Goal: Task Accomplishment & Management: Manage account settings

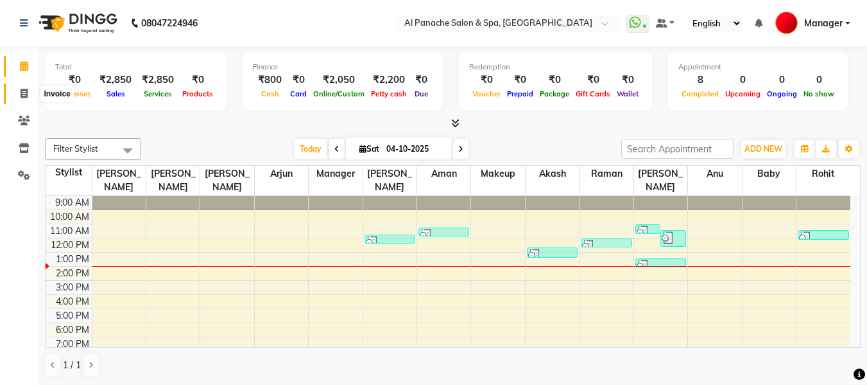
drag, startPoint x: 0, startPoint y: 0, endPoint x: 22, endPoint y: 91, distance: 93.9
click at [22, 91] on icon at bounding box center [24, 94] width 7 height 10
select select "service"
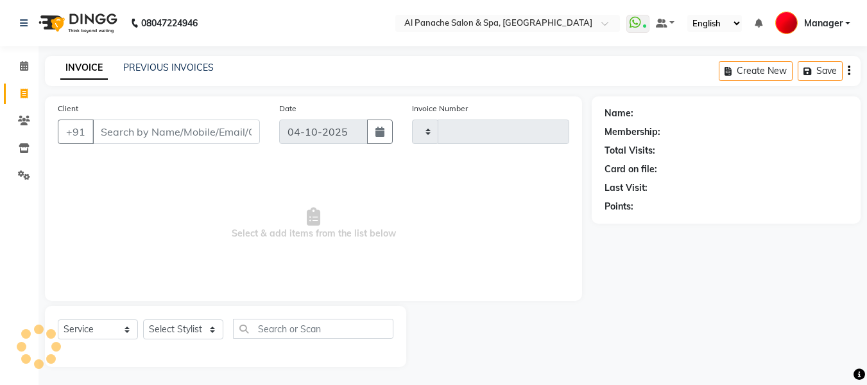
type input "2591"
select select "751"
click at [194, 135] on input "Client" at bounding box center [176, 131] width 168 height 24
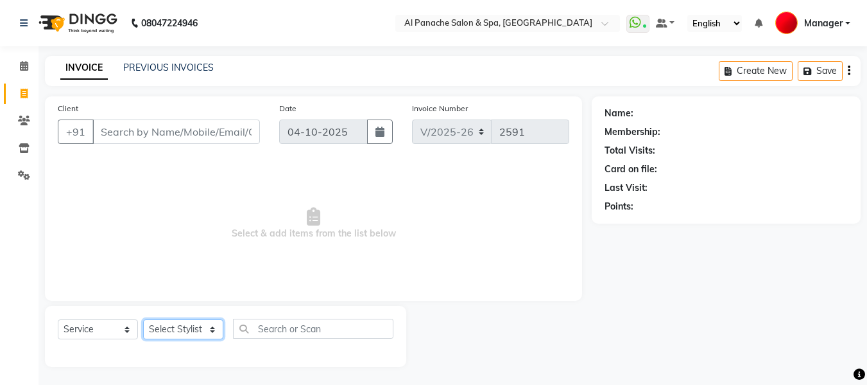
click at [184, 327] on select "Select Stylist [PERSON_NAME] [PERSON_NAME] Baby [PERSON_NAME] Makeup Manager [P…" at bounding box center [183, 329] width 80 height 20
select select "12067"
click at [143, 319] on select "Select Stylist [PERSON_NAME] [PERSON_NAME] Baby [PERSON_NAME] Makeup Manager [P…" at bounding box center [183, 329] width 80 height 20
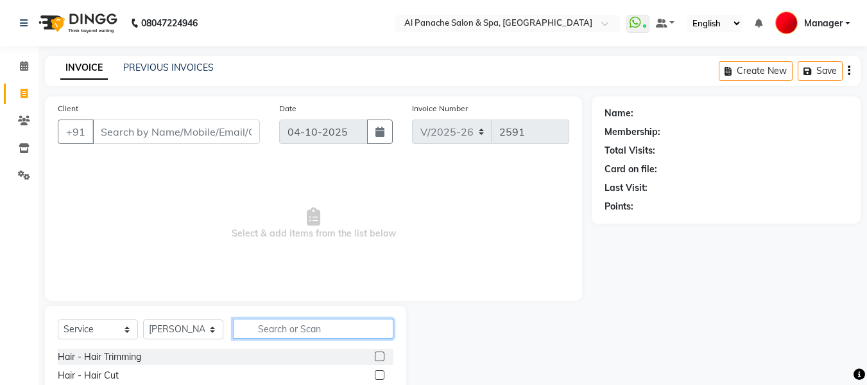
click at [291, 327] on input "text" at bounding box center [313, 328] width 160 height 20
type input "root"
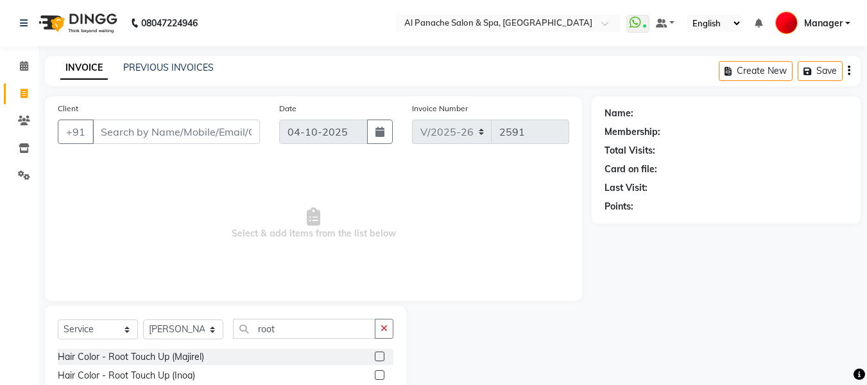
click at [380, 378] on label at bounding box center [380, 375] width 10 height 10
click at [380, 378] on input "checkbox" at bounding box center [379, 375] width 8 height 8
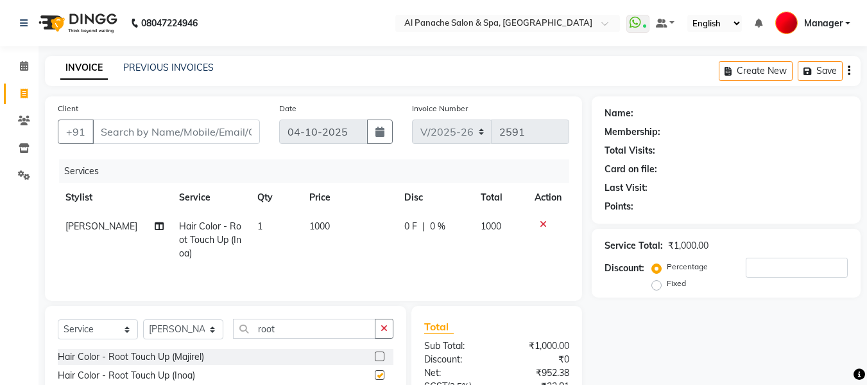
checkbox input "false"
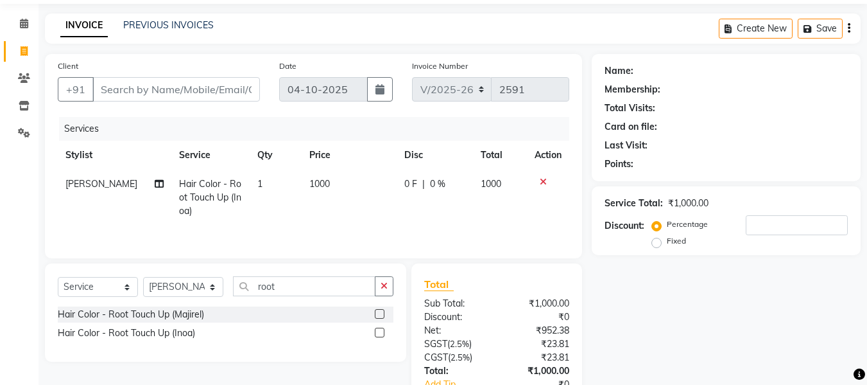
scroll to position [129, 0]
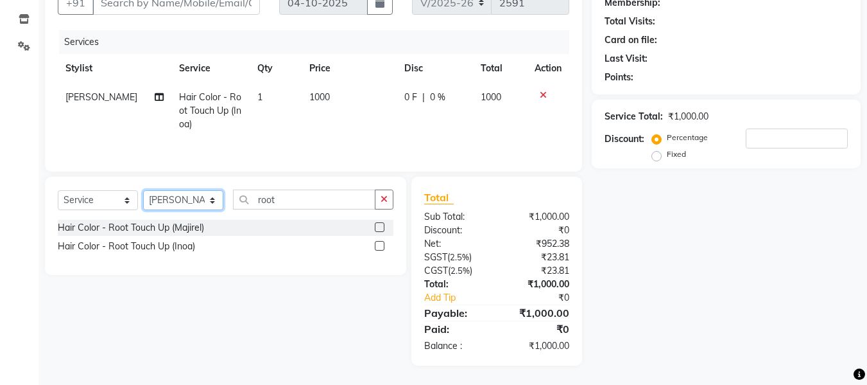
click at [199, 198] on select "Select Stylist [PERSON_NAME] [PERSON_NAME] Baby [PERSON_NAME] Makeup Manager [P…" at bounding box center [183, 200] width 80 height 20
select select "12074"
click at [143, 190] on select "Select Stylist [PERSON_NAME] [PERSON_NAME] Baby [PERSON_NAME] Makeup Manager [P…" at bounding box center [183, 200] width 80 height 20
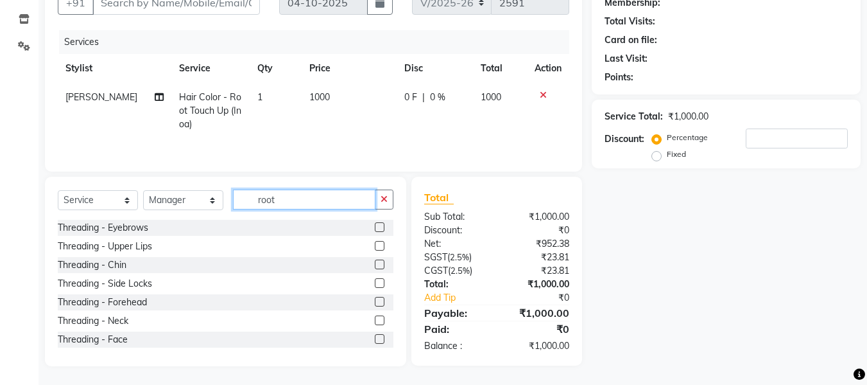
click at [294, 198] on input "root" at bounding box center [304, 199] width 143 height 20
click at [311, 95] on span "1000" at bounding box center [319, 97] width 21 height 12
select select "12067"
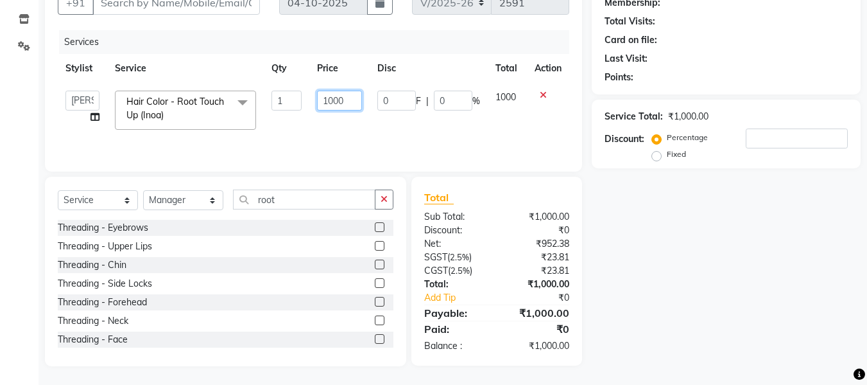
click at [333, 102] on input "1000" at bounding box center [339, 101] width 44 height 20
type input "1500"
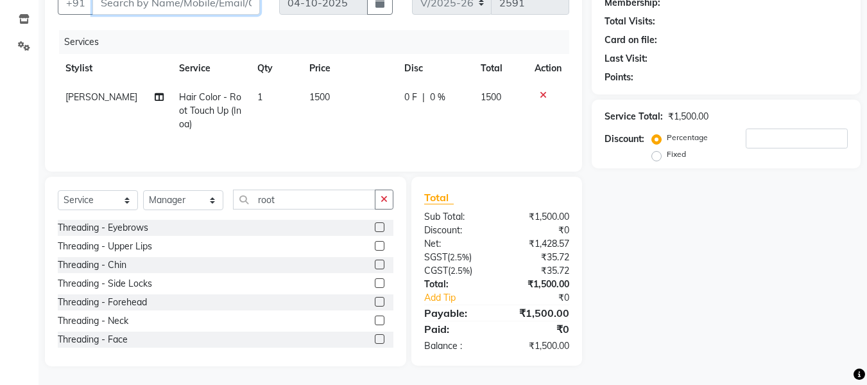
click at [235, 4] on input "Client" at bounding box center [176, 2] width 168 height 24
type input "r"
type input "0"
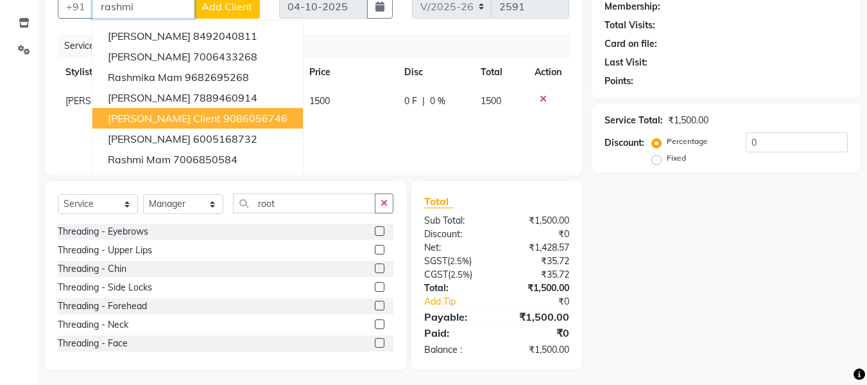
click at [273, 120] on ngb-highlight "9086056746" at bounding box center [255, 118] width 64 height 13
type input "9086056746"
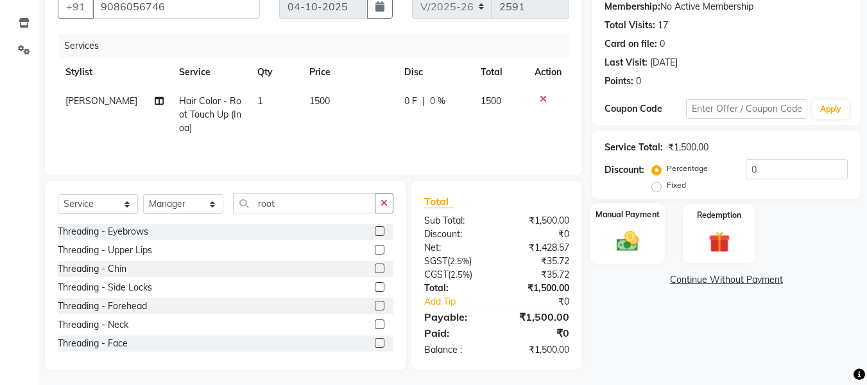
click at [627, 241] on img at bounding box center [628, 241] width 36 height 26
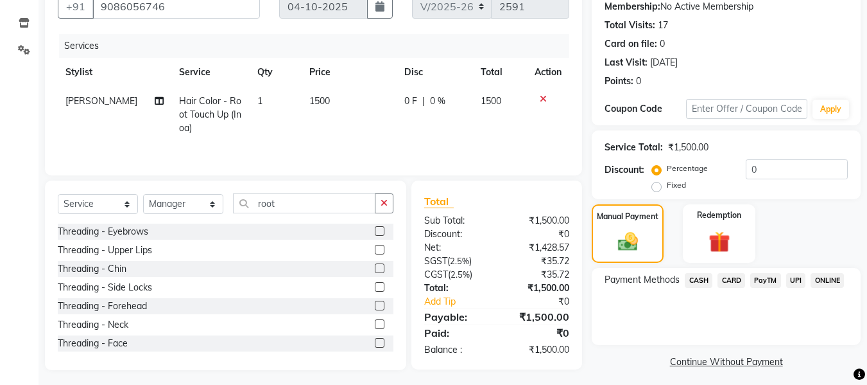
click at [695, 279] on span "CASH" at bounding box center [699, 280] width 28 height 15
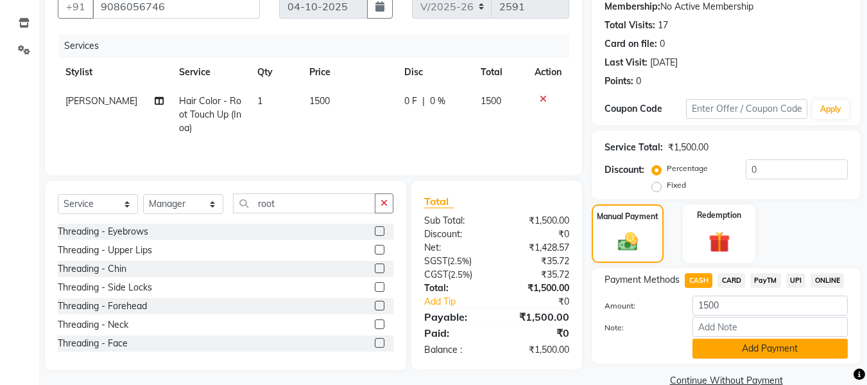
click at [767, 346] on button "Add Payment" at bounding box center [770, 348] width 155 height 20
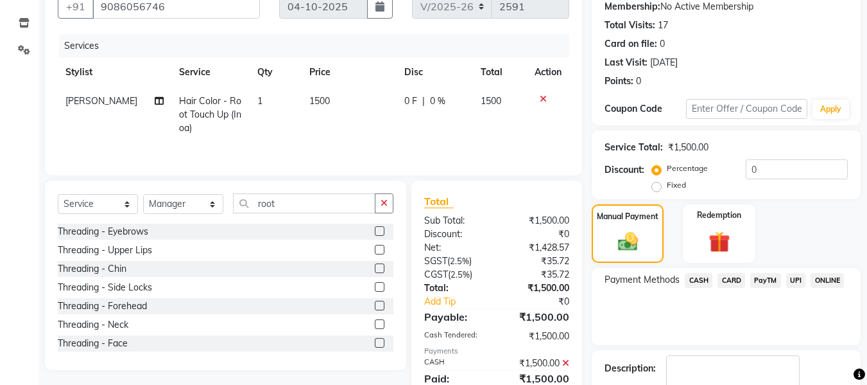
scroll to position [204, 0]
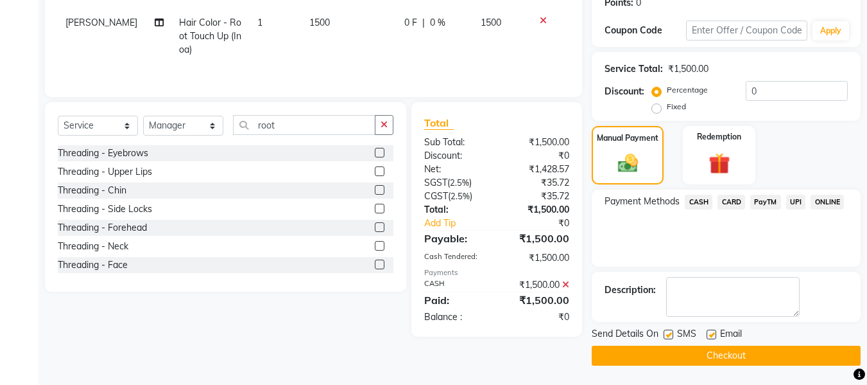
click at [761, 360] on button "Checkout" at bounding box center [726, 355] width 269 height 20
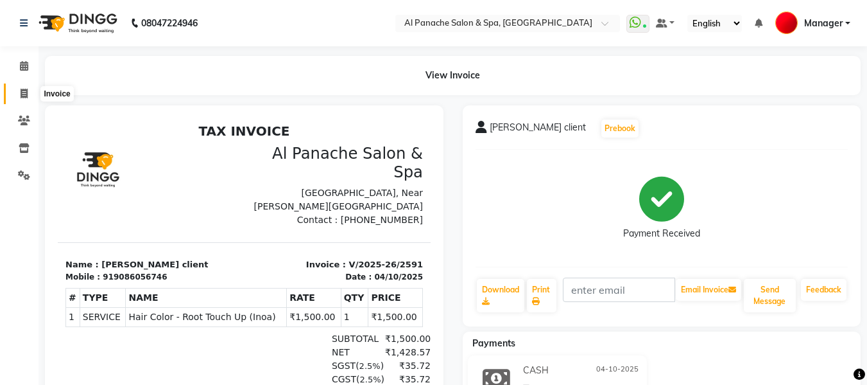
click at [22, 91] on icon at bounding box center [24, 94] width 7 height 10
select select "service"
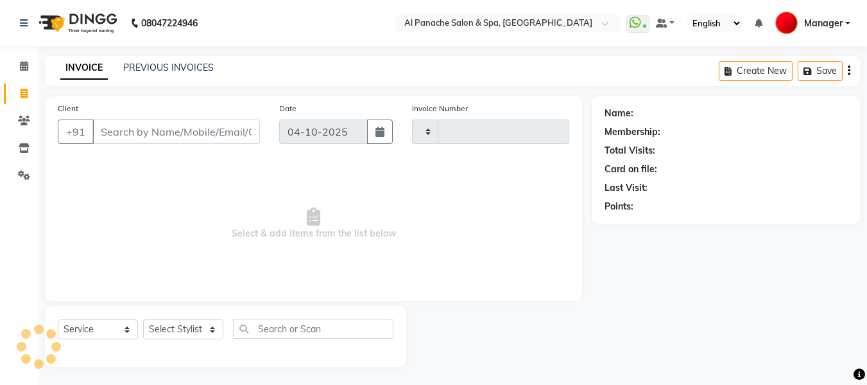
scroll to position [1, 0]
type input "2592"
select select "751"
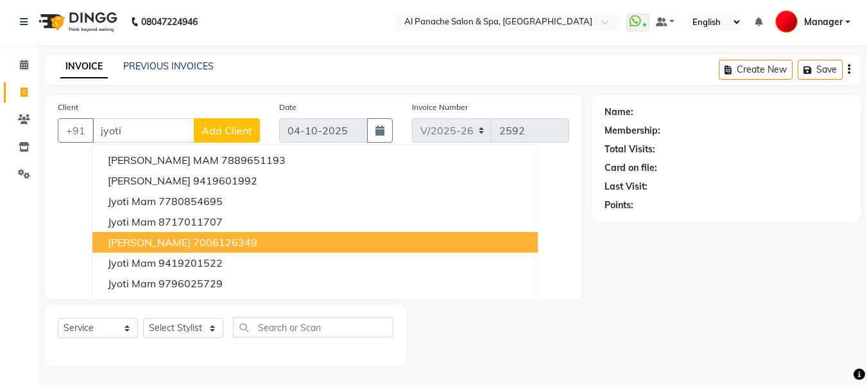
click at [200, 235] on button "[PERSON_NAME] 7006126349" at bounding box center [315, 242] width 446 height 21
type input "7006126349"
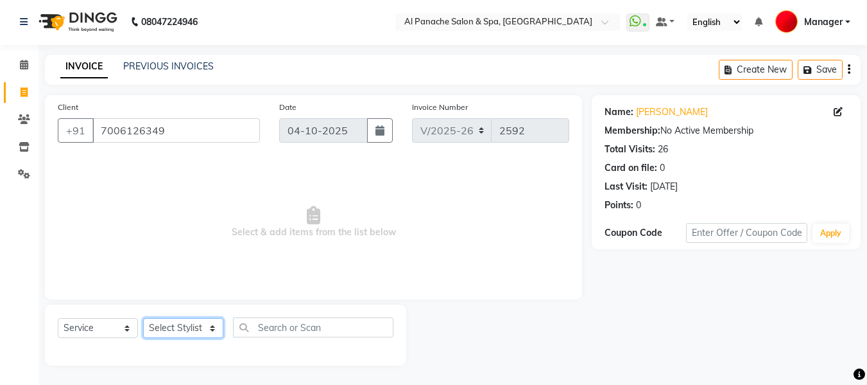
click at [186, 324] on select "Select Stylist [PERSON_NAME] [PERSON_NAME] Baby [PERSON_NAME] Makeup Manager [P…" at bounding box center [183, 328] width 80 height 20
select select "12071"
click at [143, 318] on select "Select Stylist [PERSON_NAME] [PERSON_NAME] Baby [PERSON_NAME] Makeup Manager [P…" at bounding box center [183, 328] width 80 height 20
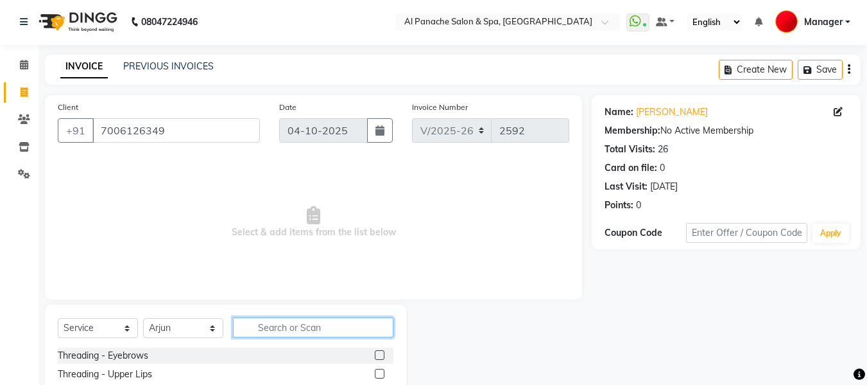
click at [277, 324] on input "text" at bounding box center [313, 327] width 160 height 20
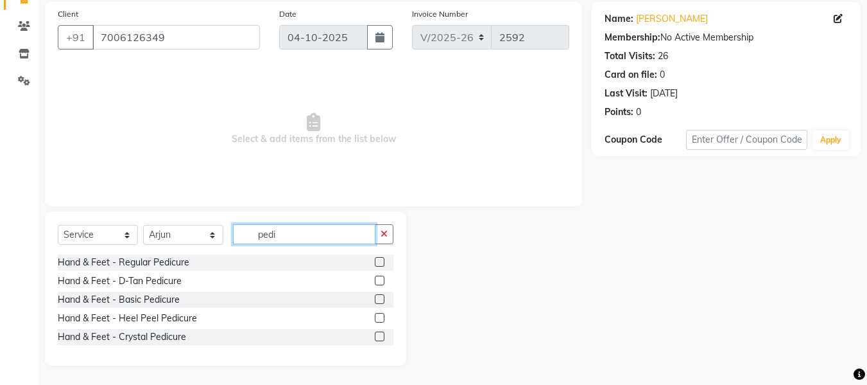
type input "pedi"
click at [379, 297] on label at bounding box center [380, 299] width 10 height 10
click at [379, 297] on input "checkbox" at bounding box center [379, 299] width 8 height 8
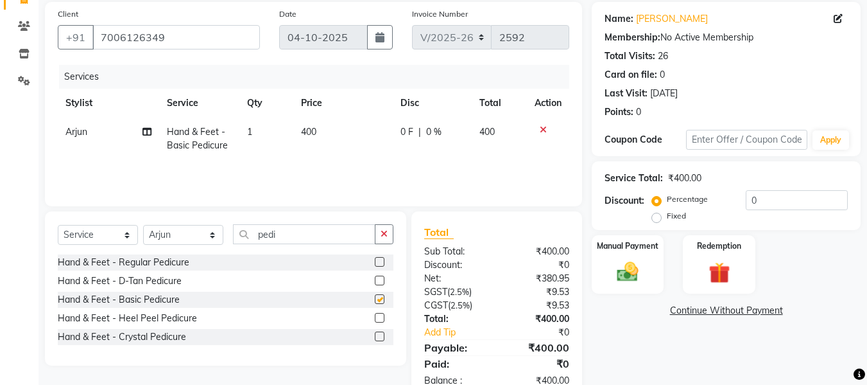
checkbox input "false"
click at [190, 235] on select "Select Stylist [PERSON_NAME] [PERSON_NAME] Baby [PERSON_NAME] Makeup Manager [P…" at bounding box center [183, 235] width 80 height 20
select select "50647"
click at [143, 225] on select "Select Stylist [PERSON_NAME] [PERSON_NAME] Baby [PERSON_NAME] Makeup Manager [P…" at bounding box center [183, 235] width 80 height 20
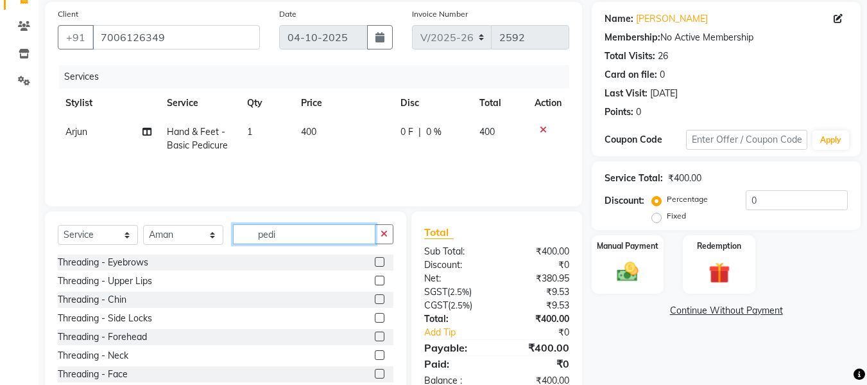
click at [311, 233] on input "pedi" at bounding box center [304, 234] width 143 height 20
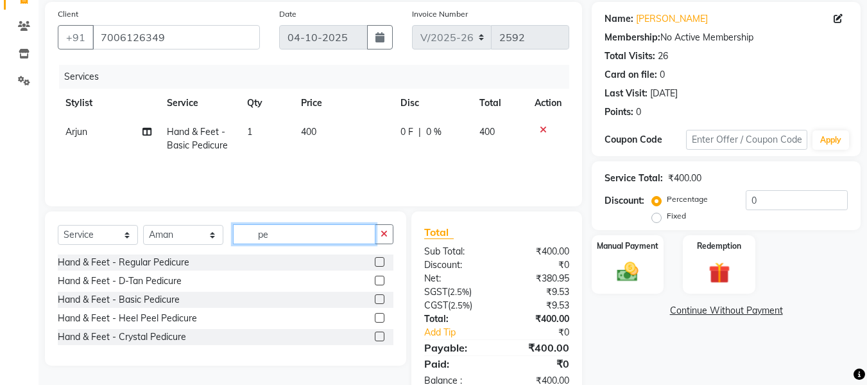
type input "p"
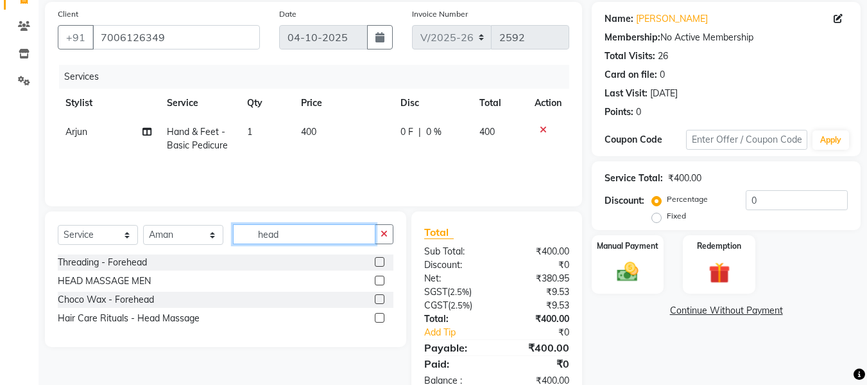
type input "head"
click at [378, 320] on label at bounding box center [380, 318] width 10 height 10
click at [378, 320] on input "checkbox" at bounding box center [379, 318] width 8 height 8
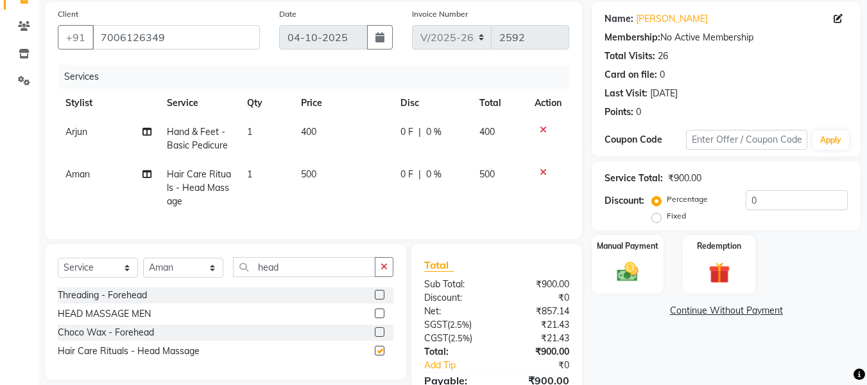
checkbox input "false"
click at [620, 264] on img at bounding box center [628, 272] width 36 height 26
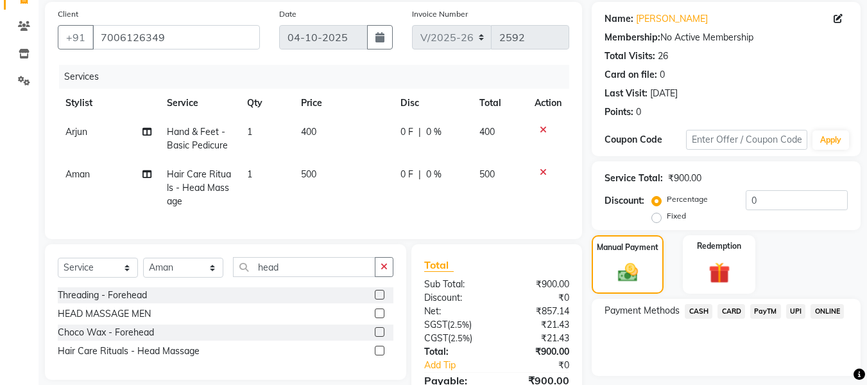
click at [796, 311] on span "UPI" at bounding box center [796, 311] width 20 height 15
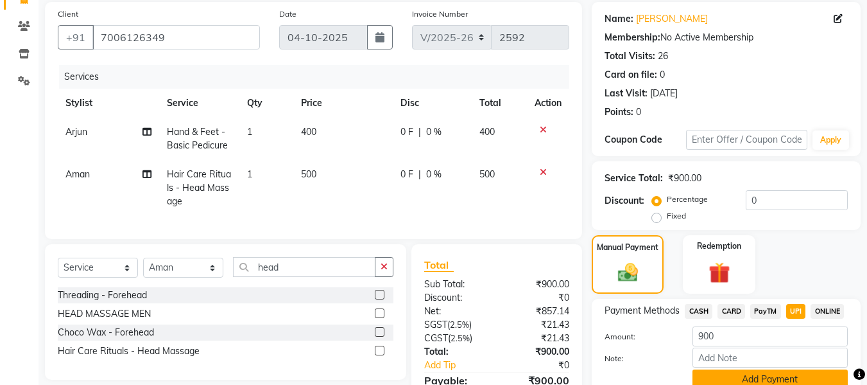
click at [795, 377] on button "Add Payment" at bounding box center [770, 379] width 155 height 20
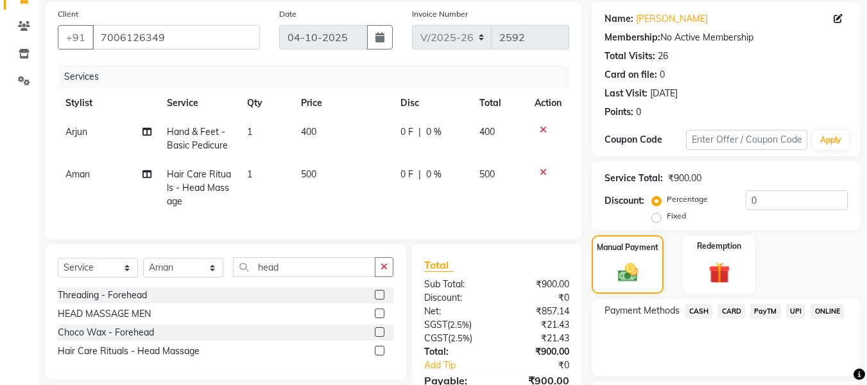
scroll to position [204, 0]
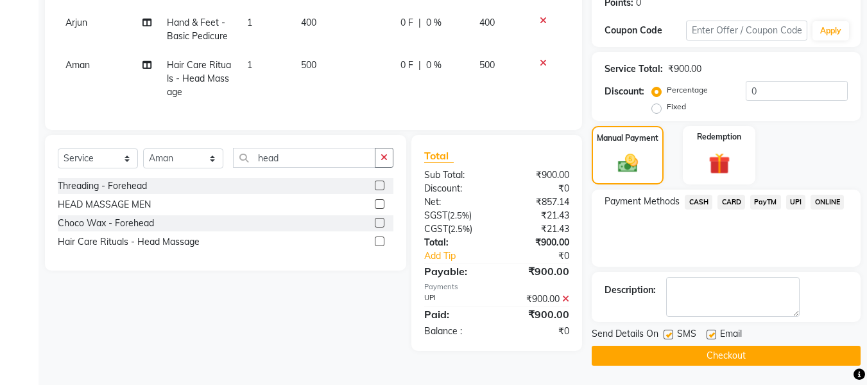
click at [776, 352] on button "Checkout" at bounding box center [726, 355] width 269 height 20
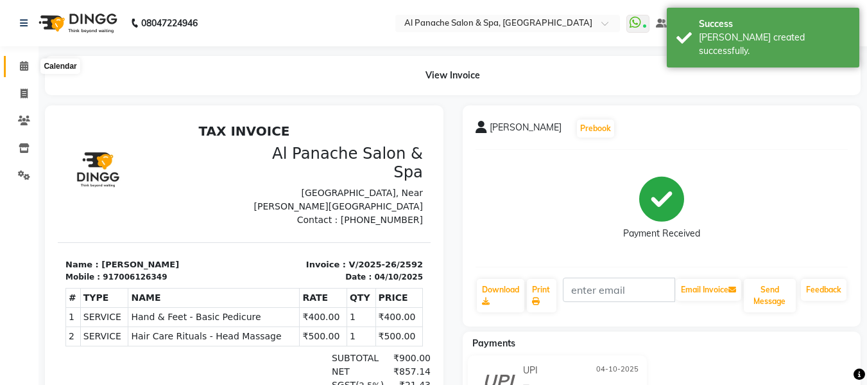
click at [24, 62] on icon at bounding box center [24, 66] width 8 height 10
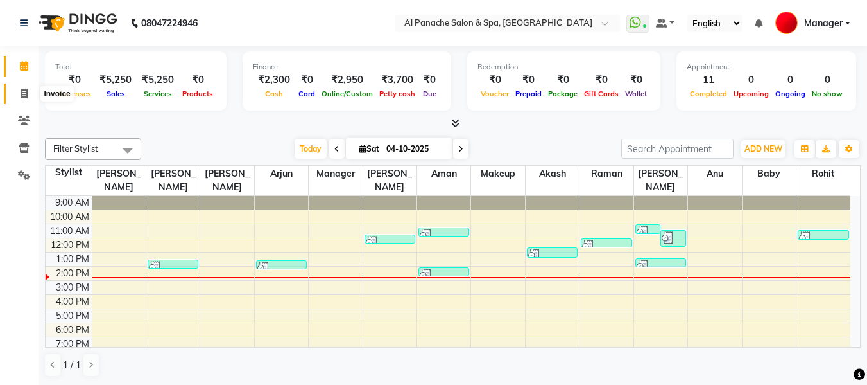
click at [28, 90] on icon at bounding box center [24, 94] width 7 height 10
select select "service"
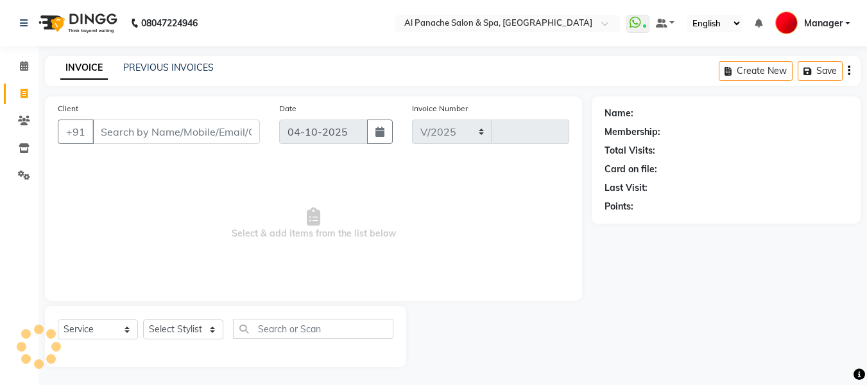
select select "751"
type input "2593"
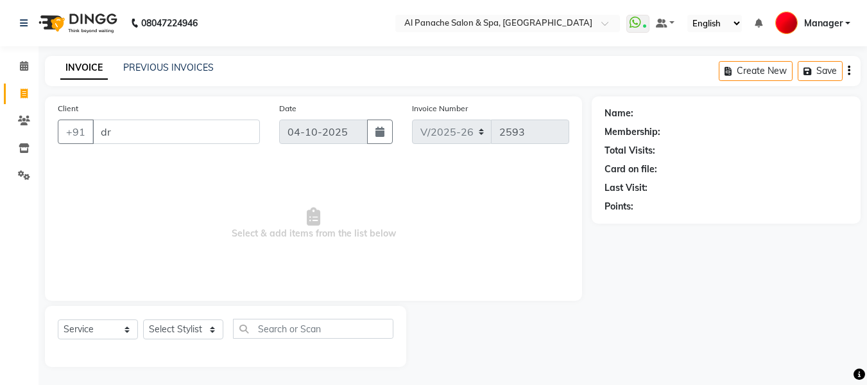
type input "d"
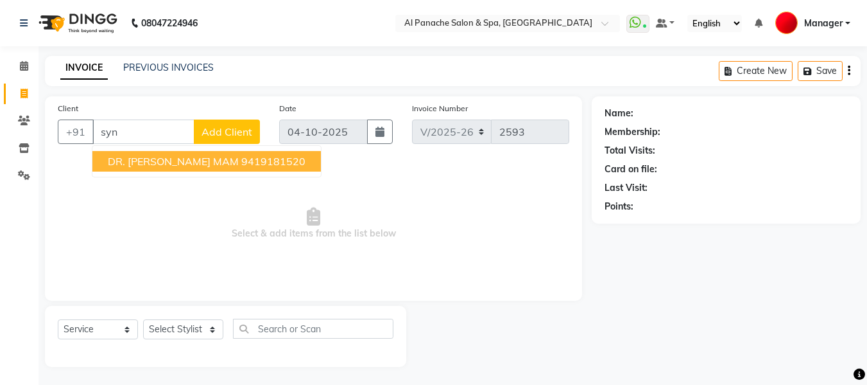
click at [241, 157] on ngb-highlight "9419181520" at bounding box center [273, 161] width 64 height 13
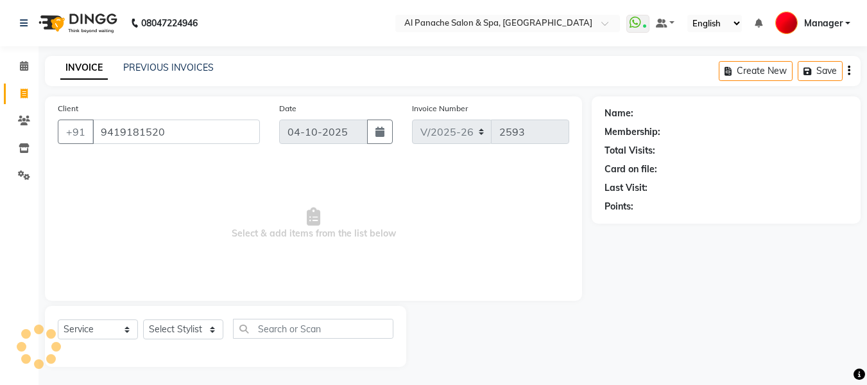
type input "9419181520"
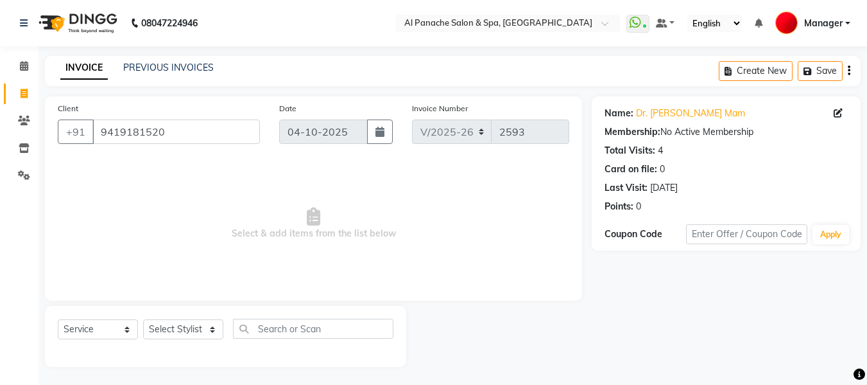
click at [179, 318] on div "Select Service Product Membership Package Voucher Prepaid Gift Card Select Styl…" at bounding box center [226, 333] width 336 height 30
click at [187, 325] on select "Select Stylist [PERSON_NAME] [PERSON_NAME] Baby [PERSON_NAME] Makeup Manager [P…" at bounding box center [183, 329] width 80 height 20
select select "12067"
click at [143, 319] on select "Select Stylist [PERSON_NAME] [PERSON_NAME] Baby [PERSON_NAME] Makeup Manager [P…" at bounding box center [183, 329] width 80 height 20
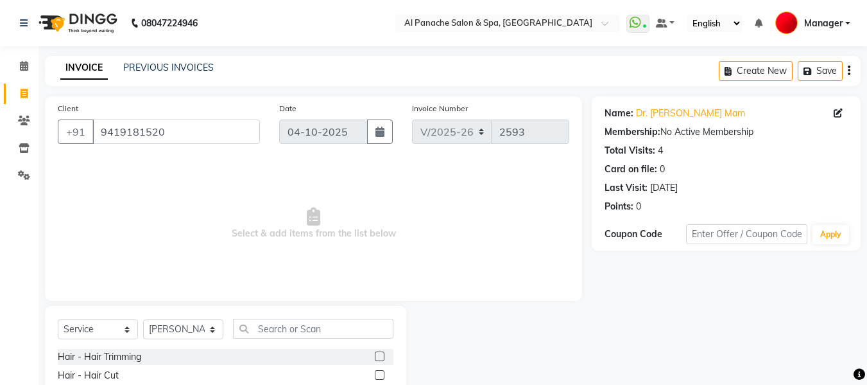
click at [375, 377] on label at bounding box center [380, 375] width 10 height 10
click at [375, 377] on input "checkbox" at bounding box center [379, 375] width 8 height 8
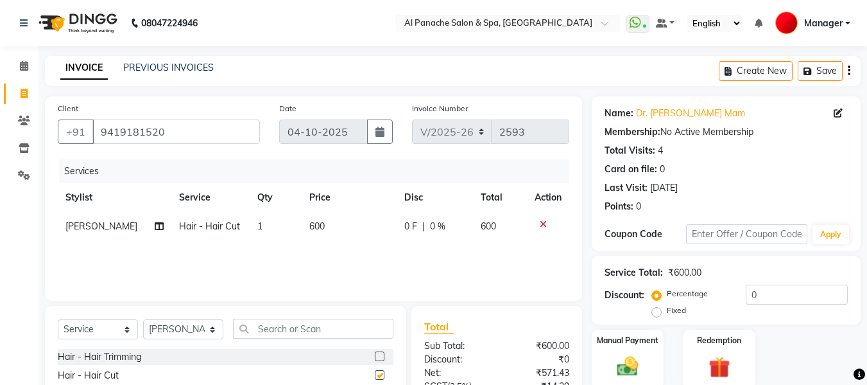
checkbox input "false"
click at [628, 349] on div "Manual Payment" at bounding box center [628, 358] width 75 height 61
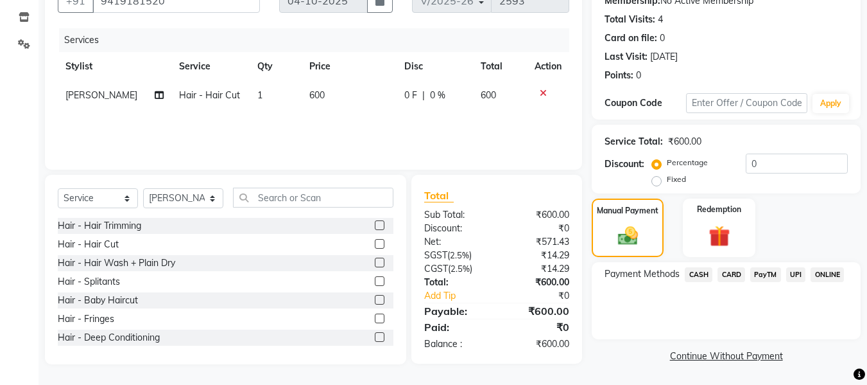
click at [696, 277] on span "CASH" at bounding box center [699, 274] width 28 height 15
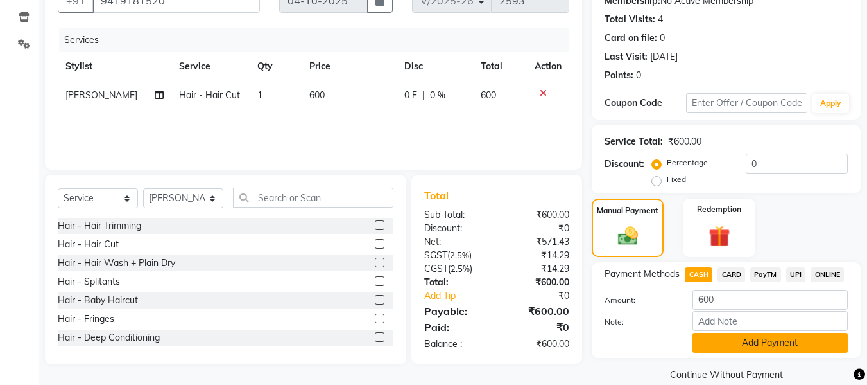
click at [754, 338] on button "Add Payment" at bounding box center [770, 343] width 155 height 20
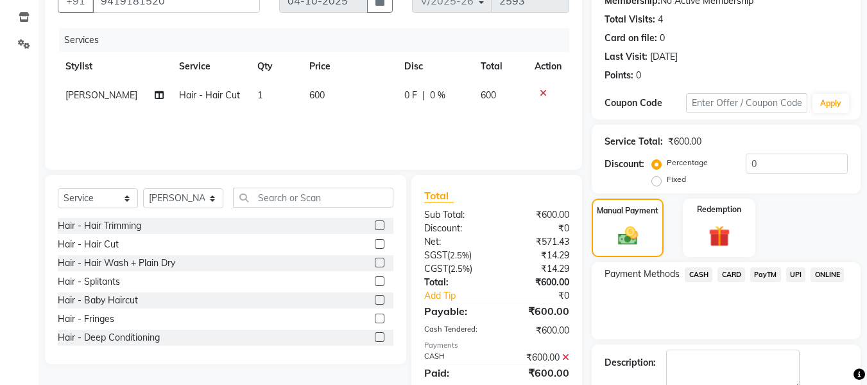
scroll to position [204, 0]
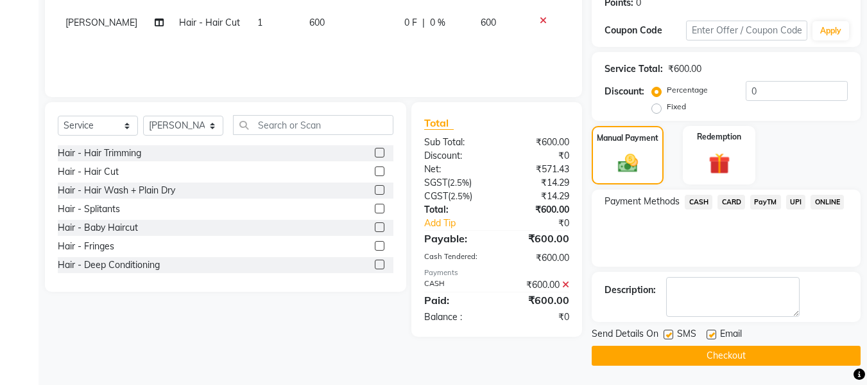
click at [794, 356] on button "Checkout" at bounding box center [726, 355] width 269 height 20
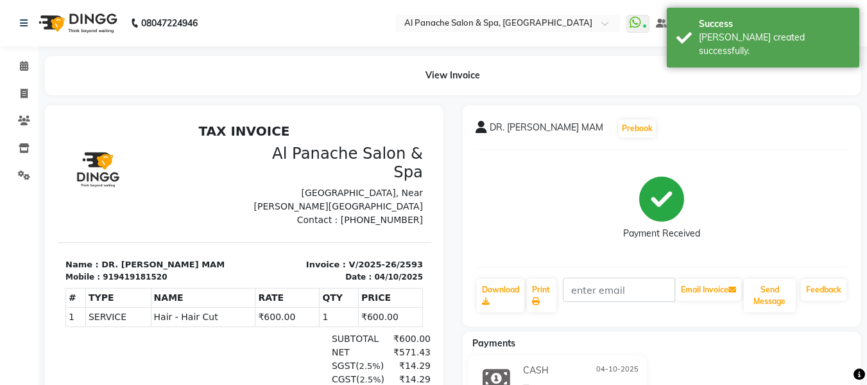
click at [23, 78] on li "Calendar" at bounding box center [19, 67] width 39 height 28
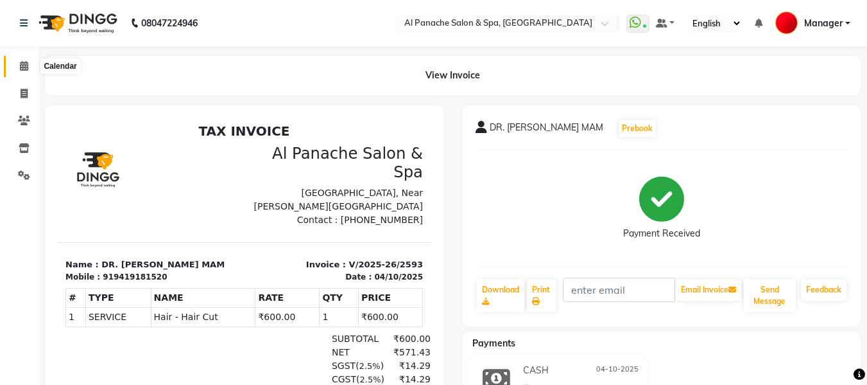
click at [16, 62] on span at bounding box center [24, 66] width 22 height 15
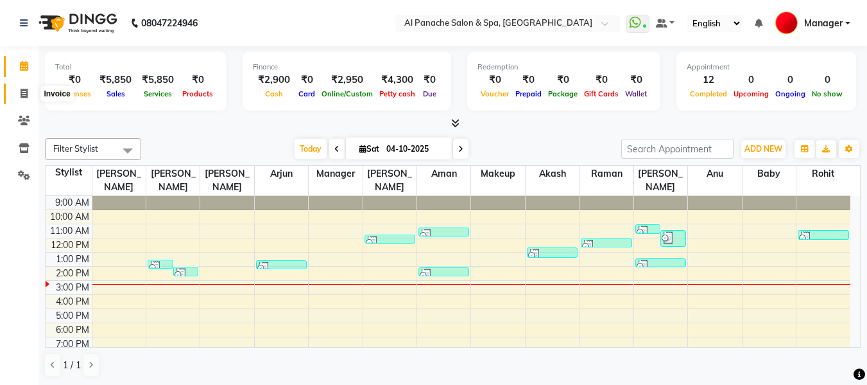
click at [28, 97] on icon at bounding box center [24, 94] width 7 height 10
select select "service"
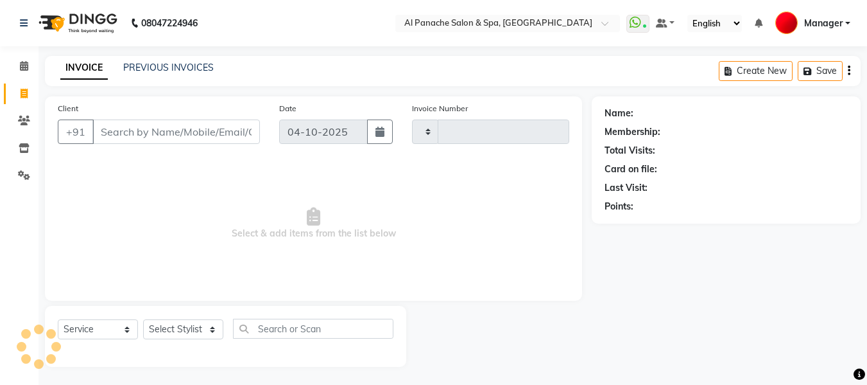
type input "2594"
select select "751"
click at [223, 134] on input "Client" at bounding box center [176, 131] width 168 height 24
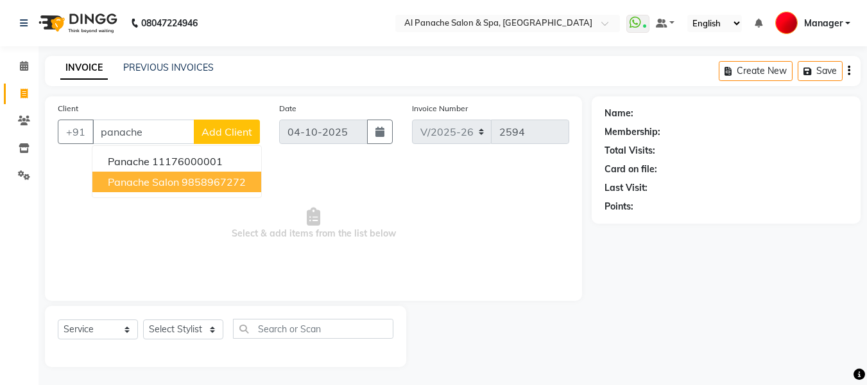
click at [199, 187] on ngb-highlight "9858967272" at bounding box center [214, 181] width 64 height 13
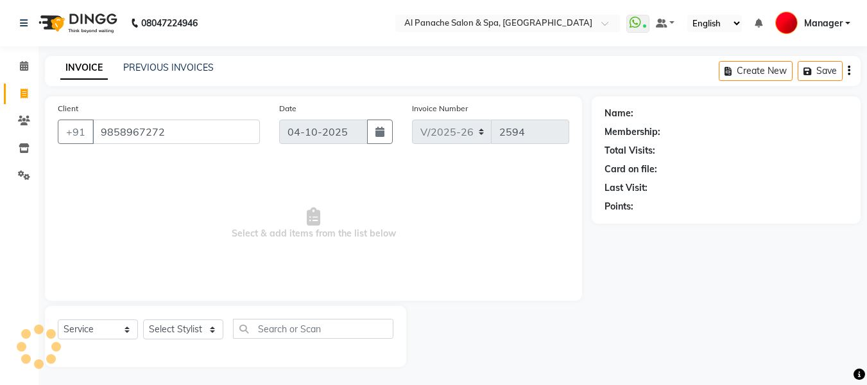
type input "9858967272"
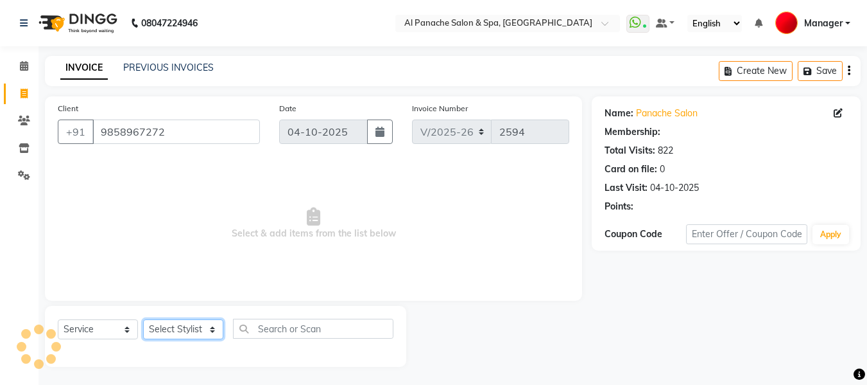
click at [191, 330] on select "Select Stylist [PERSON_NAME] [PERSON_NAME] Baby [PERSON_NAME] Makeup Manager [P…" at bounding box center [183, 329] width 80 height 20
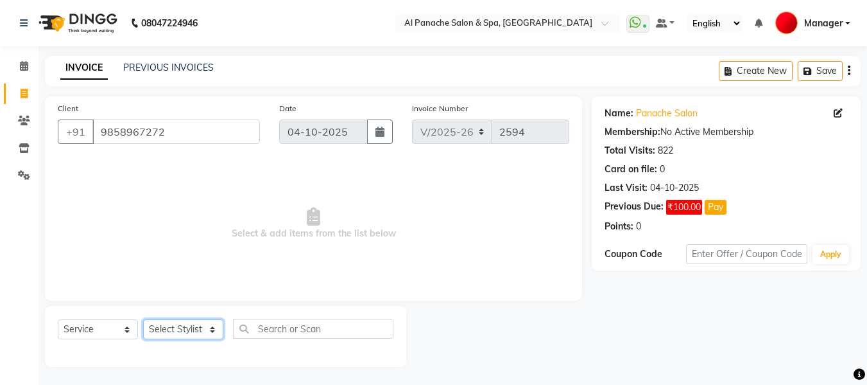
select select "88146"
click at [143, 319] on select "Select Stylist [PERSON_NAME] [PERSON_NAME] Baby [PERSON_NAME] Makeup Manager [P…" at bounding box center [183, 329] width 80 height 20
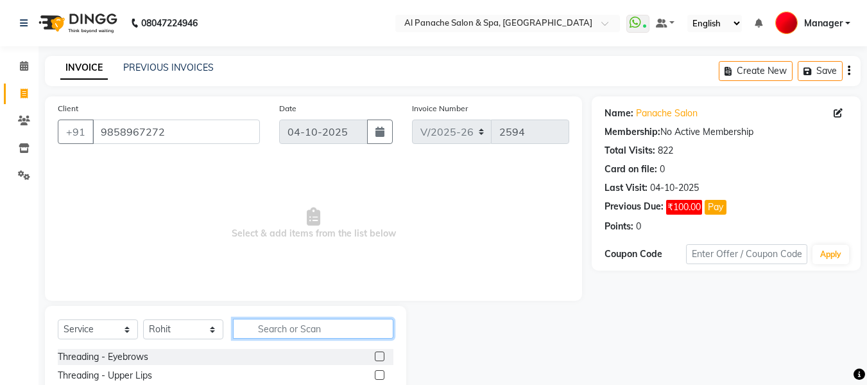
click at [325, 328] on input "text" at bounding box center [313, 328] width 160 height 20
type input "gen"
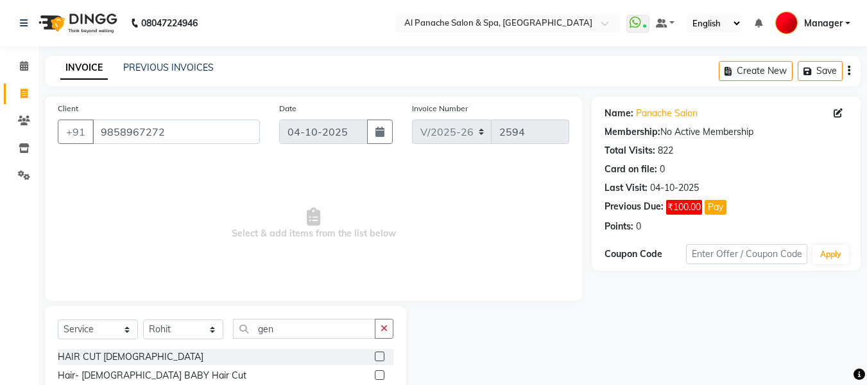
click at [379, 358] on label at bounding box center [380, 356] width 10 height 10
click at [379, 358] on input "checkbox" at bounding box center [379, 356] width 8 height 8
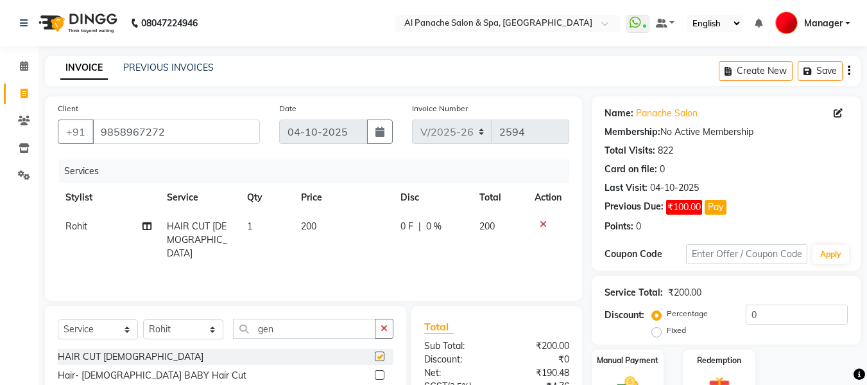
checkbox input "false"
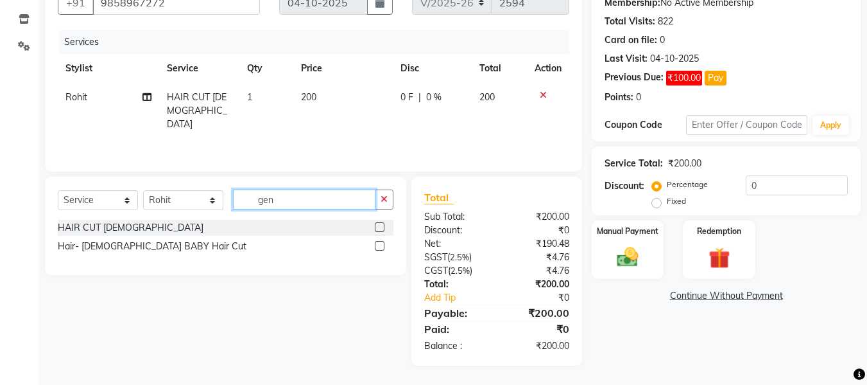
click at [319, 200] on input "gen" at bounding box center [304, 199] width 143 height 20
type input "g"
type input "be"
click at [382, 227] on label at bounding box center [380, 227] width 10 height 10
click at [382, 227] on input "checkbox" at bounding box center [379, 227] width 8 height 8
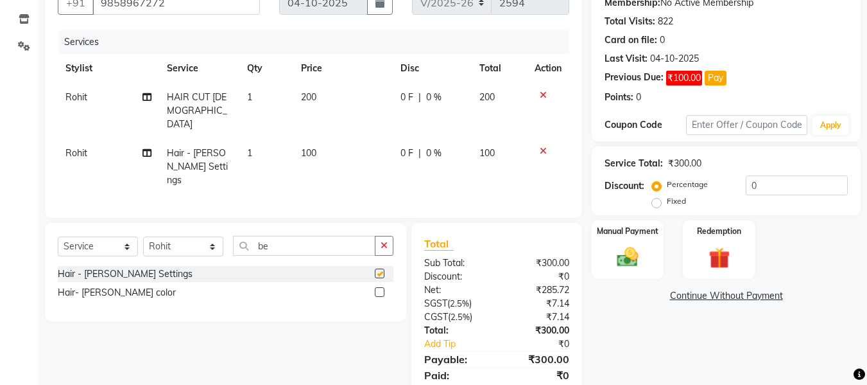
checkbox input "false"
click at [623, 253] on img at bounding box center [628, 257] width 36 height 26
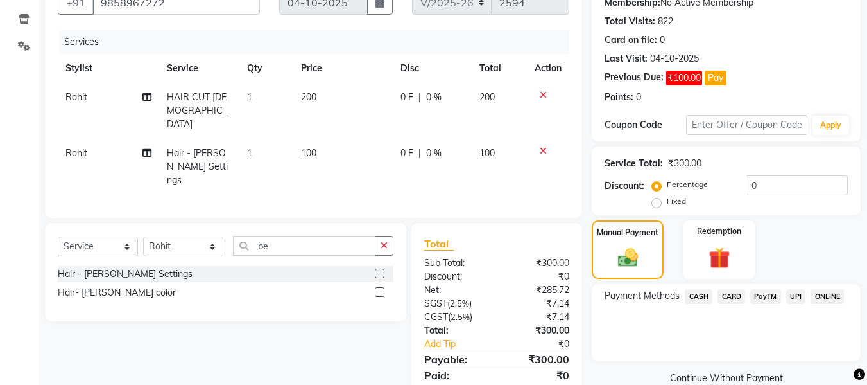
click at [693, 300] on span "CASH" at bounding box center [699, 296] width 28 height 15
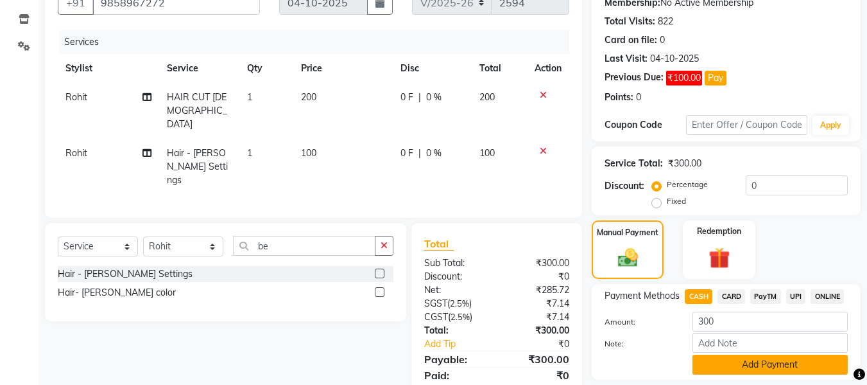
click at [778, 358] on button "Add Payment" at bounding box center [770, 364] width 155 height 20
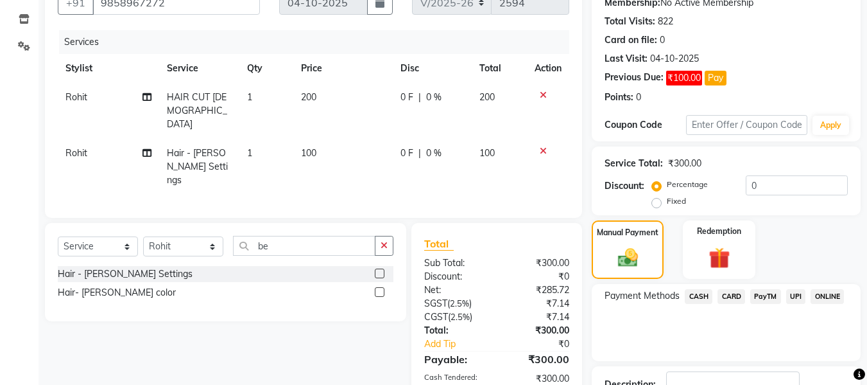
scroll to position [223, 0]
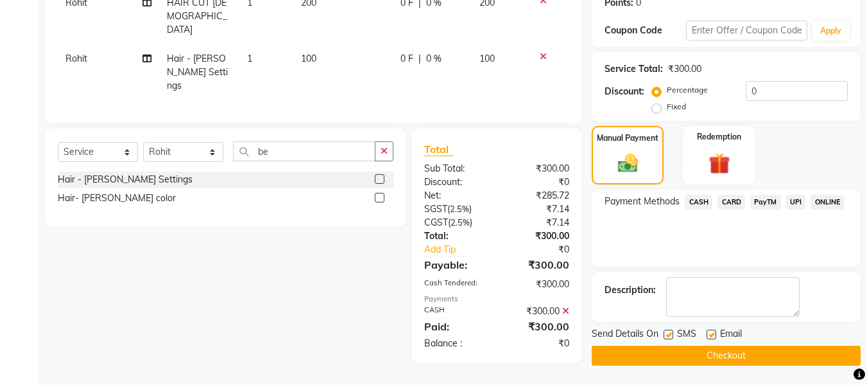
click at [725, 354] on button "Checkout" at bounding box center [726, 355] width 269 height 20
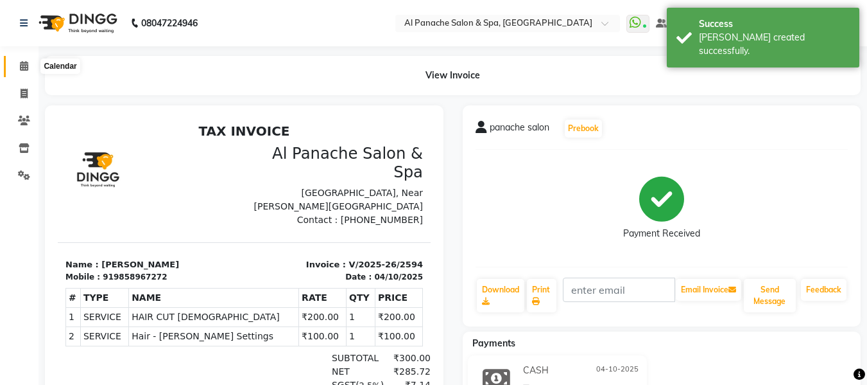
click at [16, 69] on span at bounding box center [24, 66] width 22 height 15
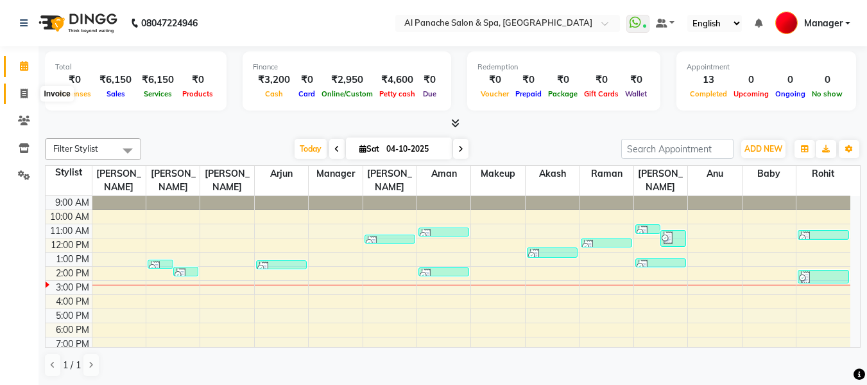
click at [22, 94] on icon at bounding box center [24, 94] width 7 height 10
select select "service"
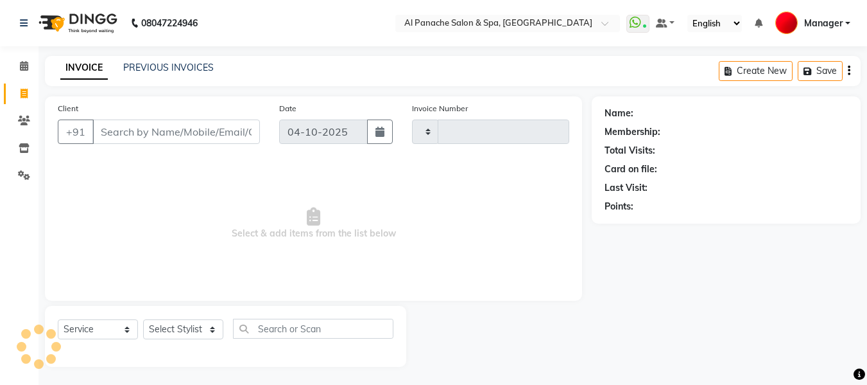
type input "2595"
select select "751"
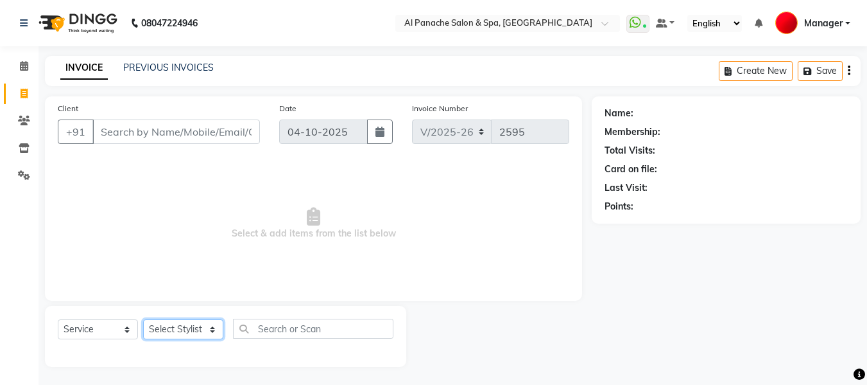
click at [183, 324] on select "Select Stylist [PERSON_NAME] [PERSON_NAME] Baby [PERSON_NAME] Makeup Manager [P…" at bounding box center [183, 329] width 80 height 20
select select "12074"
click at [143, 319] on select "Select Stylist [PERSON_NAME] [PERSON_NAME] Baby [PERSON_NAME] Makeup Manager [P…" at bounding box center [183, 329] width 80 height 20
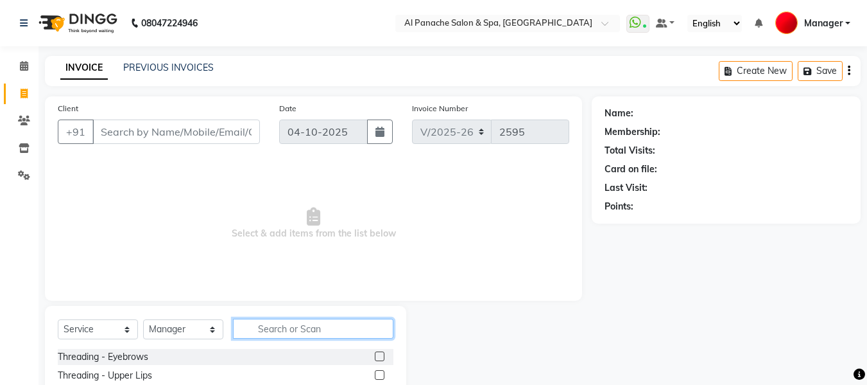
click at [303, 329] on input "text" at bounding box center [313, 328] width 160 height 20
type input "cut"
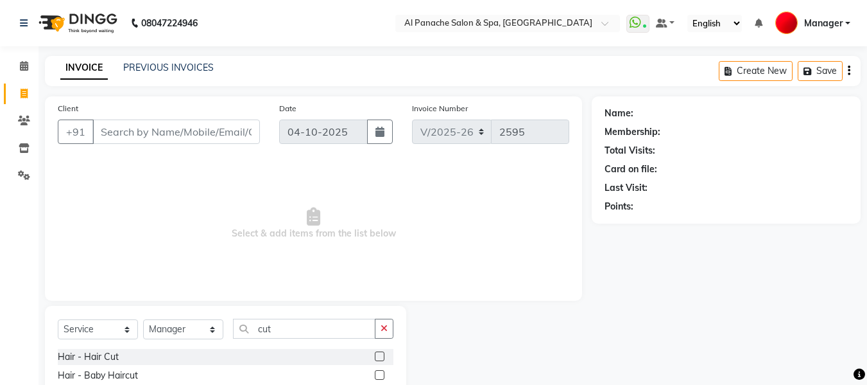
click at [381, 356] on label at bounding box center [380, 356] width 10 height 10
click at [381, 356] on input "checkbox" at bounding box center [379, 356] width 8 height 8
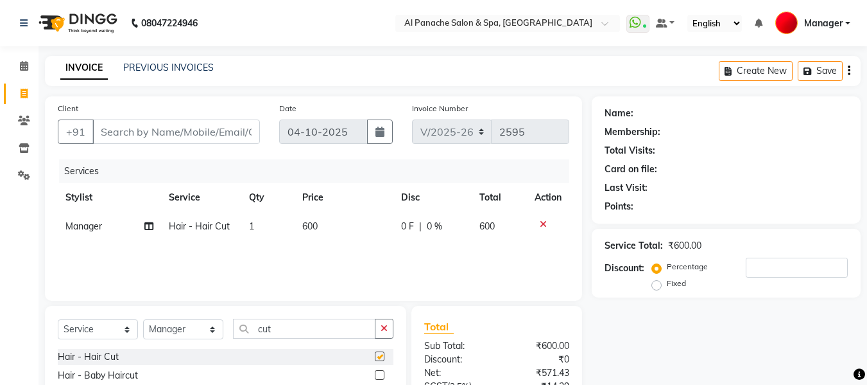
checkbox input "false"
click at [192, 321] on select "Select Stylist [PERSON_NAME] [PERSON_NAME] Baby [PERSON_NAME] Makeup Manager [P…" at bounding box center [183, 329] width 80 height 20
select select "62929"
click at [143, 319] on select "Select Stylist [PERSON_NAME] [PERSON_NAME] Baby [PERSON_NAME] Makeup Manager [P…" at bounding box center [183, 329] width 80 height 20
click at [353, 333] on input "cut" at bounding box center [304, 328] width 143 height 20
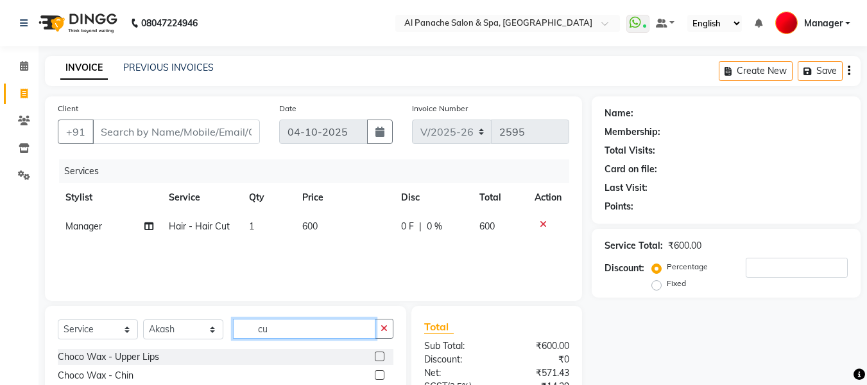
type input "c"
type input "spa"
click at [380, 375] on label at bounding box center [380, 375] width 10 height 10
click at [380, 375] on input "checkbox" at bounding box center [379, 375] width 8 height 8
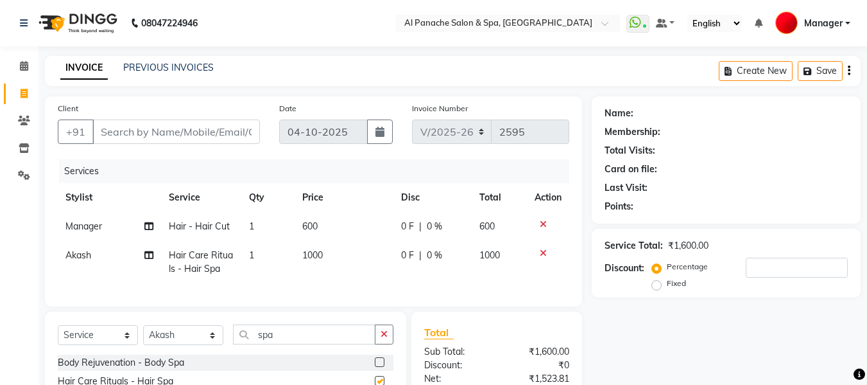
checkbox input "false"
click at [205, 134] on input "Client" at bounding box center [176, 131] width 168 height 24
type input "9"
type input "0"
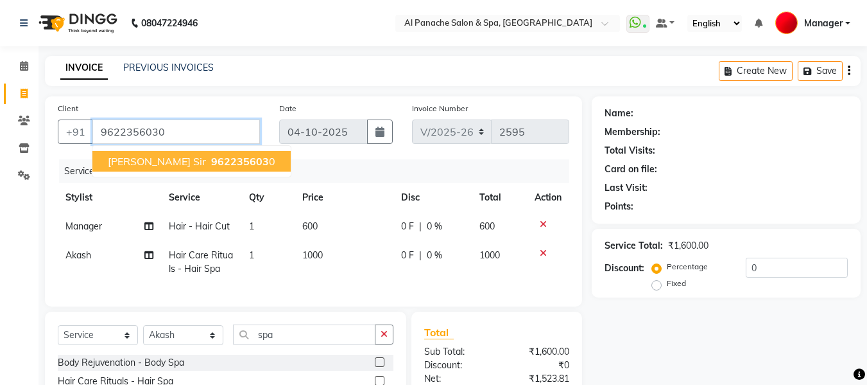
type input "9622356030"
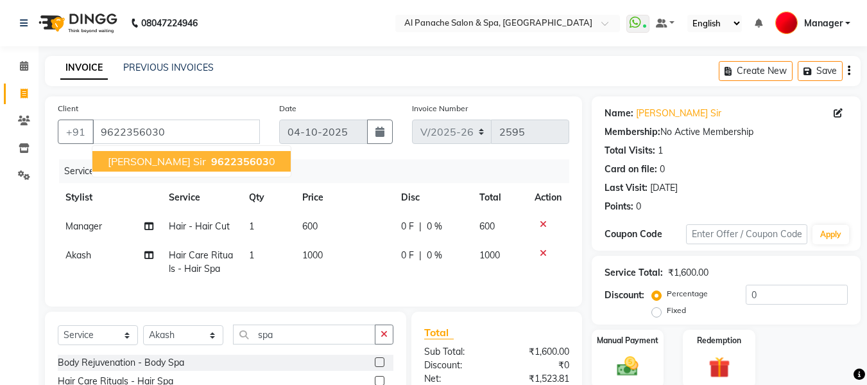
click at [212, 162] on span "962235603" at bounding box center [240, 161] width 58 height 13
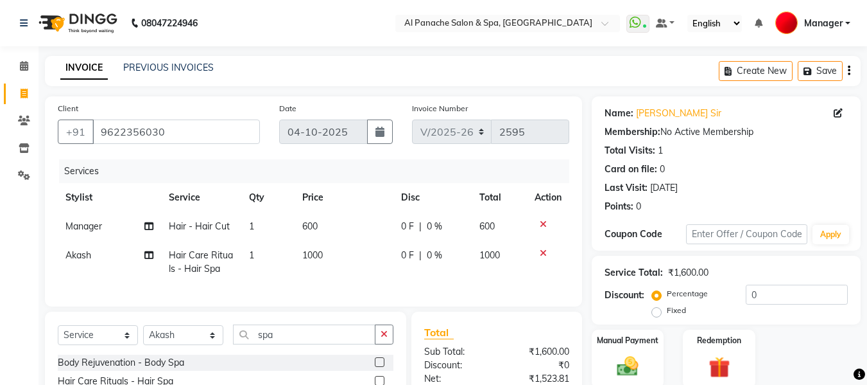
scroll to position [144, 0]
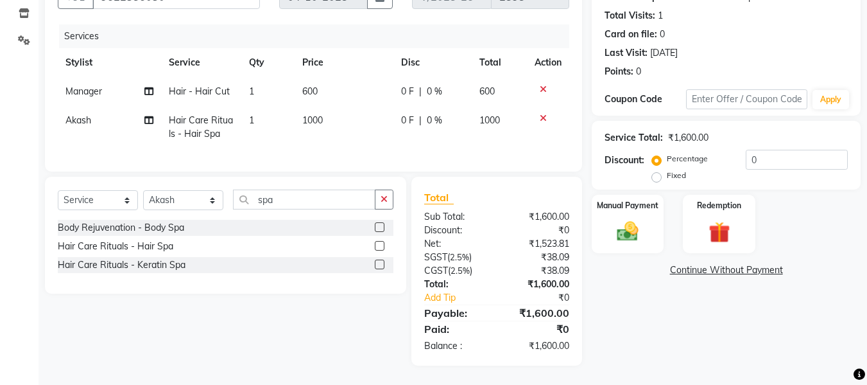
click at [667, 169] on label "Fixed" at bounding box center [676, 175] width 19 height 12
click at [659, 171] on input "Fixed" at bounding box center [659, 175] width 9 height 9
radio input "true"
click at [775, 151] on input "0" at bounding box center [797, 160] width 102 height 20
click at [628, 220] on img at bounding box center [628, 231] width 36 height 26
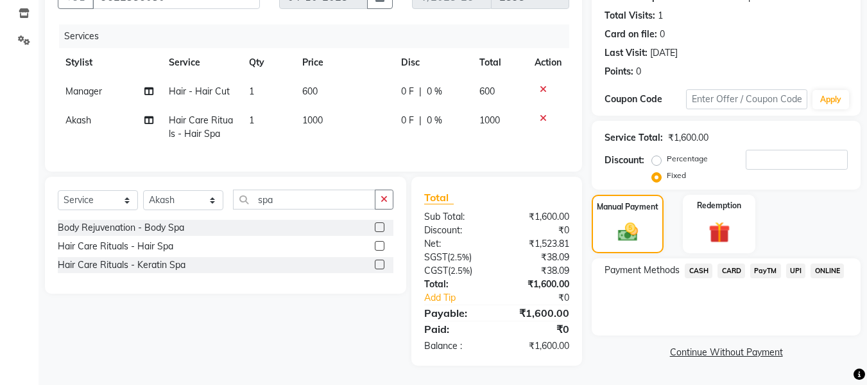
click at [701, 263] on span "CASH" at bounding box center [699, 270] width 28 height 15
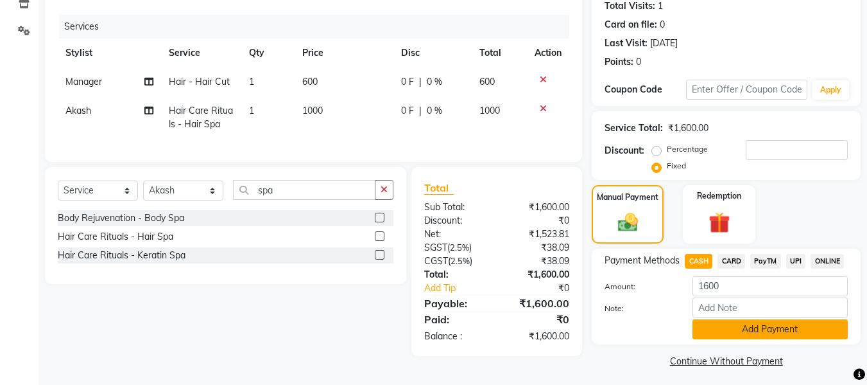
click at [735, 325] on button "Add Payment" at bounding box center [770, 329] width 155 height 20
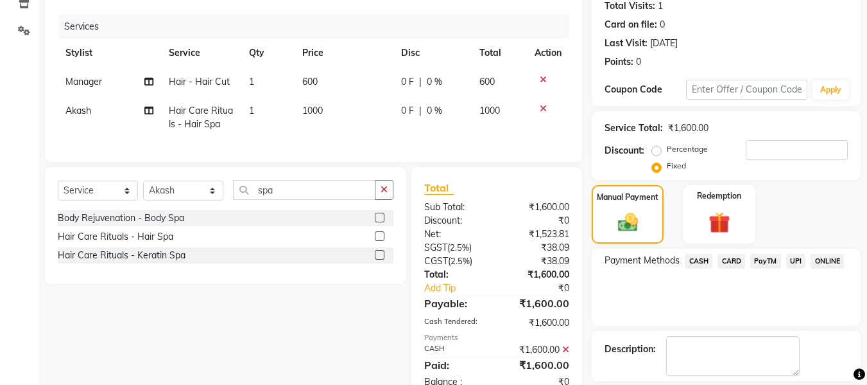
scroll to position [204, 0]
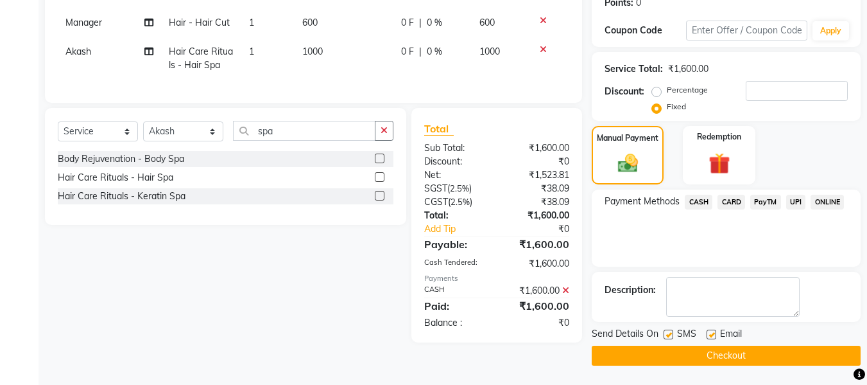
click at [813, 347] on button "Checkout" at bounding box center [726, 355] width 269 height 20
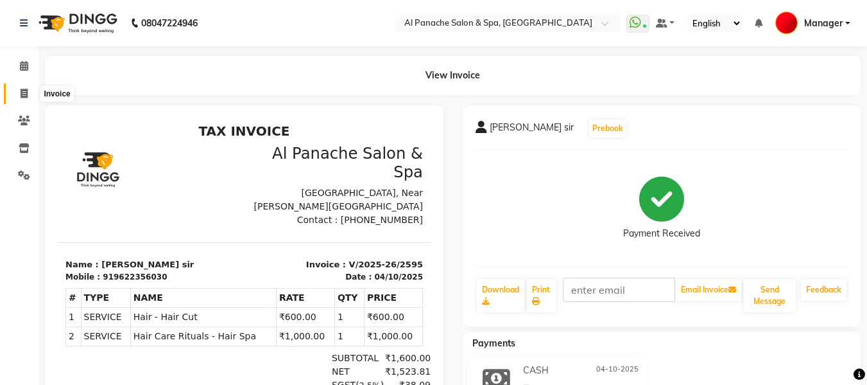
click at [22, 93] on icon at bounding box center [24, 94] width 7 height 10
select select "service"
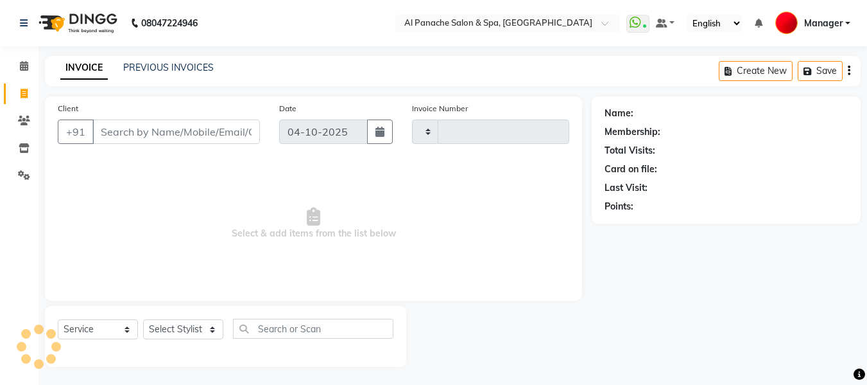
scroll to position [1, 0]
type input "2596"
select select "751"
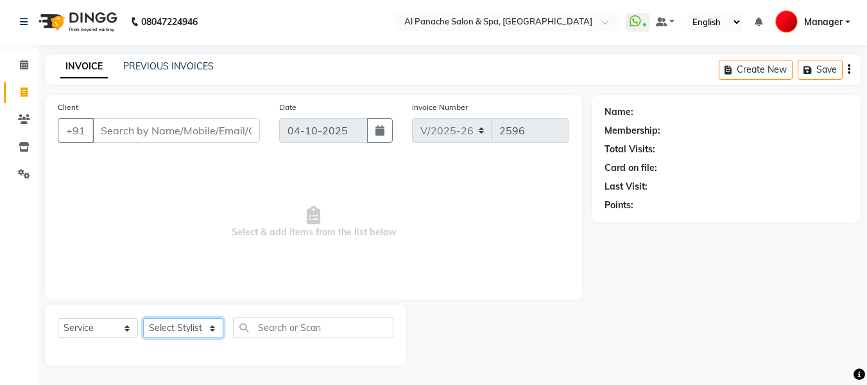
click at [200, 327] on select "Select Stylist [PERSON_NAME] [PERSON_NAME] Baby [PERSON_NAME] Makeup Manager [P…" at bounding box center [183, 328] width 80 height 20
select select "12068"
click at [143, 318] on select "Select Stylist [PERSON_NAME] [PERSON_NAME] Baby [PERSON_NAME] Makeup Manager [P…" at bounding box center [183, 328] width 80 height 20
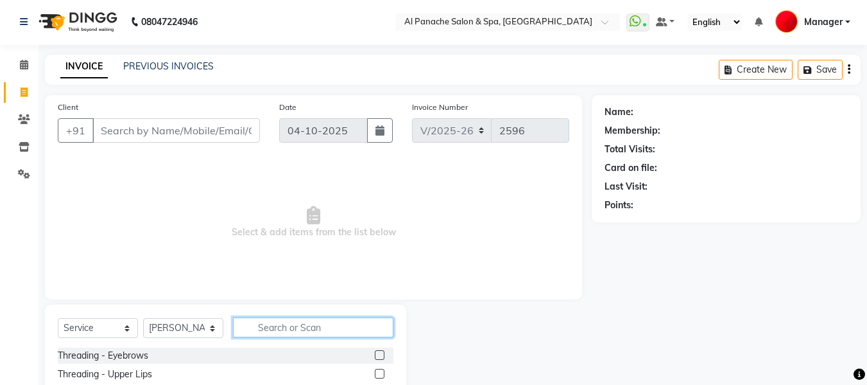
click at [293, 327] on input "text" at bounding box center [313, 327] width 160 height 20
type input "rica"
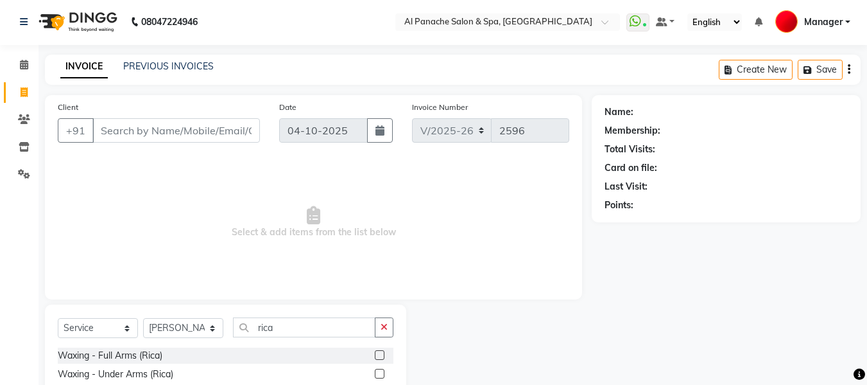
click at [375, 354] on label at bounding box center [380, 355] width 10 height 10
click at [375, 354] on input "checkbox" at bounding box center [379, 355] width 8 height 8
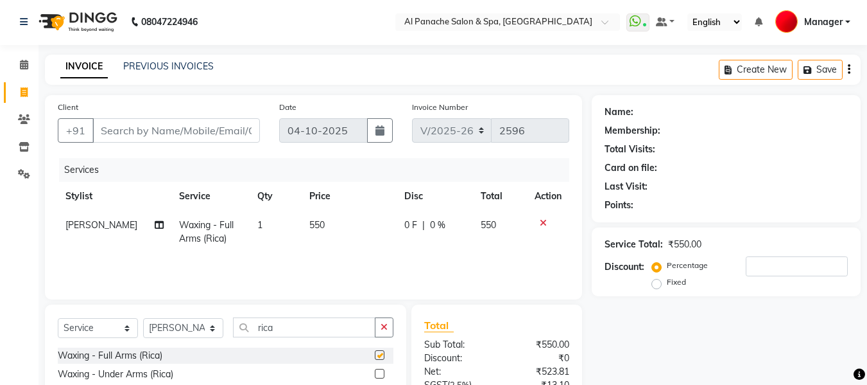
checkbox input "false"
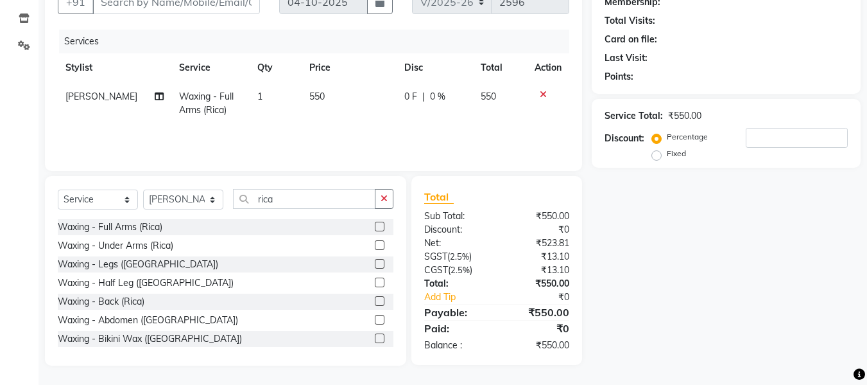
click at [375, 281] on label at bounding box center [380, 282] width 10 height 10
click at [375, 281] on input "checkbox" at bounding box center [379, 283] width 8 height 8
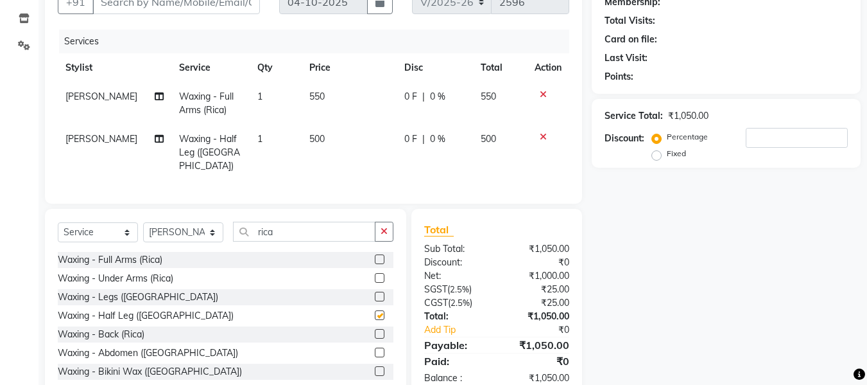
checkbox input "false"
click at [309, 94] on span "550" at bounding box center [316, 97] width 15 height 12
select select "12068"
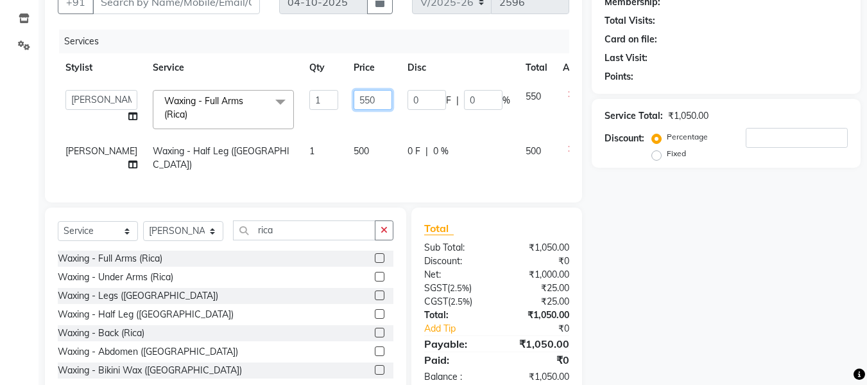
click at [354, 105] on input "550" at bounding box center [373, 100] width 39 height 20
type input "650"
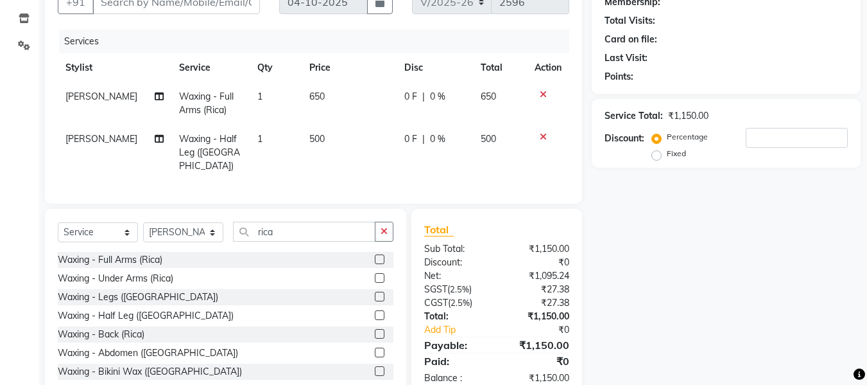
click at [749, 309] on div "Name: Membership: Total Visits: Card on file: Last Visit: Points: Service Total…" at bounding box center [731, 182] width 279 height 431
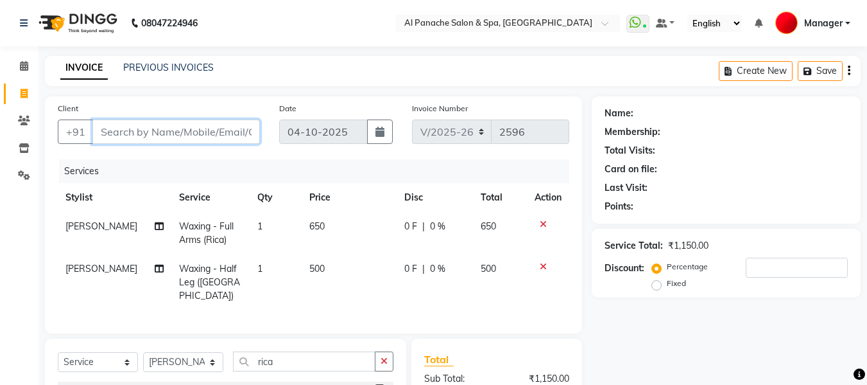
click at [187, 134] on input "Client" at bounding box center [176, 131] width 168 height 24
type input "p"
type input "0"
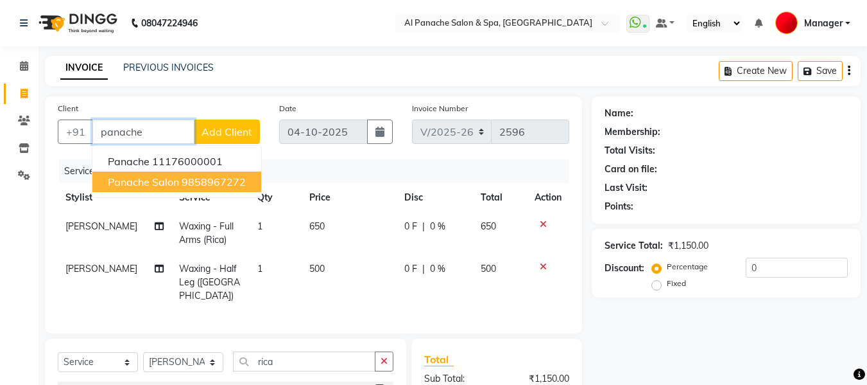
click at [229, 184] on ngb-highlight "9858967272" at bounding box center [214, 181] width 64 height 13
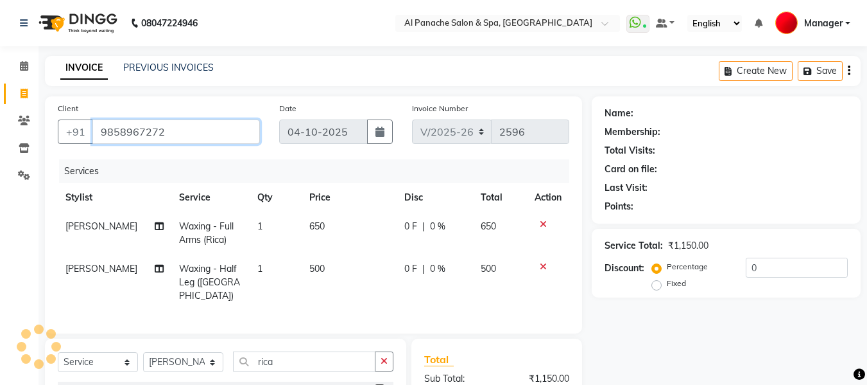
type input "9858967272"
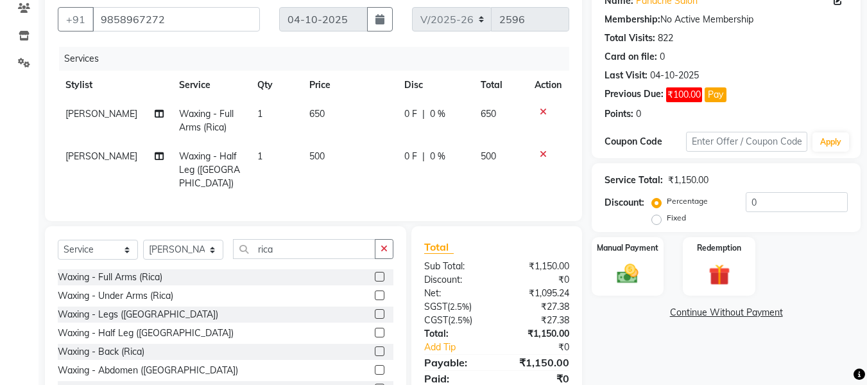
scroll to position [159, 0]
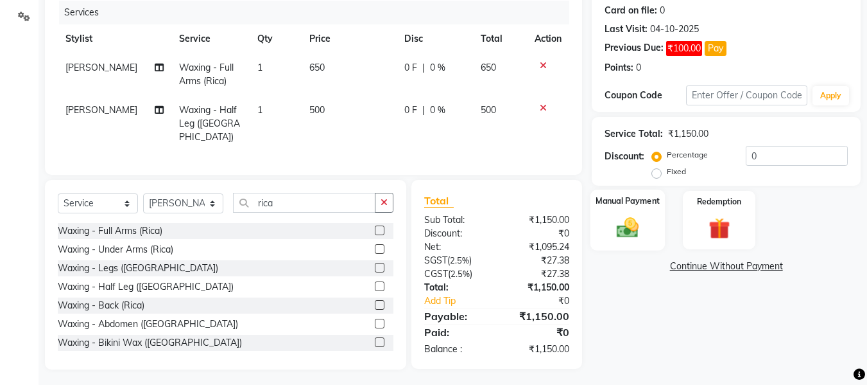
click at [627, 223] on img at bounding box center [628, 227] width 36 height 26
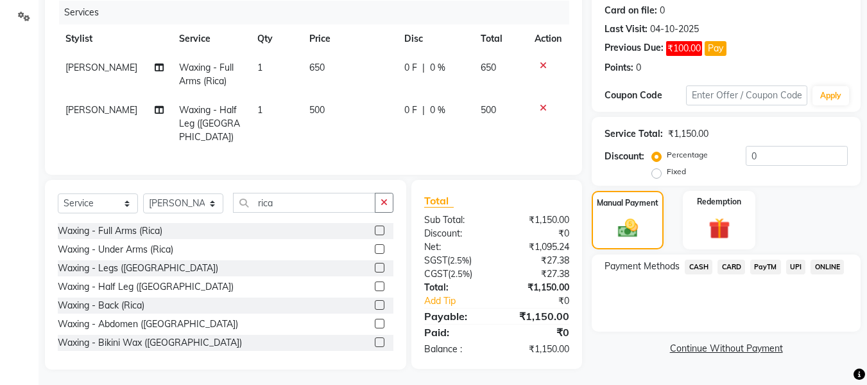
click at [695, 264] on span "CASH" at bounding box center [699, 266] width 28 height 15
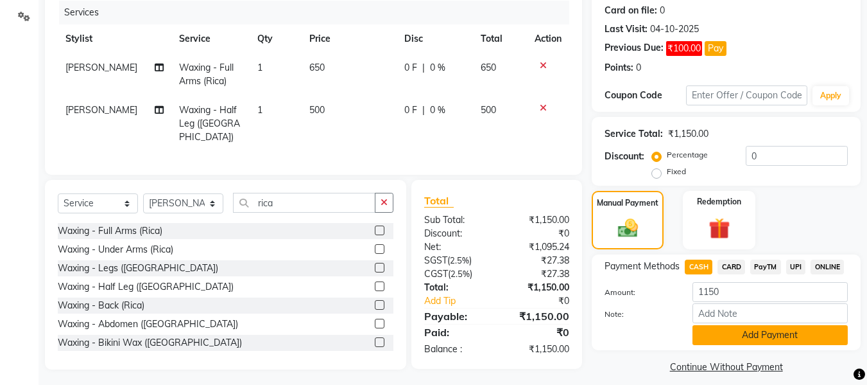
click at [793, 329] on button "Add Payment" at bounding box center [770, 335] width 155 height 20
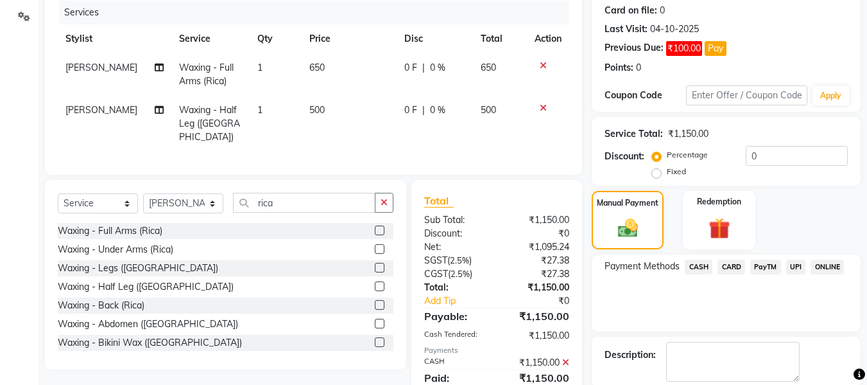
scroll to position [223, 0]
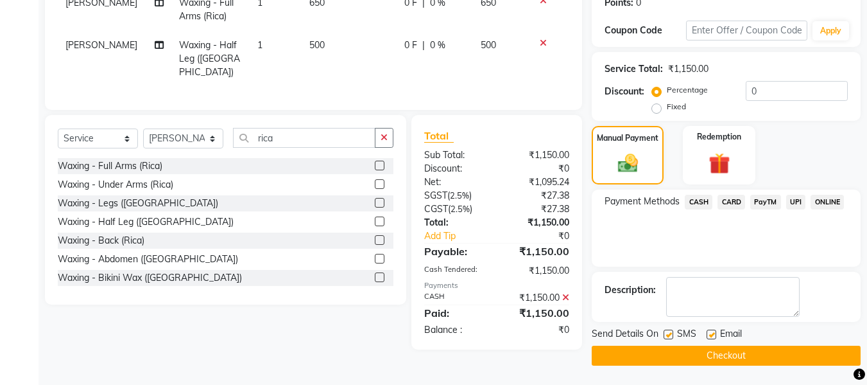
click at [788, 351] on button "Checkout" at bounding box center [726, 355] width 269 height 20
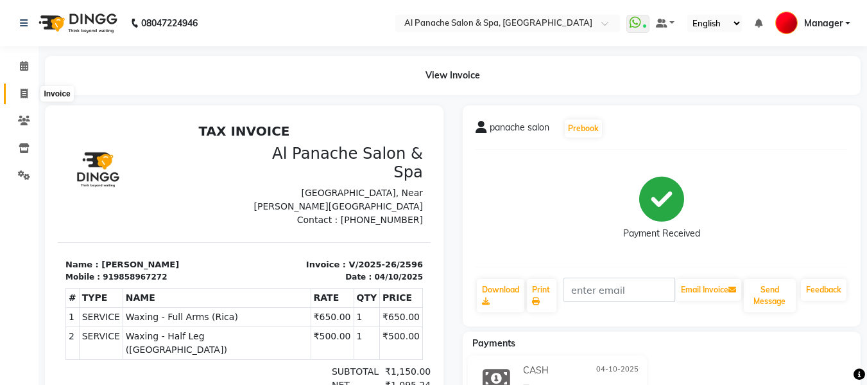
click at [18, 92] on span at bounding box center [24, 94] width 22 height 15
select select "service"
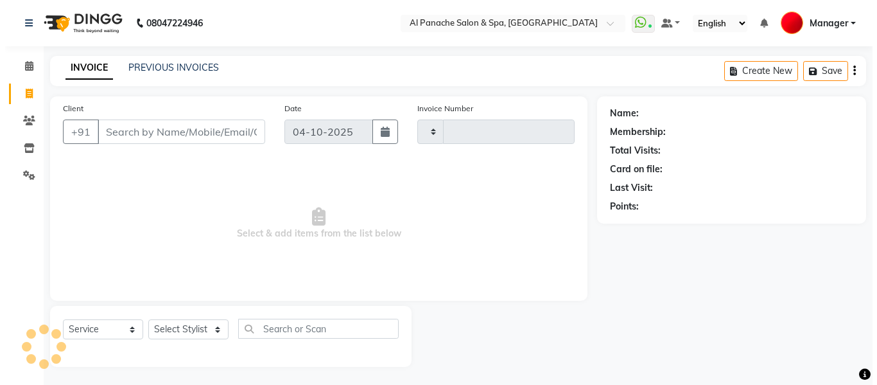
scroll to position [1, 0]
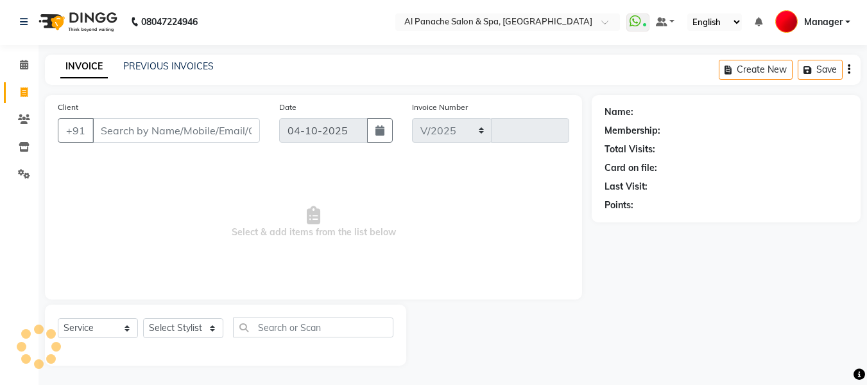
select select "751"
type input "2597"
click at [212, 131] on input "Client" at bounding box center [176, 130] width 168 height 24
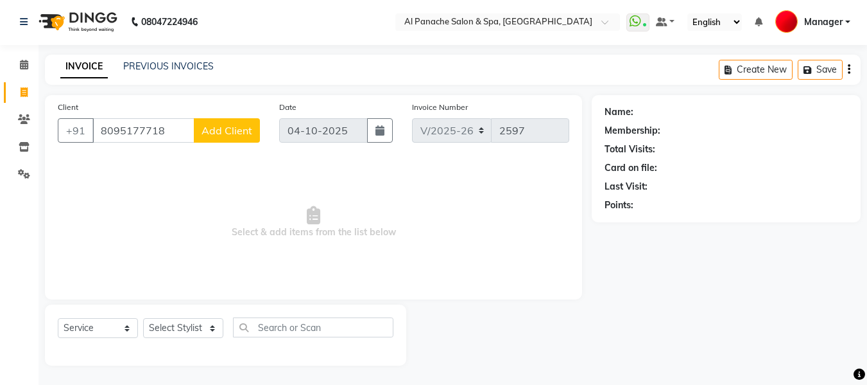
type input "8095177718"
click at [231, 128] on span "Add Client" at bounding box center [227, 130] width 51 height 13
select select "15"
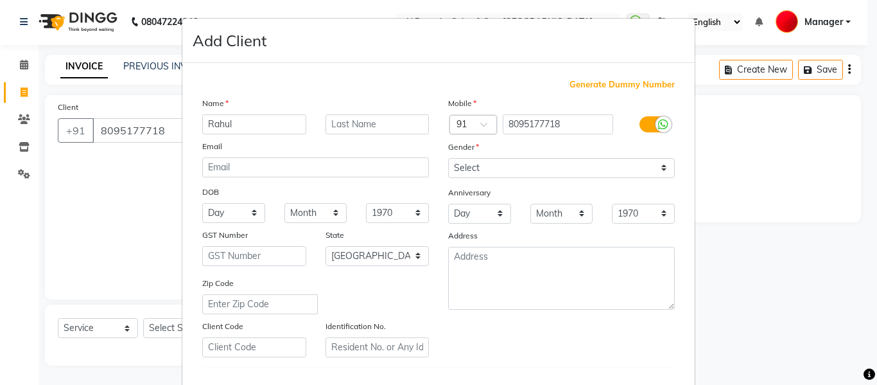
type input "Rahul"
click at [351, 130] on input "text" at bounding box center [377, 124] width 104 height 20
type input "[PERSON_NAME]"
click at [484, 169] on select "Select [DEMOGRAPHIC_DATA] [DEMOGRAPHIC_DATA] Other Prefer Not To Say" at bounding box center [561, 168] width 227 height 20
select select "[DEMOGRAPHIC_DATA]"
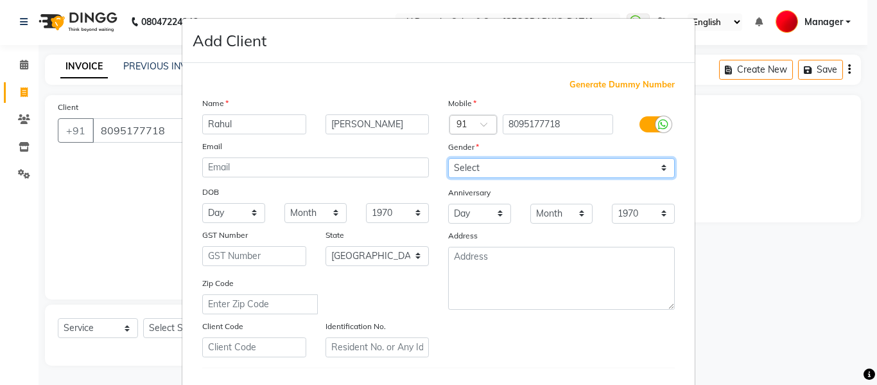
click at [448, 158] on select "Select [DEMOGRAPHIC_DATA] [DEMOGRAPHIC_DATA] Other Prefer Not To Say" at bounding box center [561, 168] width 227 height 20
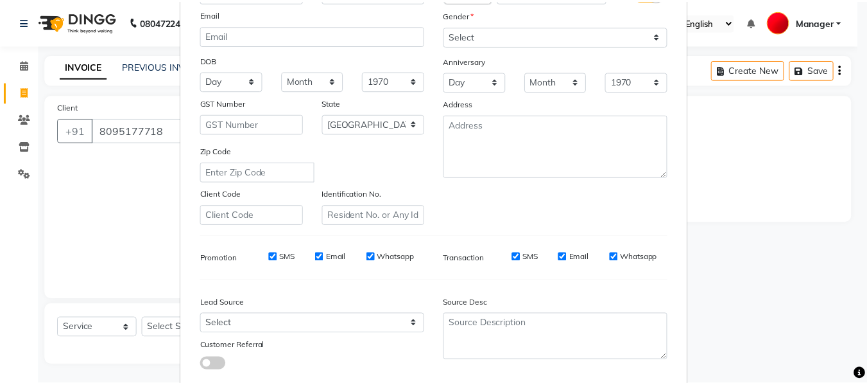
scroll to position [208, 0]
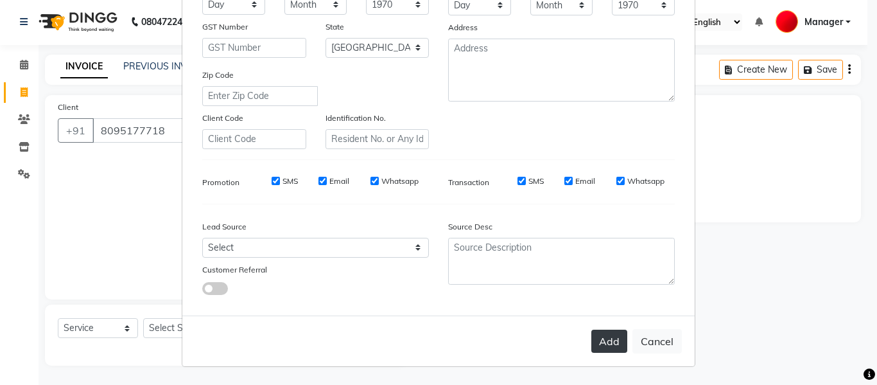
click at [607, 343] on button "Add" at bounding box center [609, 340] width 36 height 23
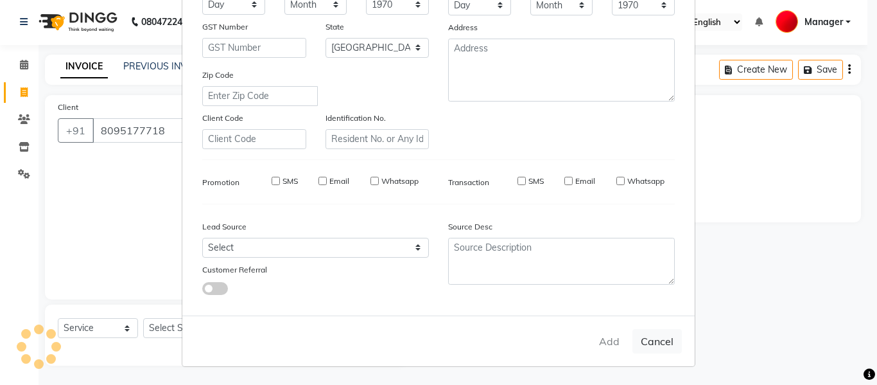
select select
select select "null"
select select
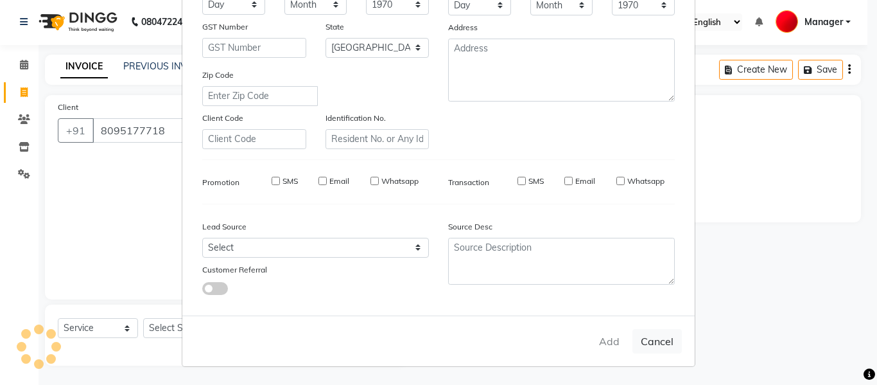
select select
checkbox input "false"
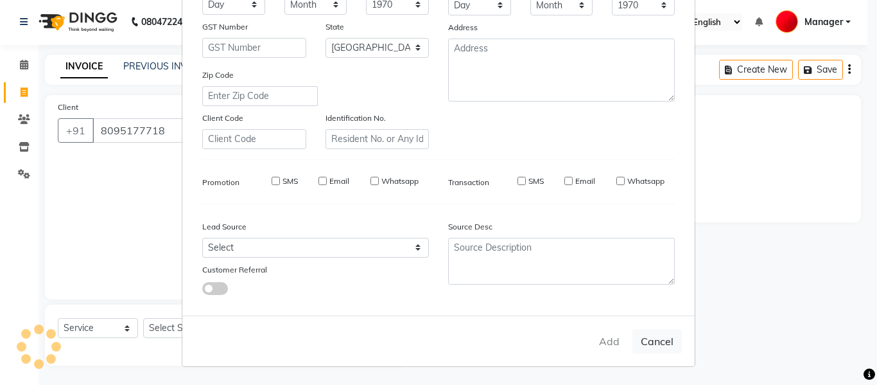
checkbox input "false"
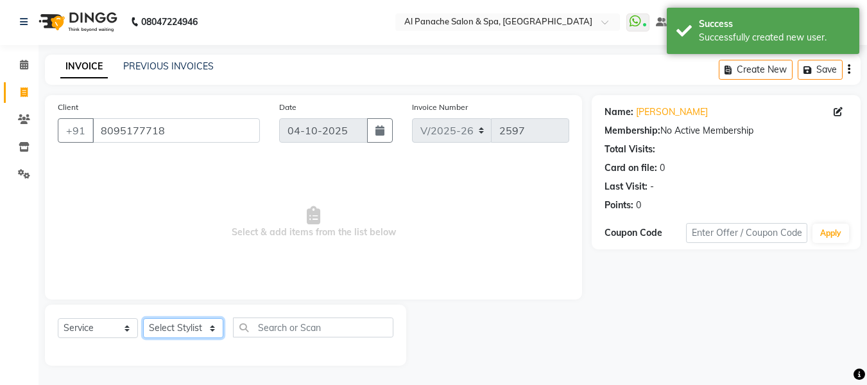
click at [184, 322] on select "Select Stylist [PERSON_NAME] [PERSON_NAME] Baby [PERSON_NAME] Makeup Manager [P…" at bounding box center [183, 328] width 80 height 20
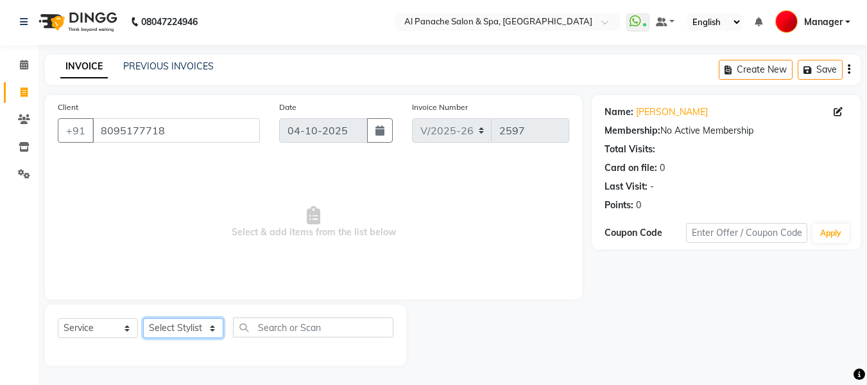
select select "63849"
click at [143, 318] on select "Select Stylist [PERSON_NAME] [PERSON_NAME] Baby [PERSON_NAME] Makeup Manager [P…" at bounding box center [183, 328] width 80 height 20
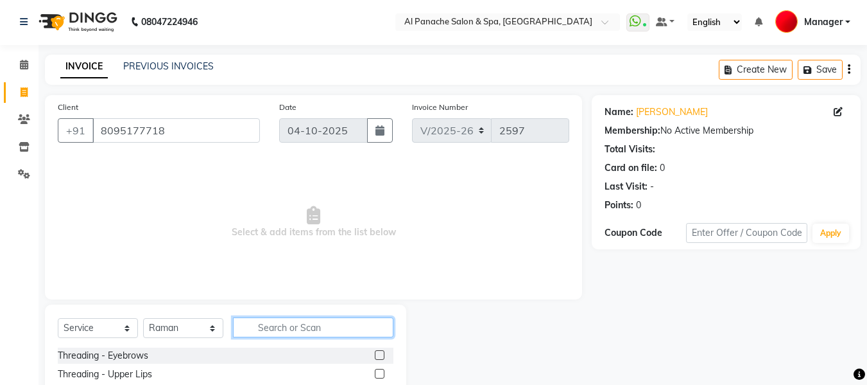
click at [310, 319] on input "text" at bounding box center [313, 327] width 160 height 20
type input "o3"
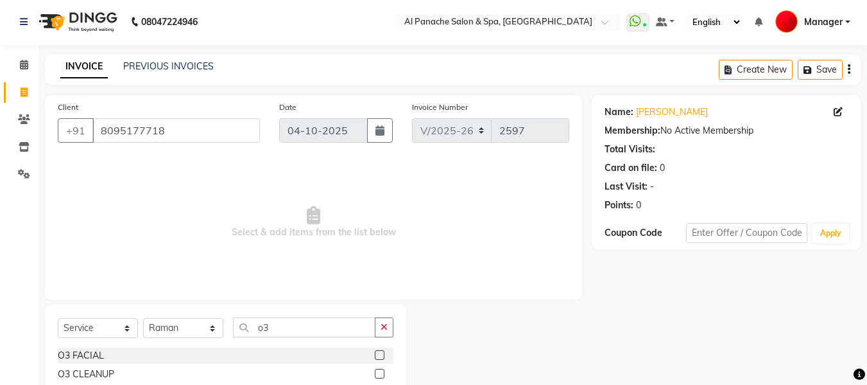
click at [375, 352] on label at bounding box center [380, 355] width 10 height 10
click at [375, 352] on input "checkbox" at bounding box center [379, 355] width 8 height 8
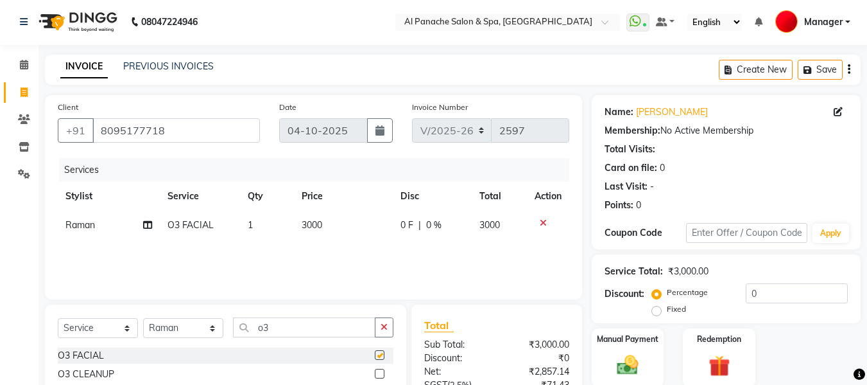
checkbox input "false"
click at [309, 225] on span "3000" at bounding box center [312, 225] width 21 height 12
select select "63849"
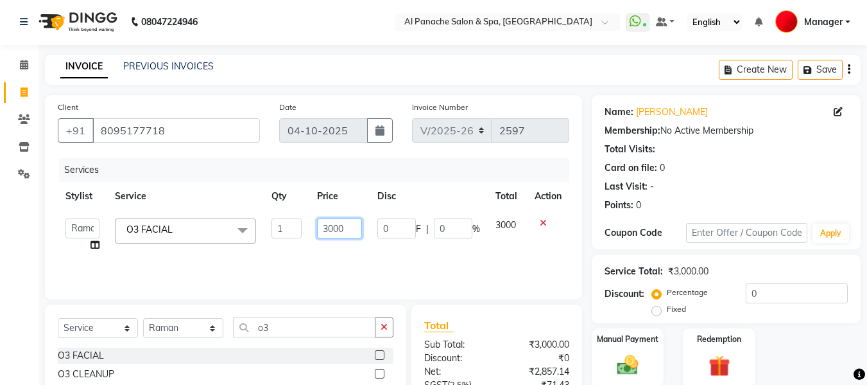
click at [334, 236] on input "3000" at bounding box center [339, 228] width 44 height 20
type input "4600"
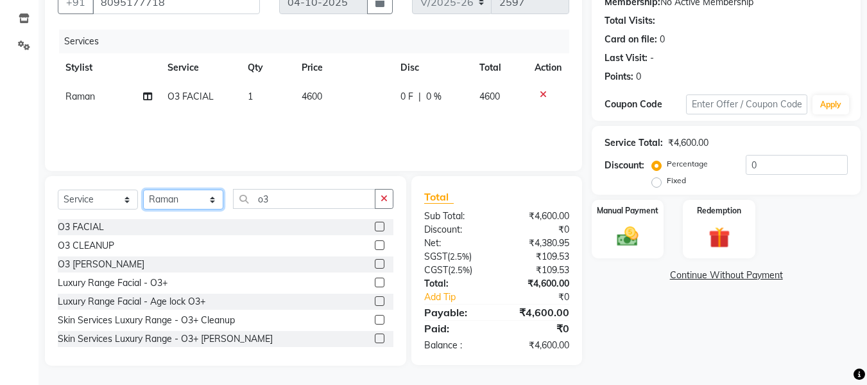
click at [205, 202] on select "Select Stylist [PERSON_NAME] [PERSON_NAME] Baby [PERSON_NAME] Makeup Manager [P…" at bounding box center [183, 199] width 80 height 20
select select "50648"
click at [143, 189] on select "Select Stylist [PERSON_NAME] [PERSON_NAME] Baby [PERSON_NAME] Makeup Manager [P…" at bounding box center [183, 199] width 80 height 20
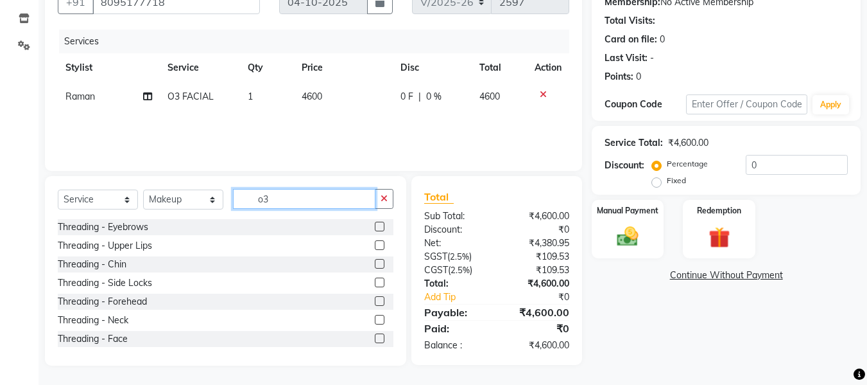
click at [297, 202] on input "o3" at bounding box center [304, 199] width 143 height 20
type input "o"
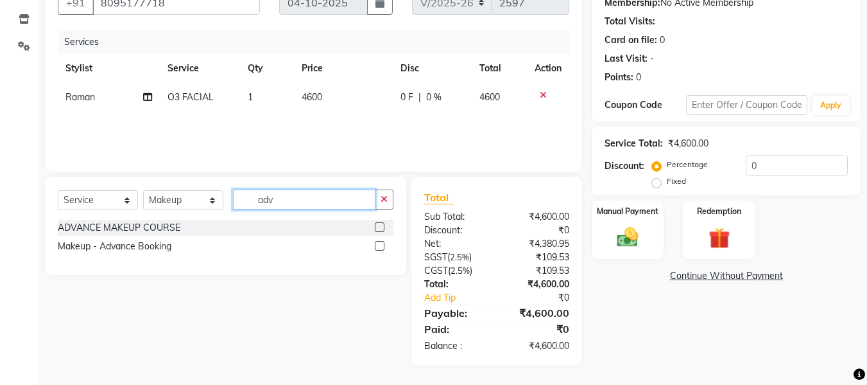
type input "adv"
click at [379, 245] on label at bounding box center [380, 246] width 10 height 10
click at [379, 245] on input "checkbox" at bounding box center [379, 246] width 8 height 8
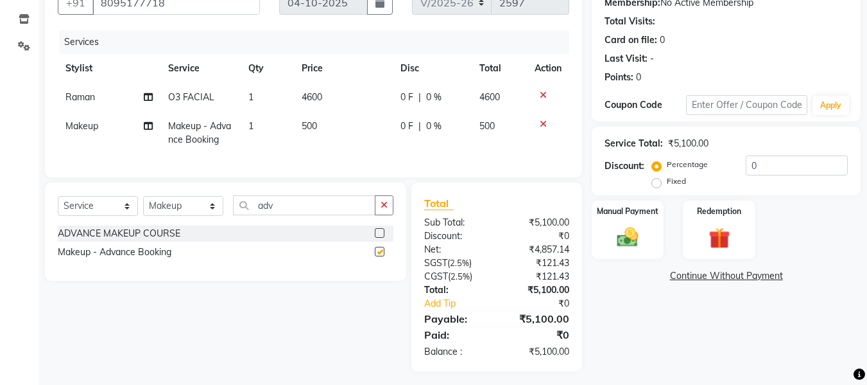
checkbox input "false"
click at [627, 239] on img at bounding box center [628, 237] width 36 height 26
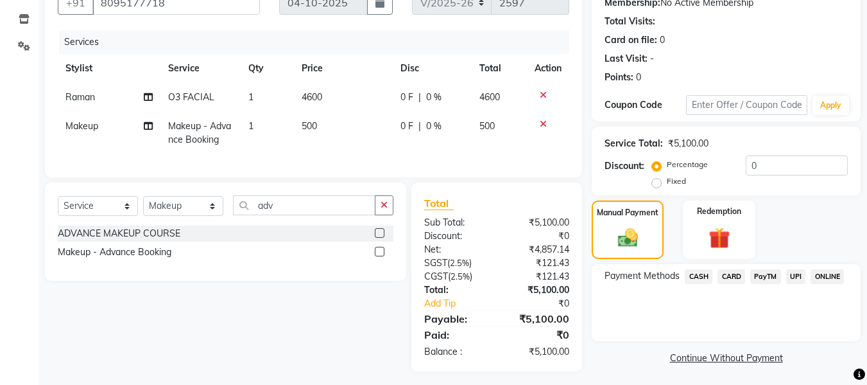
click at [795, 275] on span "UPI" at bounding box center [796, 276] width 20 height 15
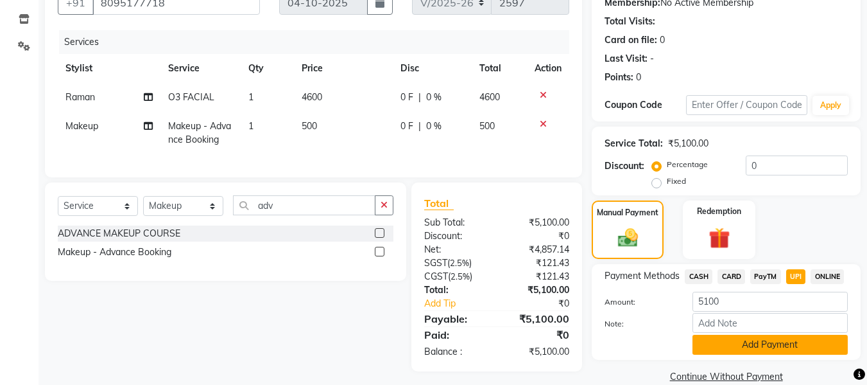
click at [750, 347] on button "Add Payment" at bounding box center [770, 344] width 155 height 20
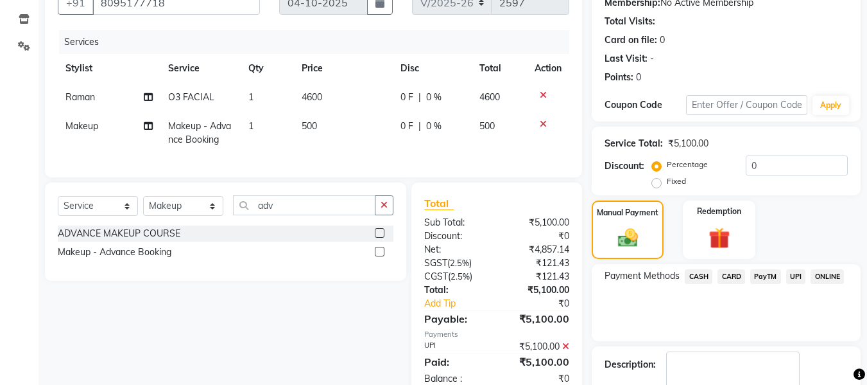
scroll to position [204, 0]
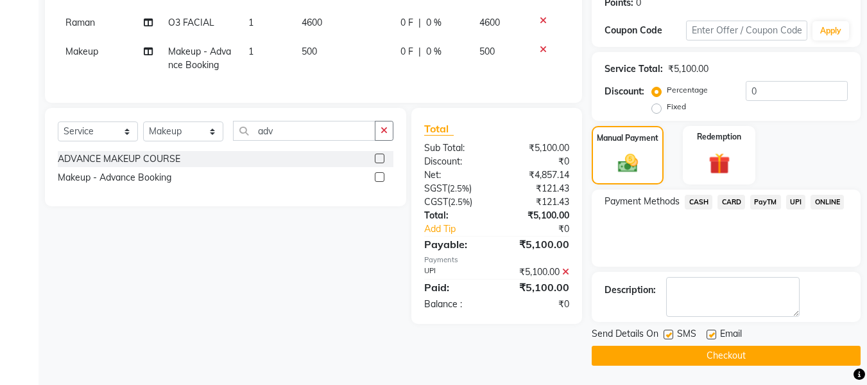
click at [768, 353] on button "Checkout" at bounding box center [726, 355] width 269 height 20
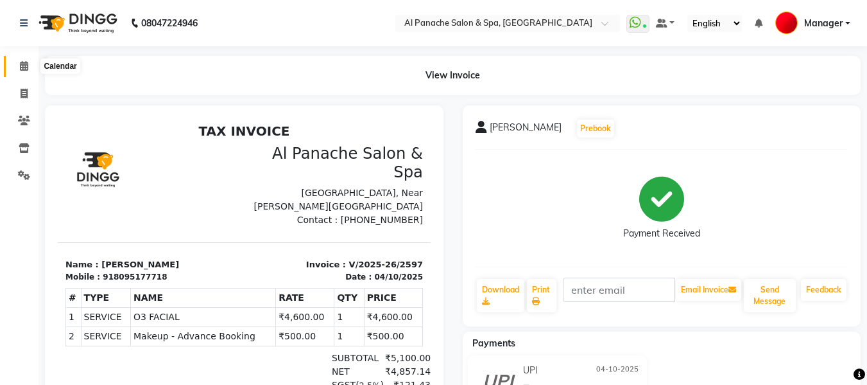
click at [29, 64] on span at bounding box center [24, 66] width 22 height 15
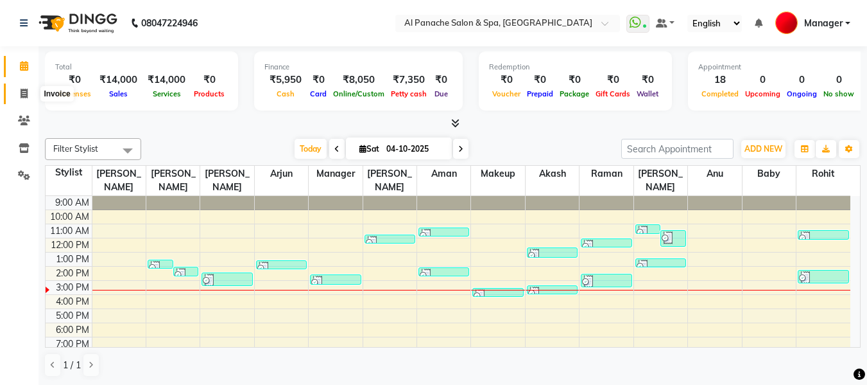
click at [23, 89] on icon at bounding box center [24, 94] width 7 height 10
select select "service"
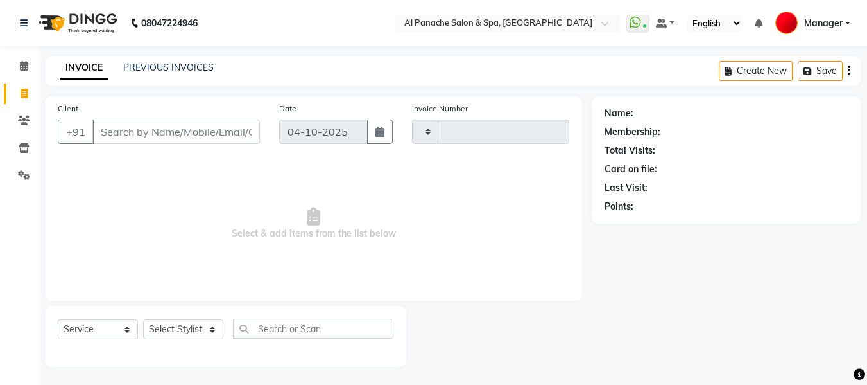
type input "2598"
select select "751"
click at [204, 132] on input "Client" at bounding box center [176, 131] width 168 height 24
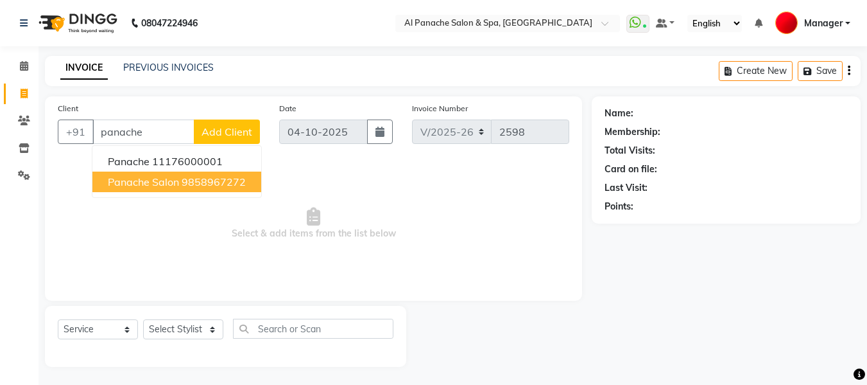
click at [200, 182] on ngb-highlight "9858967272" at bounding box center [214, 181] width 64 height 13
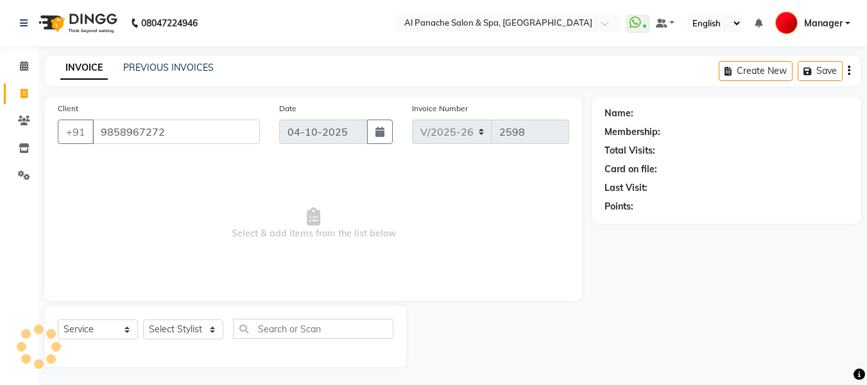
type input "9858967272"
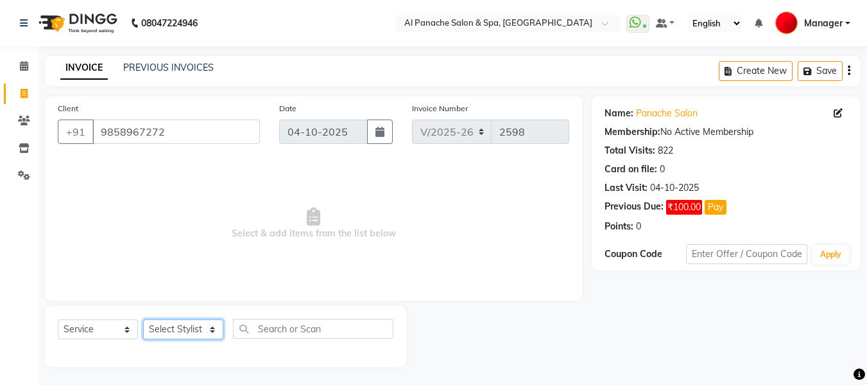
click at [178, 320] on select "Select Stylist [PERSON_NAME] [PERSON_NAME] Baby [PERSON_NAME] Makeup Manager [P…" at bounding box center [183, 329] width 80 height 20
click at [143, 319] on select "Select Stylist [PERSON_NAME] [PERSON_NAME] Baby [PERSON_NAME] Makeup Manager [P…" at bounding box center [183, 329] width 80 height 20
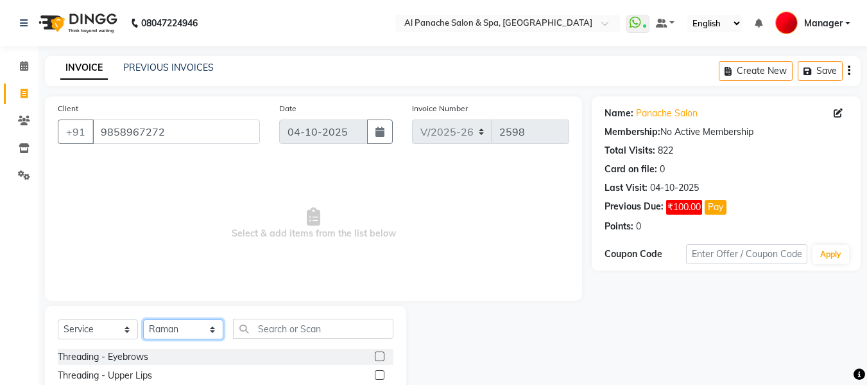
click at [201, 326] on select "Select Stylist [PERSON_NAME] [PERSON_NAME] Baby [PERSON_NAME] Makeup Manager [P…" at bounding box center [183, 329] width 80 height 20
select select "50647"
click at [143, 319] on select "Select Stylist [PERSON_NAME] [PERSON_NAME] Baby [PERSON_NAME] Makeup Manager [P…" at bounding box center [183, 329] width 80 height 20
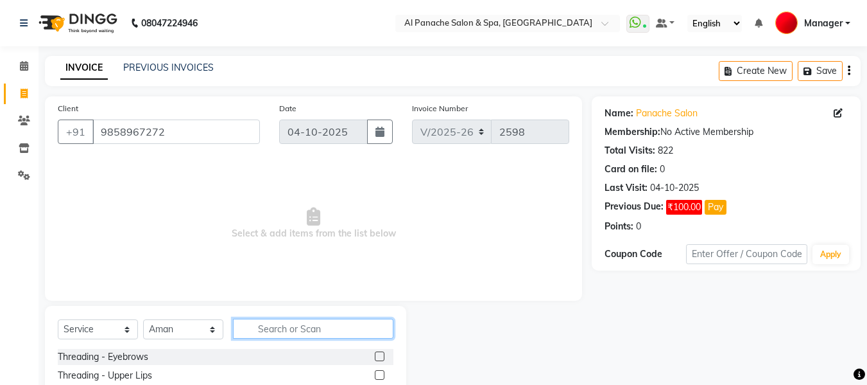
click at [295, 329] on input "text" at bounding box center [313, 328] width 160 height 20
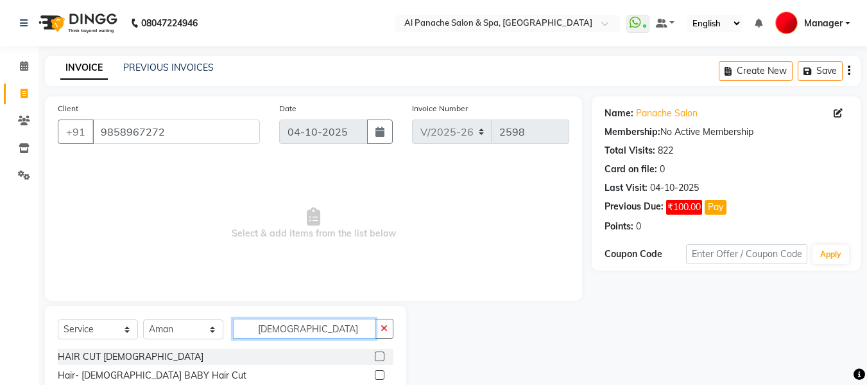
type input "[DEMOGRAPHIC_DATA]"
click at [383, 356] on label at bounding box center [380, 356] width 10 height 10
click at [383, 356] on input "checkbox" at bounding box center [379, 356] width 8 height 8
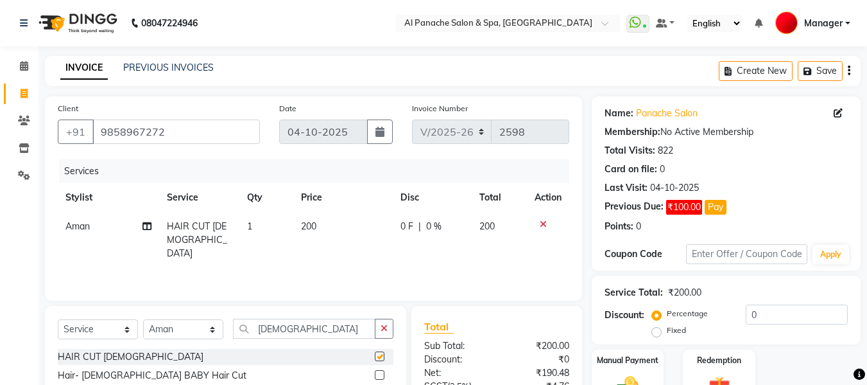
checkbox input "false"
click at [322, 327] on input "[DEMOGRAPHIC_DATA]" at bounding box center [304, 328] width 143 height 20
type input "g"
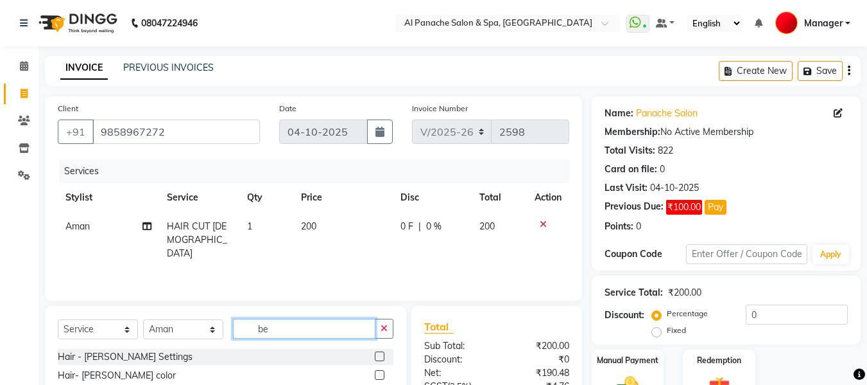
type input "be"
click at [379, 355] on label at bounding box center [380, 356] width 10 height 10
click at [379, 355] on input "checkbox" at bounding box center [379, 356] width 8 height 8
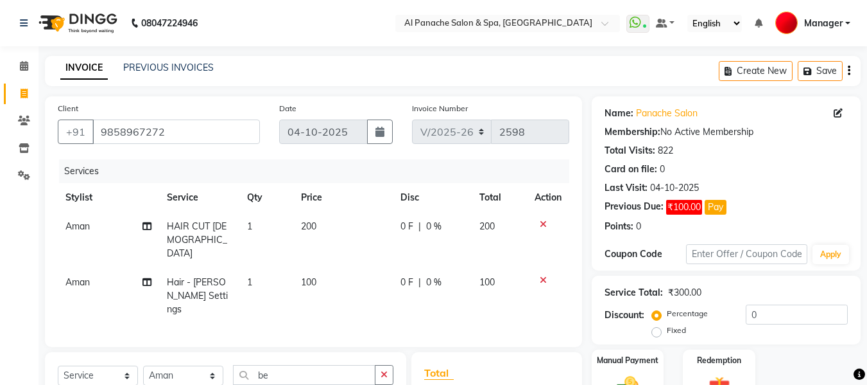
checkbox input "false"
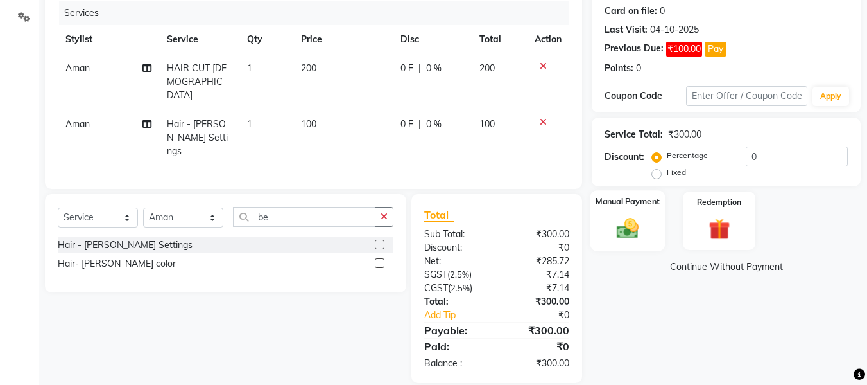
click at [612, 235] on img at bounding box center [628, 228] width 36 height 26
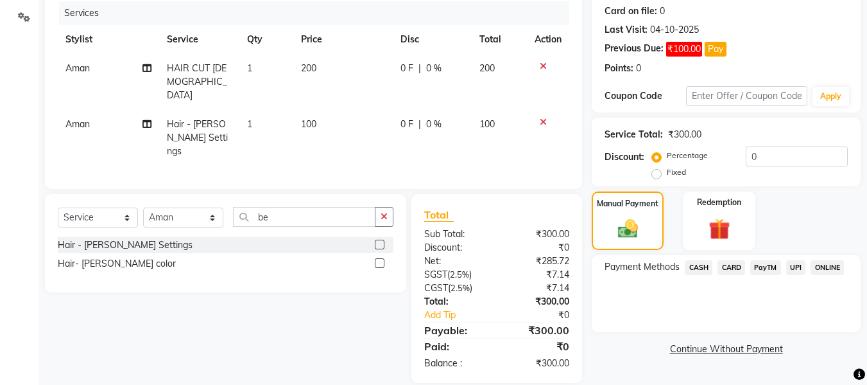
click at [694, 264] on span "CASH" at bounding box center [699, 267] width 28 height 15
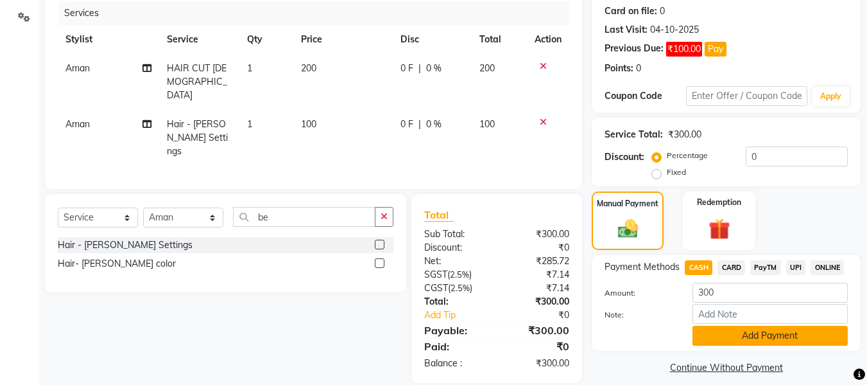
click at [800, 339] on button "Add Payment" at bounding box center [770, 335] width 155 height 20
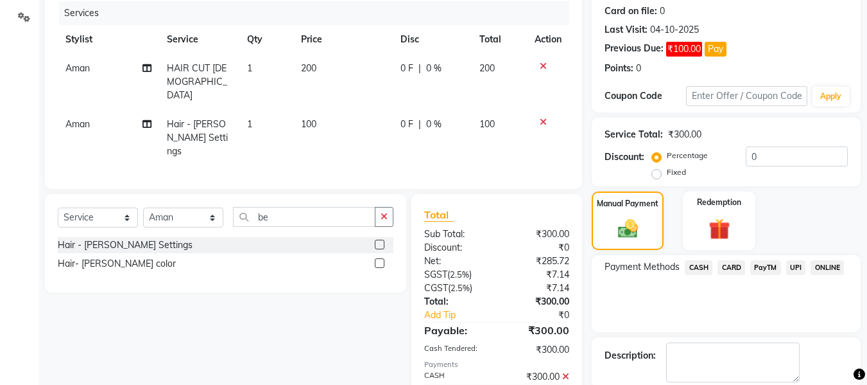
scroll to position [223, 0]
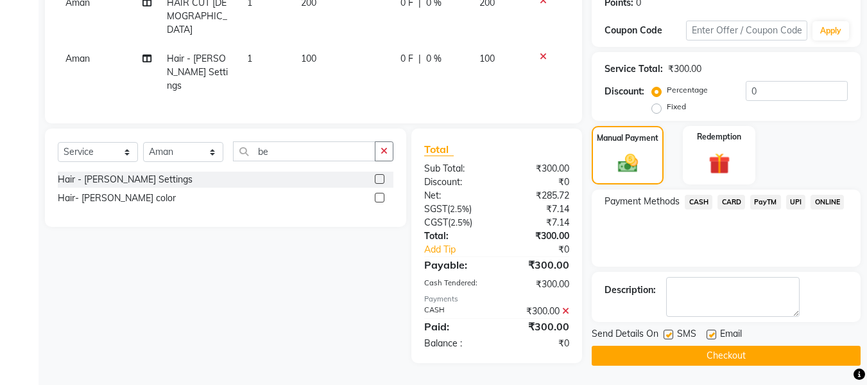
click at [822, 359] on button "Checkout" at bounding box center [726, 355] width 269 height 20
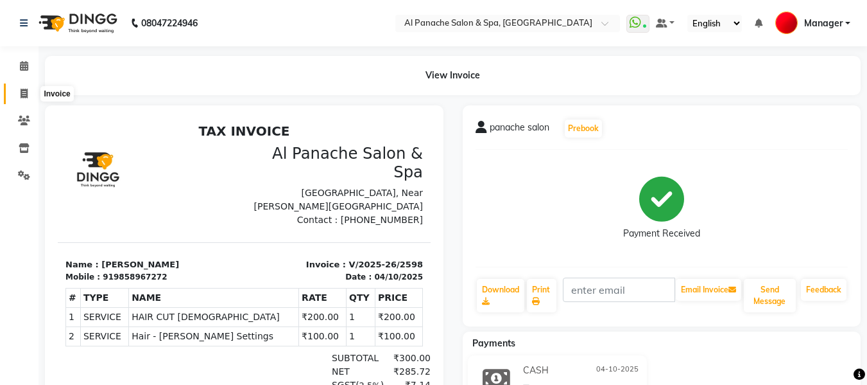
click at [15, 95] on span at bounding box center [24, 94] width 22 height 15
select select "service"
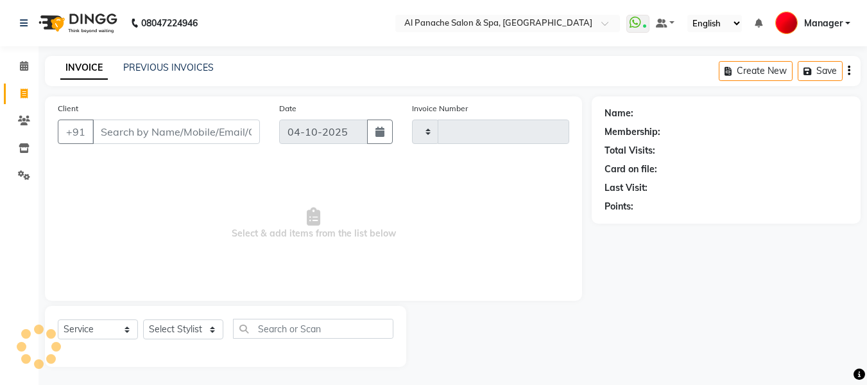
scroll to position [1, 0]
select select "751"
type input "2599"
click at [23, 68] on icon at bounding box center [24, 65] width 8 height 10
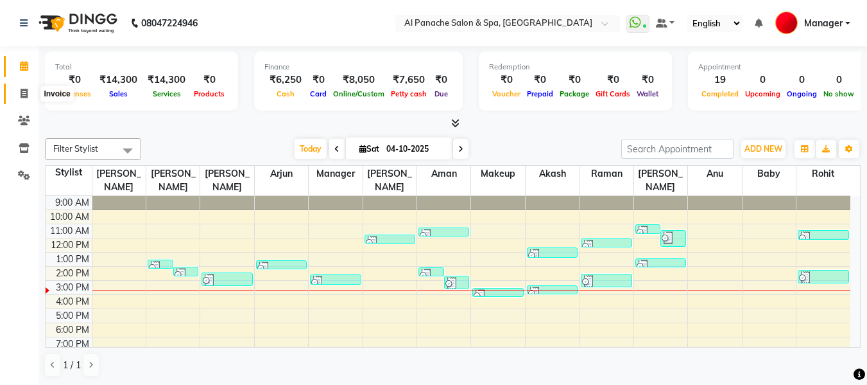
click at [23, 94] on icon at bounding box center [24, 94] width 7 height 10
select select "service"
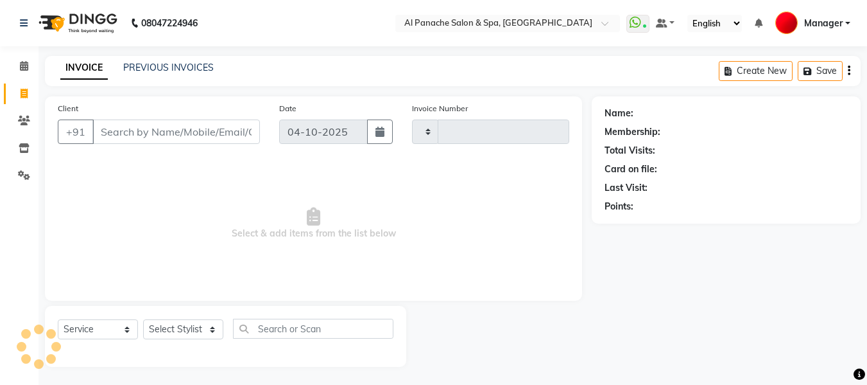
type input "2599"
select select "751"
click at [239, 135] on input "Client" at bounding box center [176, 131] width 168 height 24
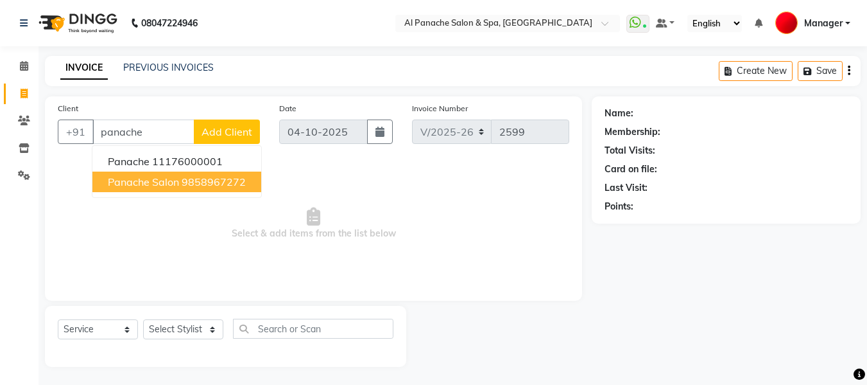
click at [216, 180] on ngb-highlight "9858967272" at bounding box center [214, 181] width 64 height 13
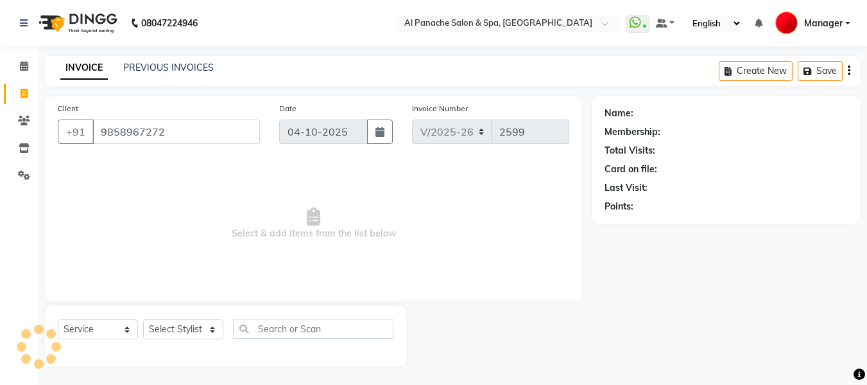
type input "9858967272"
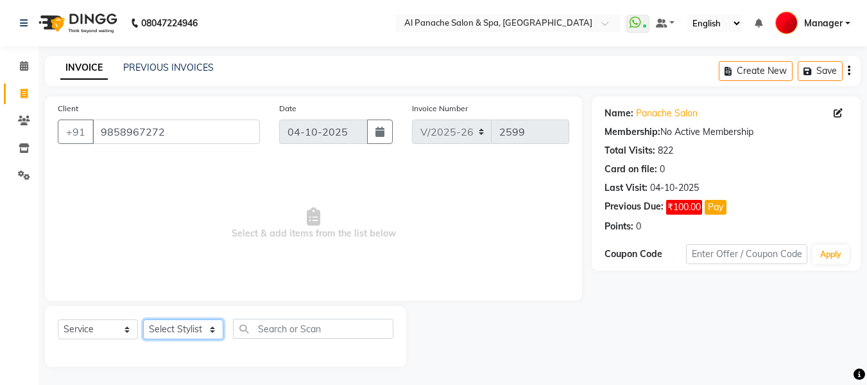
click at [173, 327] on select "Select Stylist [PERSON_NAME] [PERSON_NAME] Baby [PERSON_NAME] Makeup Manager [P…" at bounding box center [183, 329] width 80 height 20
select select "12066"
click at [143, 319] on select "Select Stylist [PERSON_NAME] [PERSON_NAME] Baby [PERSON_NAME] Makeup Manager [P…" at bounding box center [183, 329] width 80 height 20
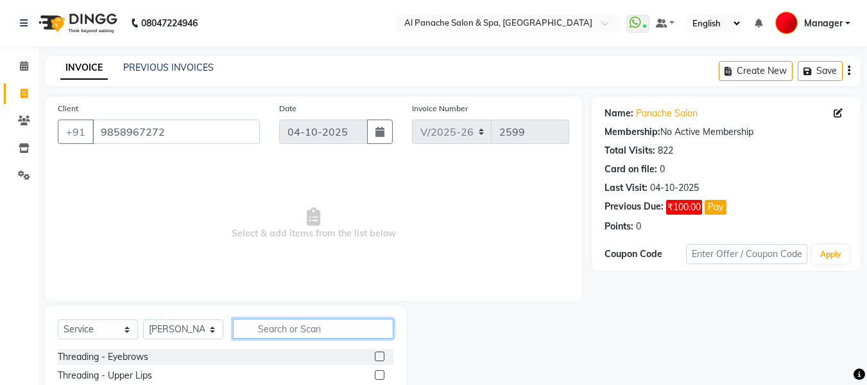
click at [315, 330] on input "text" at bounding box center [313, 328] width 160 height 20
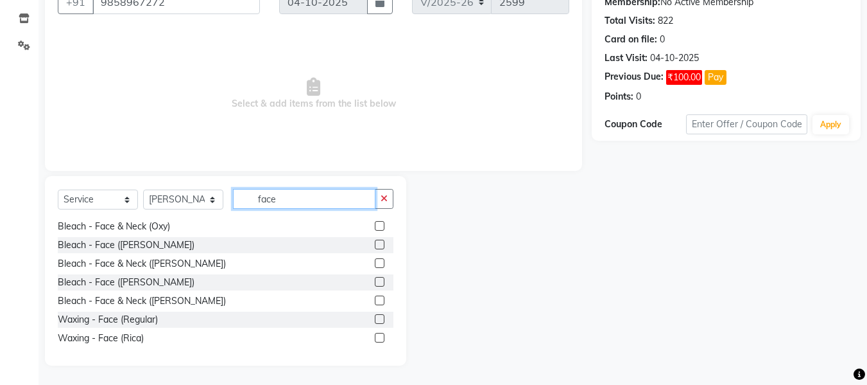
scroll to position [58, 0]
type input "face"
click at [375, 316] on label at bounding box center [380, 318] width 10 height 10
click at [375, 316] on input "checkbox" at bounding box center [379, 318] width 8 height 8
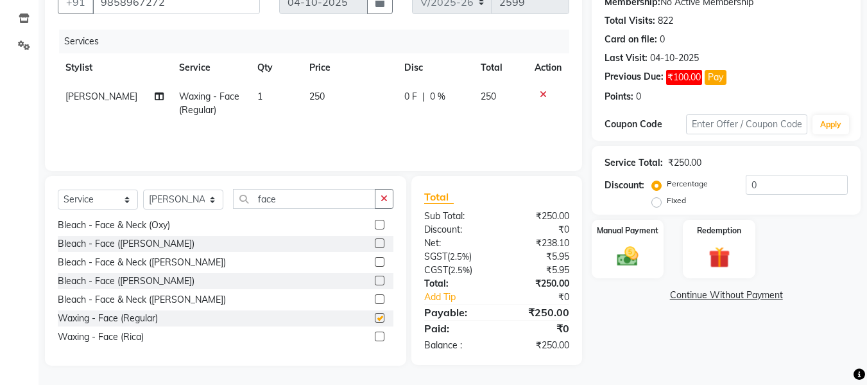
checkbox input "false"
click at [315, 96] on span "250" at bounding box center [316, 97] width 15 height 12
select select "12066"
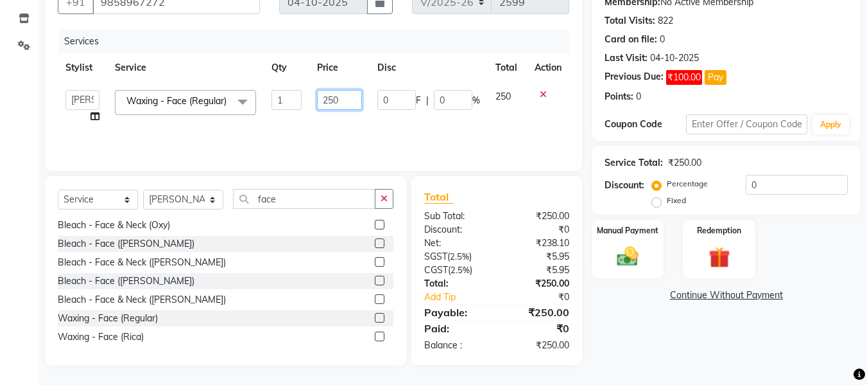
click at [334, 101] on input "250" at bounding box center [339, 100] width 44 height 20
type input "200"
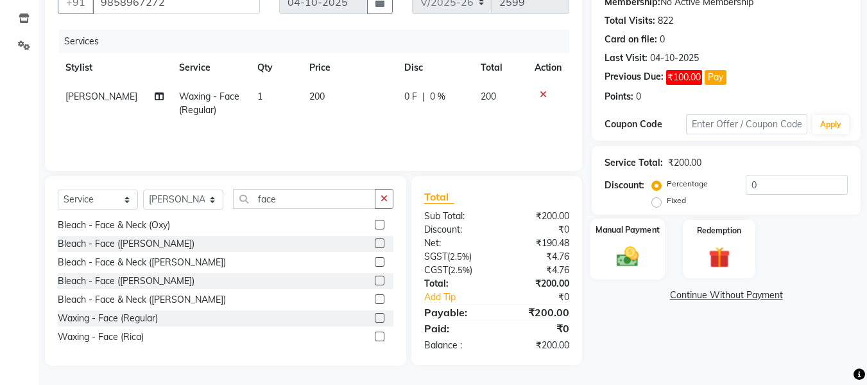
click at [636, 251] on img at bounding box center [628, 256] width 36 height 26
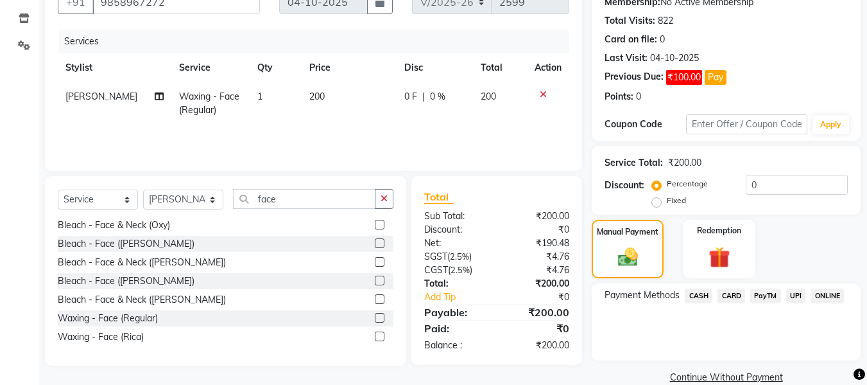
click at [703, 297] on span "CASH" at bounding box center [699, 295] width 28 height 15
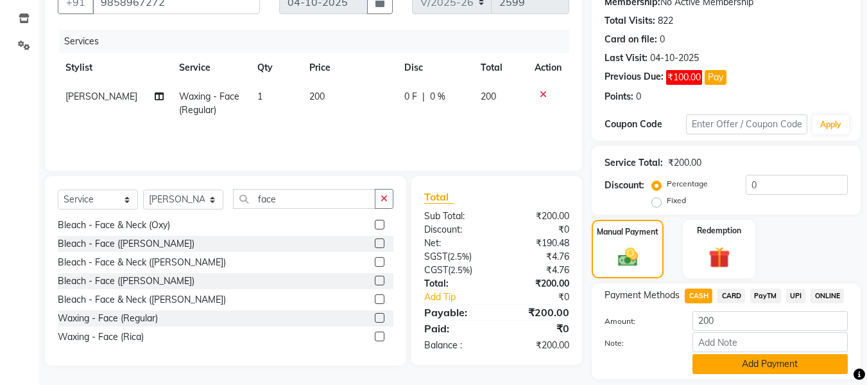
click at [761, 370] on button "Add Payment" at bounding box center [770, 364] width 155 height 20
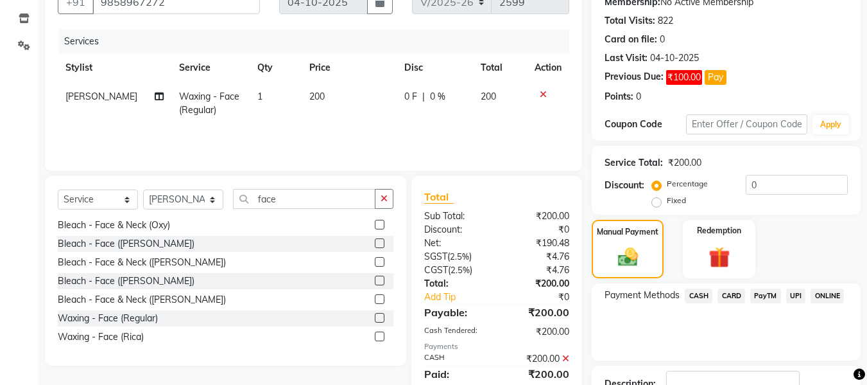
scroll to position [223, 0]
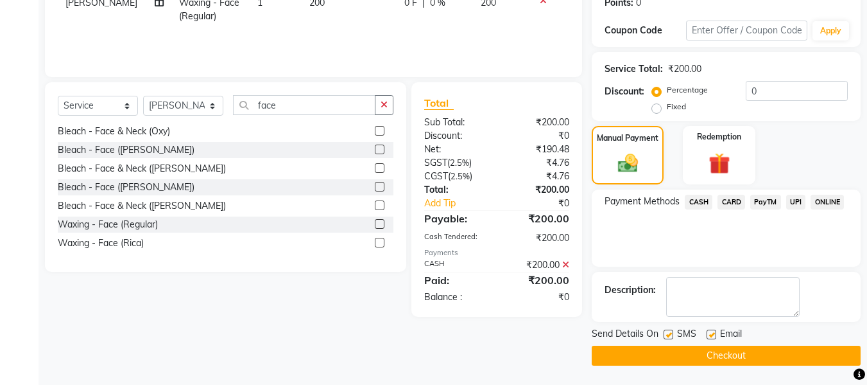
click at [760, 359] on button "Checkout" at bounding box center [726, 355] width 269 height 20
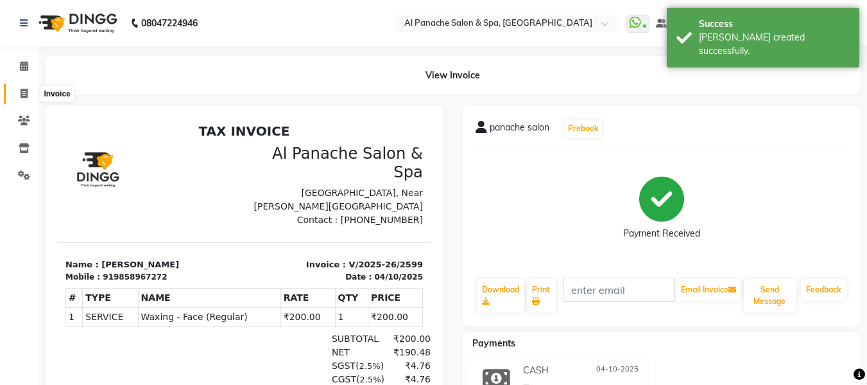
click at [21, 95] on icon at bounding box center [24, 94] width 7 height 10
select select "service"
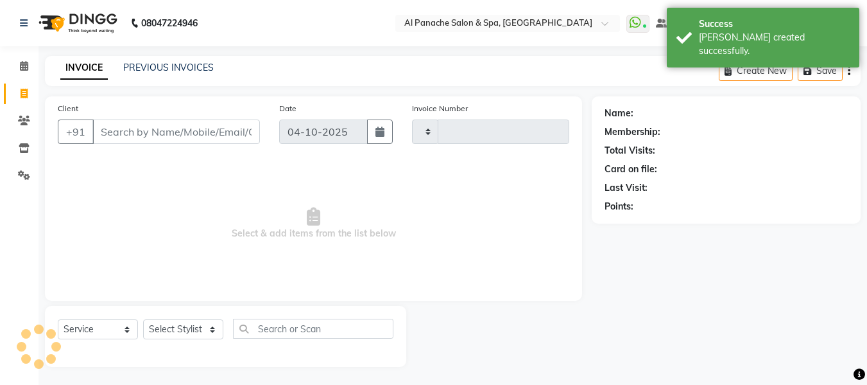
scroll to position [1, 0]
type input "2600"
select select "751"
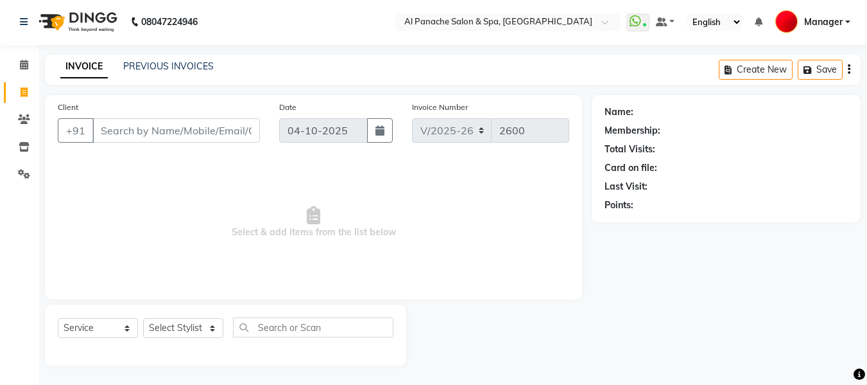
click at [162, 134] on input "Client" at bounding box center [176, 130] width 168 height 24
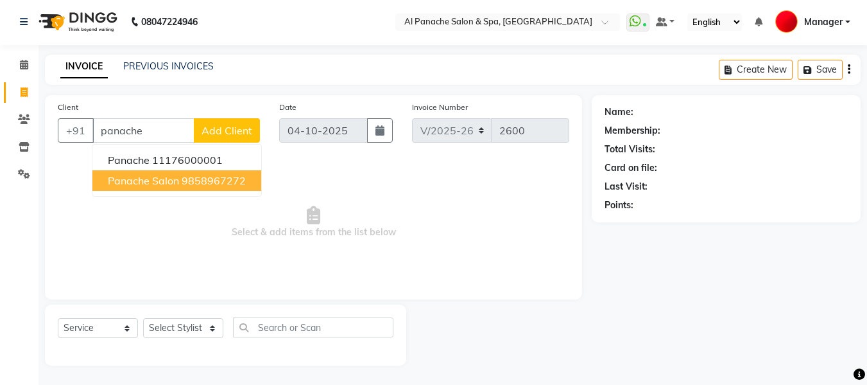
click at [191, 184] on ngb-highlight "9858967272" at bounding box center [214, 180] width 64 height 13
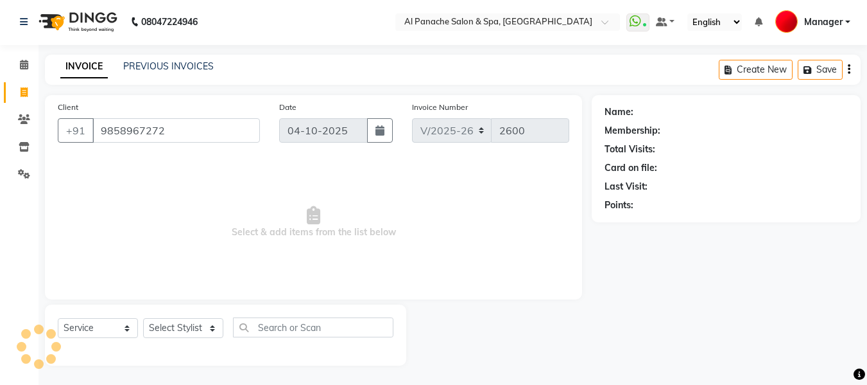
type input "9858967272"
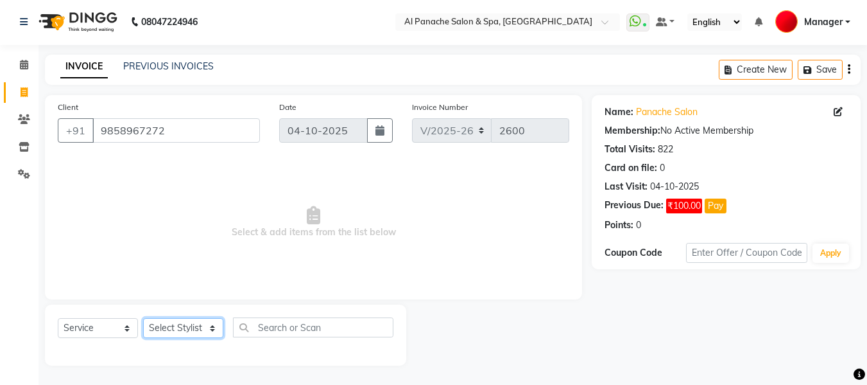
click at [189, 331] on select "Select Stylist [PERSON_NAME] [PERSON_NAME] Baby [PERSON_NAME] Makeup Manager [P…" at bounding box center [183, 328] width 80 height 20
select select "50648"
click at [143, 318] on select "Select Stylist [PERSON_NAME] [PERSON_NAME] Baby [PERSON_NAME] Makeup Manager [P…" at bounding box center [183, 328] width 80 height 20
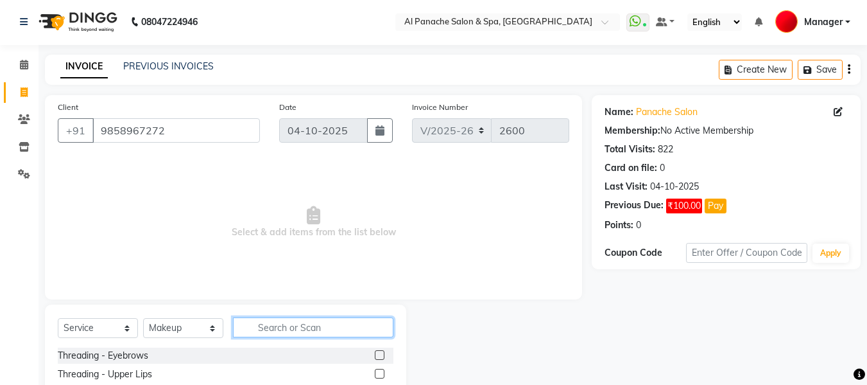
click at [322, 330] on input "text" at bounding box center [313, 327] width 160 height 20
type input "party"
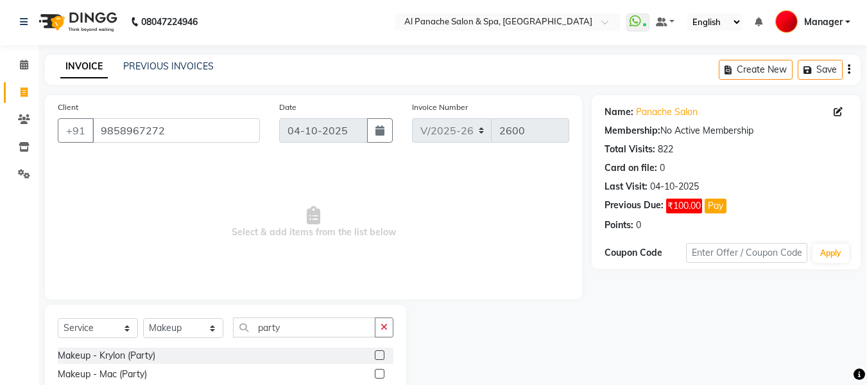
click at [381, 355] on label at bounding box center [380, 355] width 10 height 10
click at [381, 355] on input "checkbox" at bounding box center [379, 355] width 8 height 8
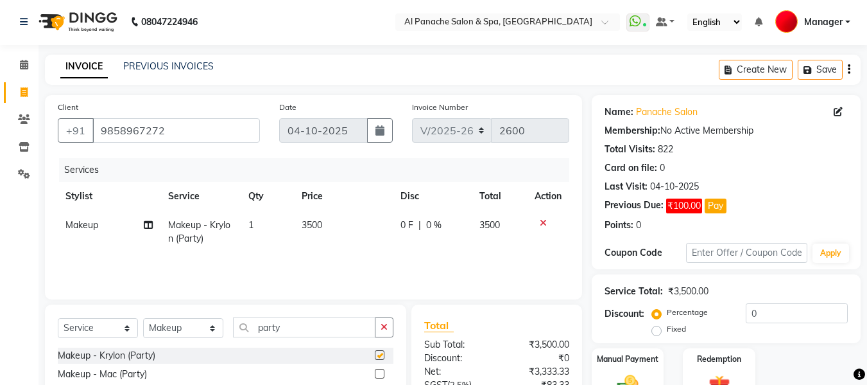
checkbox input "false"
click at [307, 229] on span "3500" at bounding box center [312, 225] width 21 height 12
select select "50648"
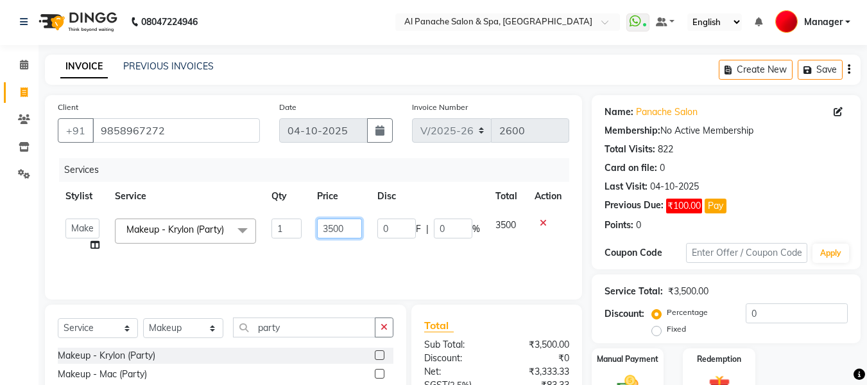
click at [334, 237] on input "3500" at bounding box center [339, 228] width 44 height 20
type input "2000"
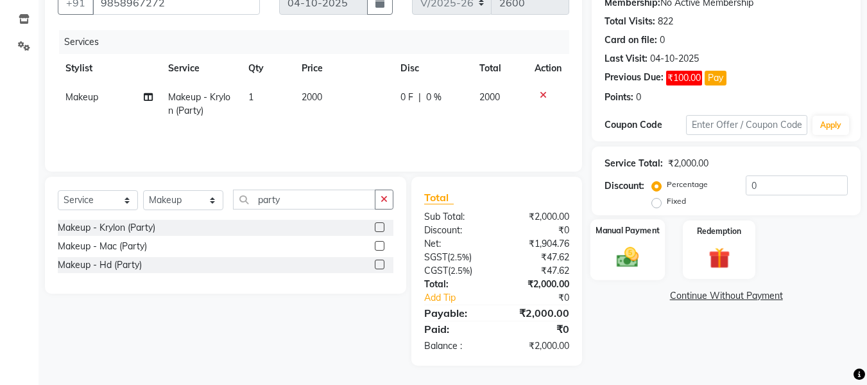
click at [639, 252] on img at bounding box center [628, 257] width 36 height 26
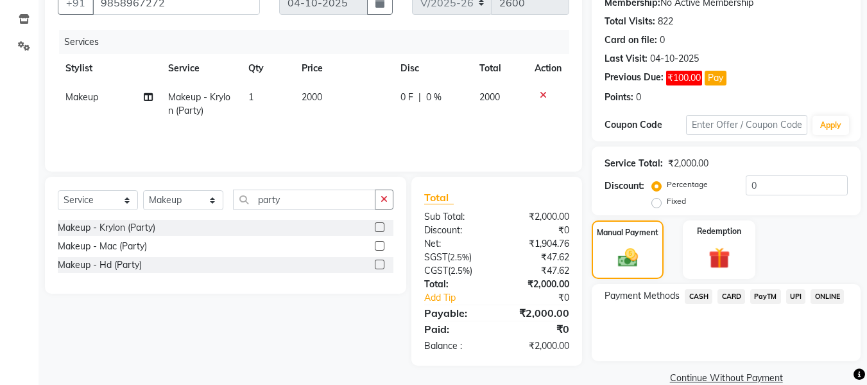
click at [700, 303] on span "CASH" at bounding box center [699, 296] width 28 height 15
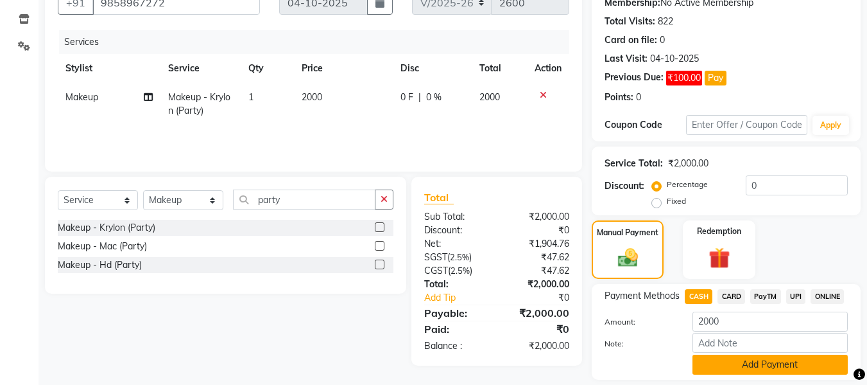
click at [741, 361] on button "Add Payment" at bounding box center [770, 364] width 155 height 20
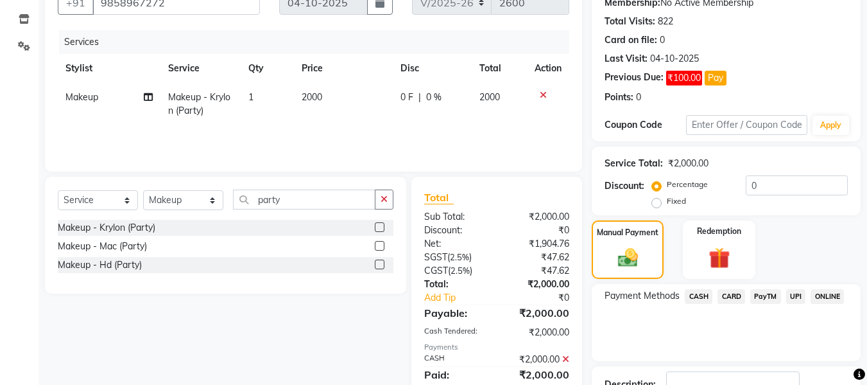
scroll to position [223, 0]
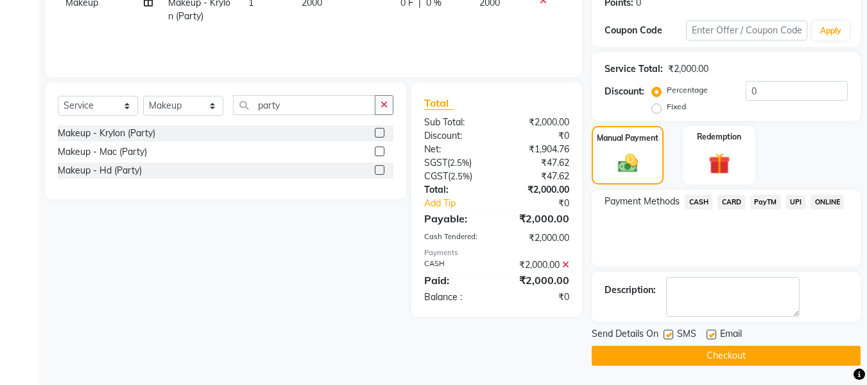
click at [745, 358] on button "Checkout" at bounding box center [726, 355] width 269 height 20
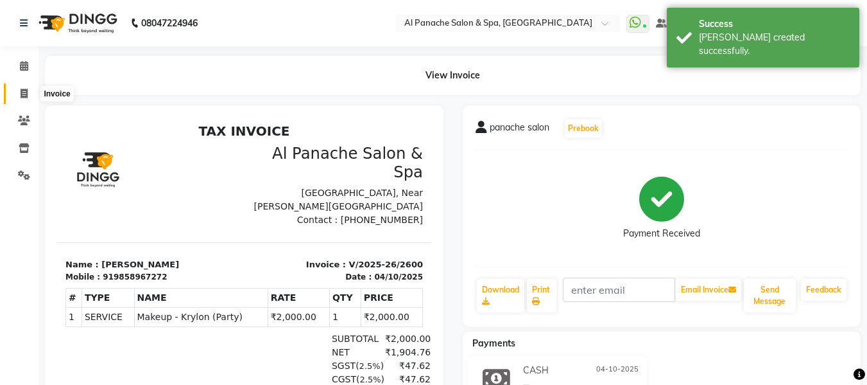
click at [15, 96] on span at bounding box center [24, 94] width 22 height 15
select select "service"
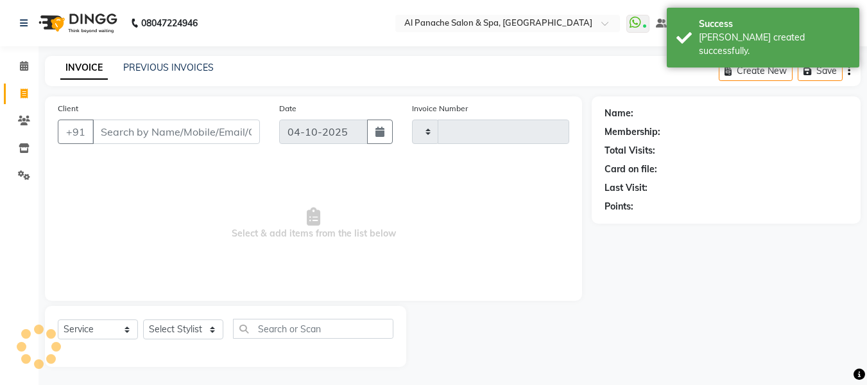
type input "2601"
select select "751"
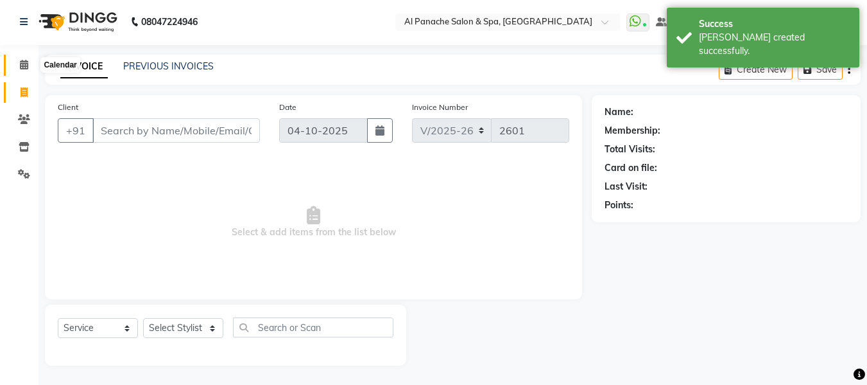
click at [22, 67] on icon at bounding box center [24, 65] width 8 height 10
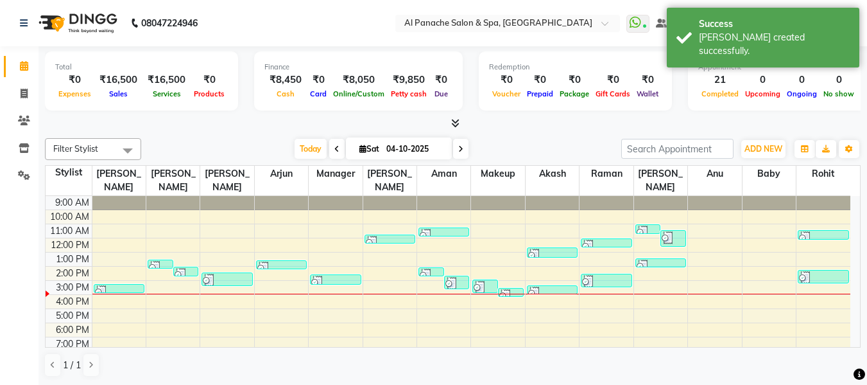
scroll to position [19, 0]
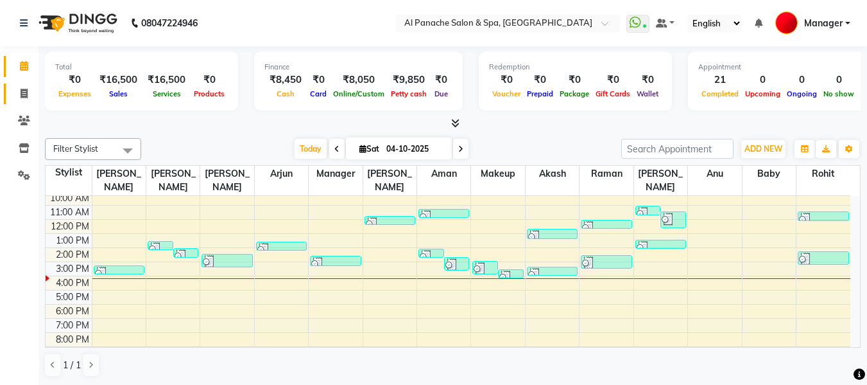
click at [23, 92] on icon at bounding box center [24, 94] width 7 height 10
select select "service"
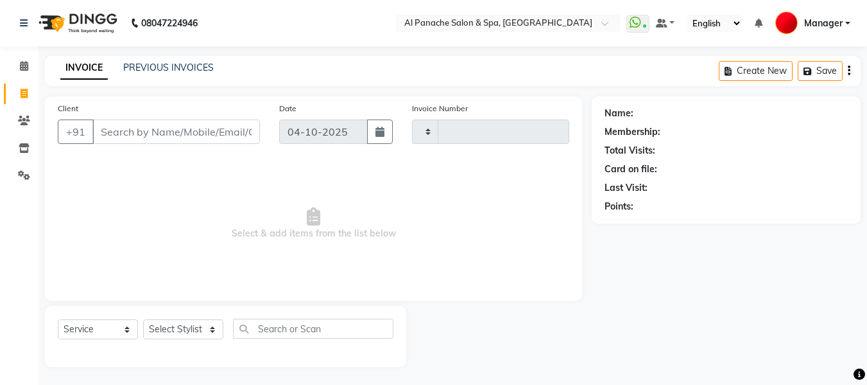
type input "2601"
select select "751"
click at [177, 318] on div "Select Service Product Membership Package Voucher Prepaid Gift Card Select Styl…" at bounding box center [225, 336] width 361 height 61
click at [189, 325] on select "Select Stylist [PERSON_NAME] [PERSON_NAME] Baby [PERSON_NAME] Makeup Manager [P…" at bounding box center [183, 329] width 80 height 20
select select "12067"
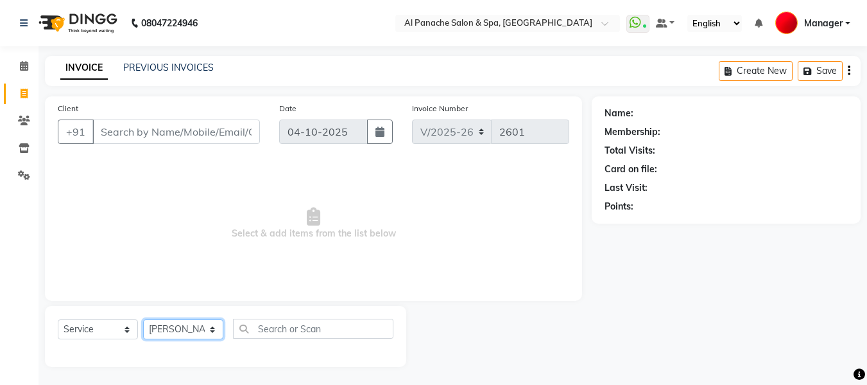
click at [143, 319] on select "Select Stylist [PERSON_NAME] [PERSON_NAME] Baby [PERSON_NAME] Makeup Manager [P…" at bounding box center [183, 329] width 80 height 20
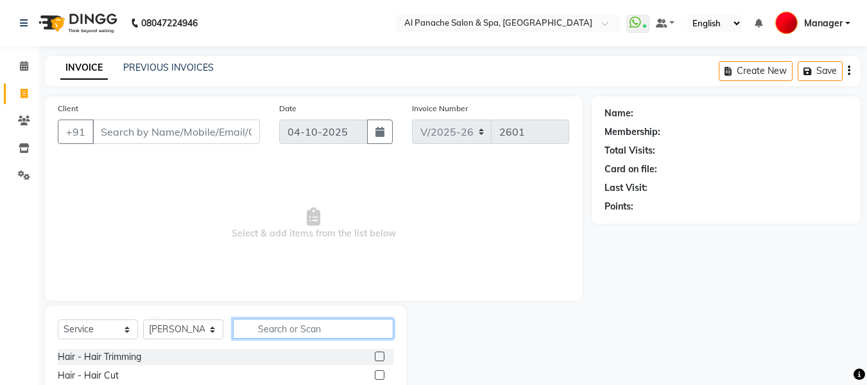
click at [292, 333] on input "text" at bounding box center [313, 328] width 160 height 20
type input "fringe"
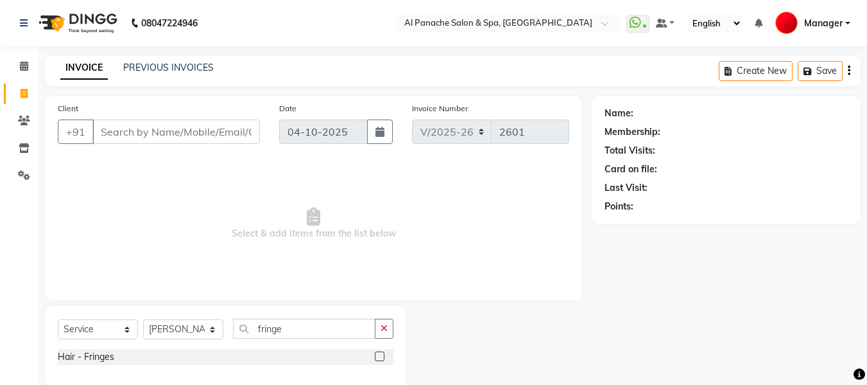
click at [381, 352] on label at bounding box center [380, 356] width 10 height 10
click at [381, 352] on input "checkbox" at bounding box center [379, 356] width 8 height 8
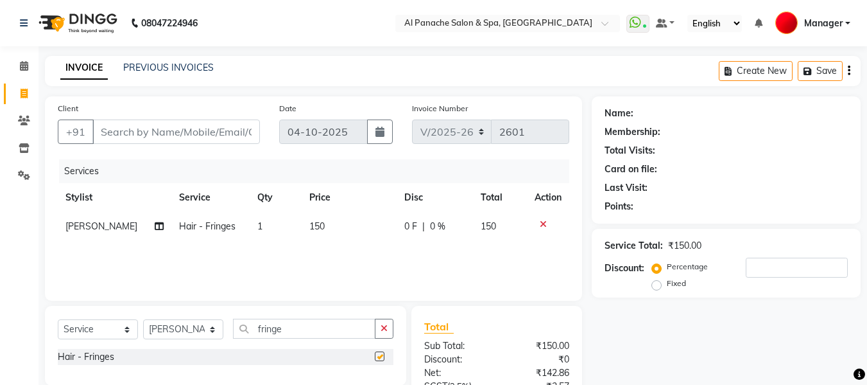
checkbox input "false"
click at [196, 143] on input "Client" at bounding box center [176, 131] width 168 height 24
type input "p"
type input "0"
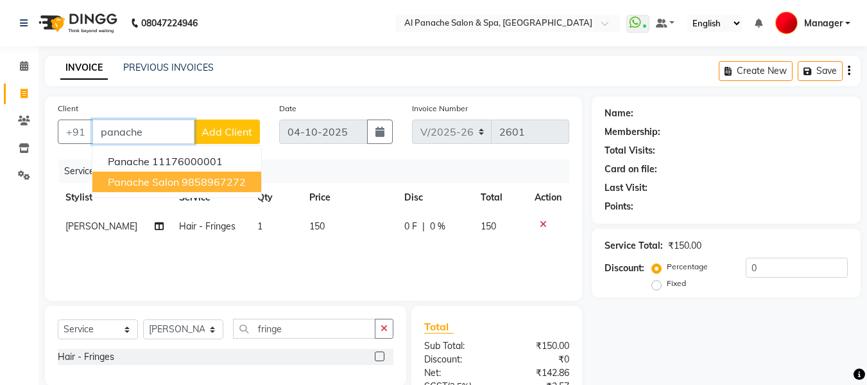
click at [203, 193] on ngb-typeahead-window "Panache 11176000001 panache salon 9858967272" at bounding box center [177, 171] width 170 height 53
click at [247, 174] on button "panache salon 9858967272" at bounding box center [176, 181] width 169 height 21
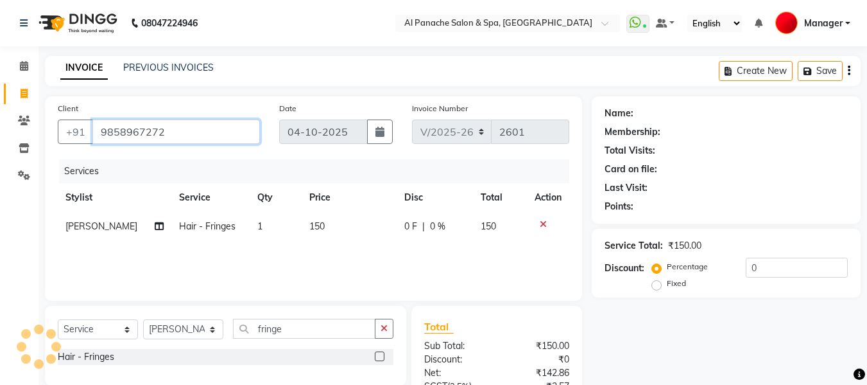
type input "9858967272"
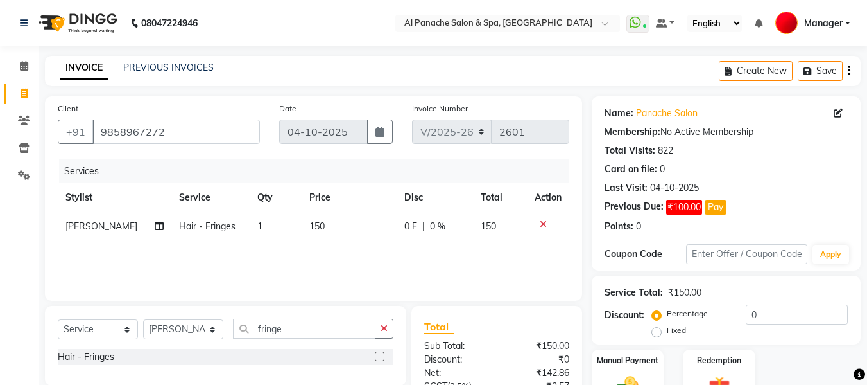
scroll to position [129, 0]
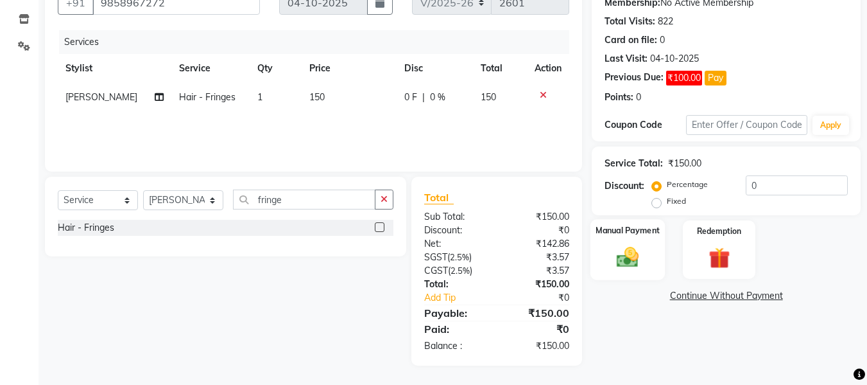
click at [627, 257] on img at bounding box center [628, 257] width 36 height 26
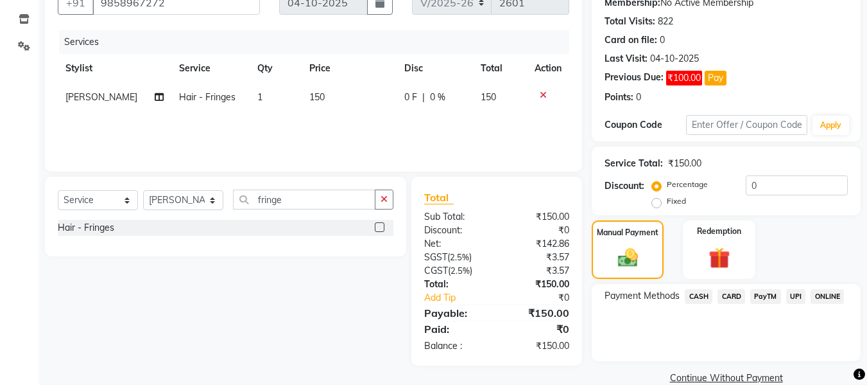
click at [793, 295] on span "UPI" at bounding box center [796, 296] width 20 height 15
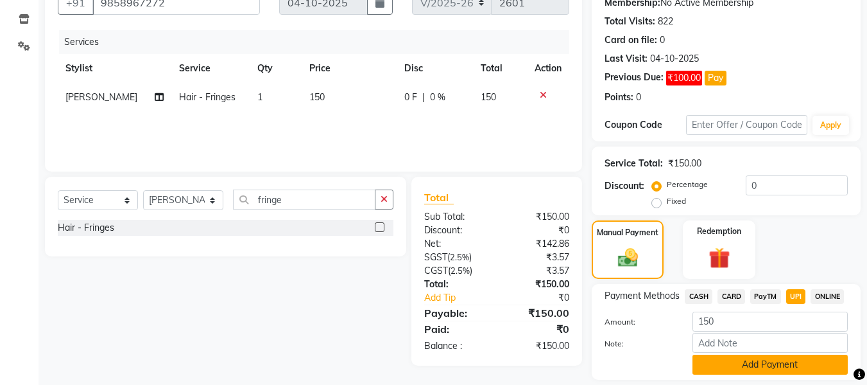
click at [789, 363] on button "Add Payment" at bounding box center [770, 364] width 155 height 20
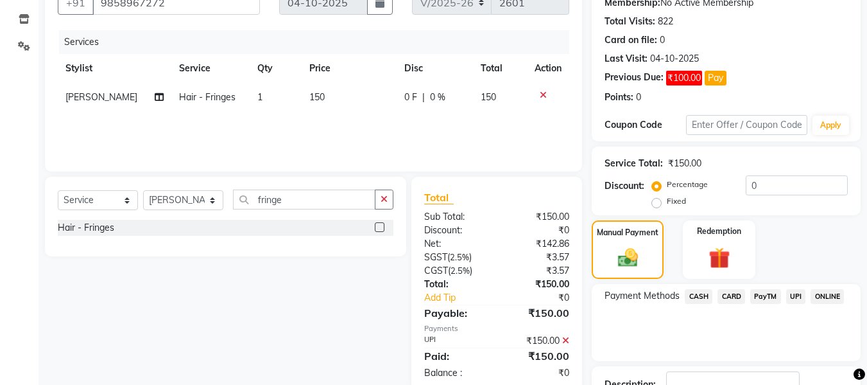
scroll to position [223, 0]
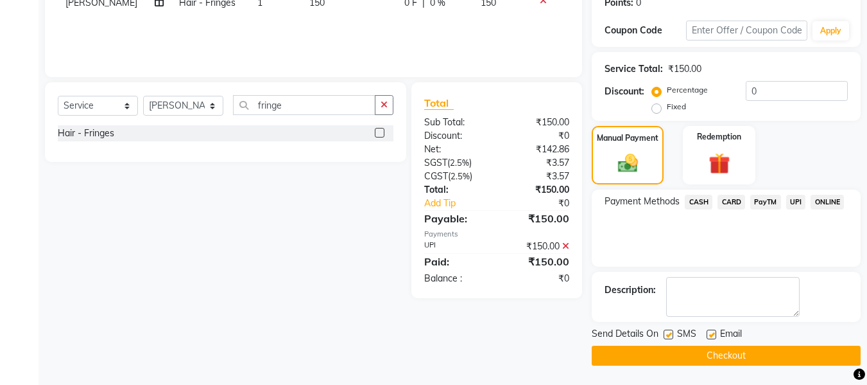
click at [791, 358] on button "Checkout" at bounding box center [726, 355] width 269 height 20
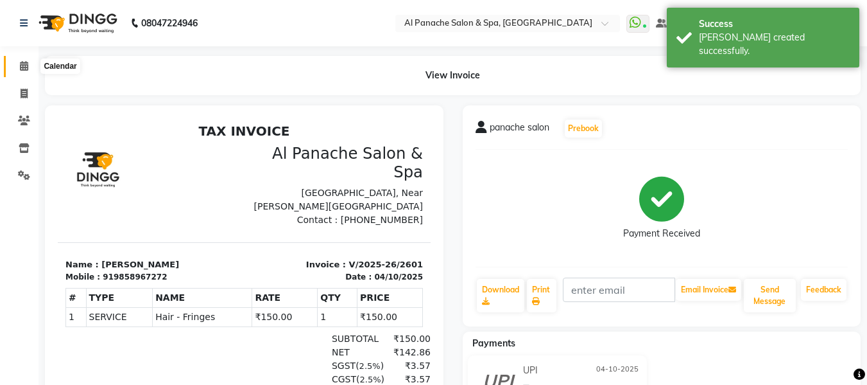
click at [23, 66] on icon at bounding box center [24, 66] width 8 height 10
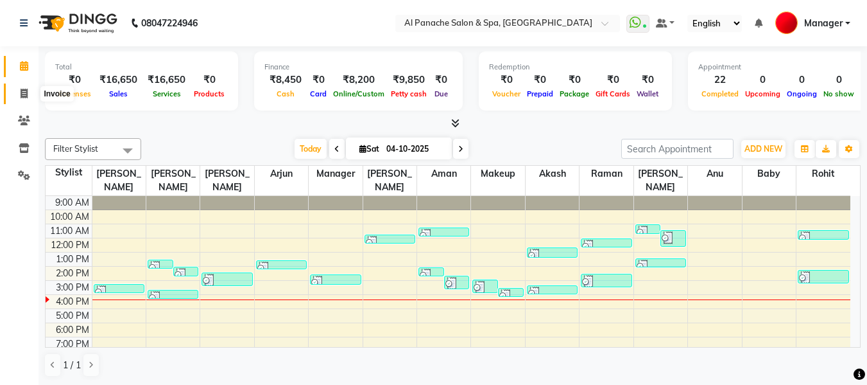
click at [26, 92] on icon at bounding box center [24, 94] width 7 height 10
select select "service"
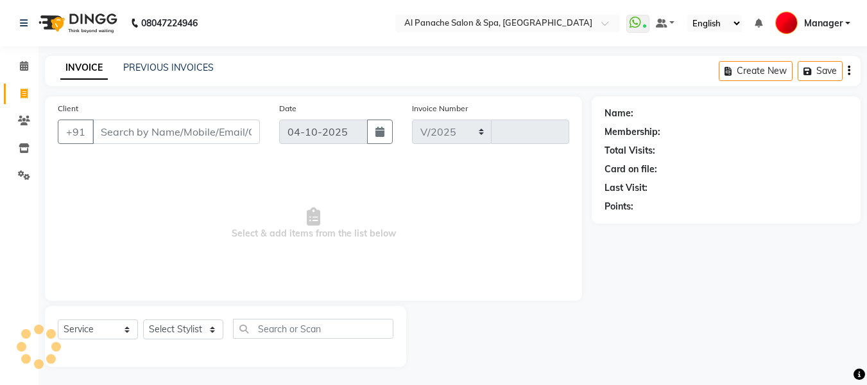
select select "751"
type input "2602"
click at [202, 135] on input "Client" at bounding box center [176, 131] width 168 height 24
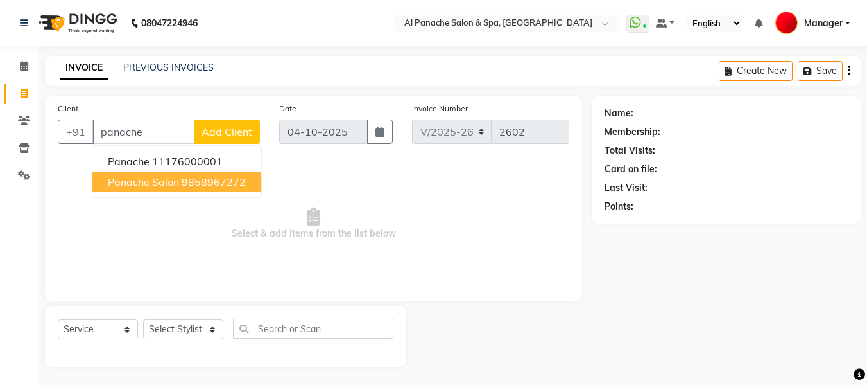
click at [160, 180] on span "panache salon" at bounding box center [143, 181] width 71 height 13
type input "9858967272"
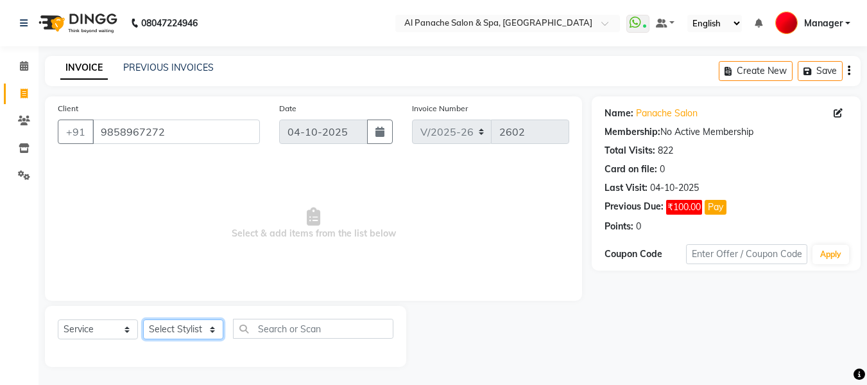
click at [187, 331] on select "Select Stylist [PERSON_NAME] [PERSON_NAME] Baby [PERSON_NAME] Makeup Manager [P…" at bounding box center [183, 329] width 80 height 20
select select "88146"
click at [143, 319] on select "Select Stylist [PERSON_NAME] [PERSON_NAME] Baby [PERSON_NAME] Makeup Manager [P…" at bounding box center [183, 329] width 80 height 20
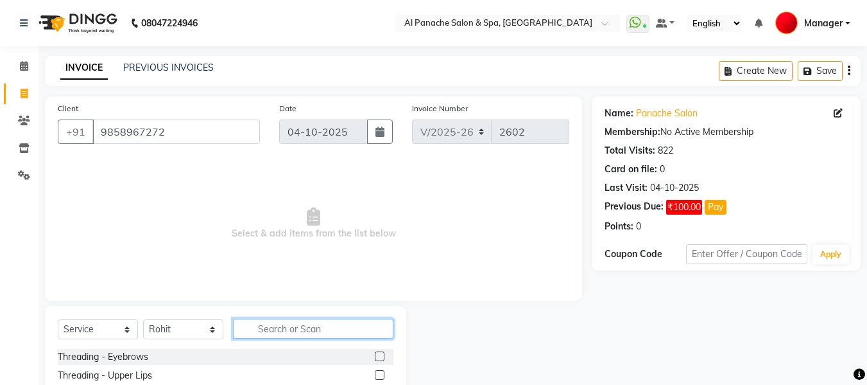
click at [284, 328] on input "text" at bounding box center [313, 328] width 160 height 20
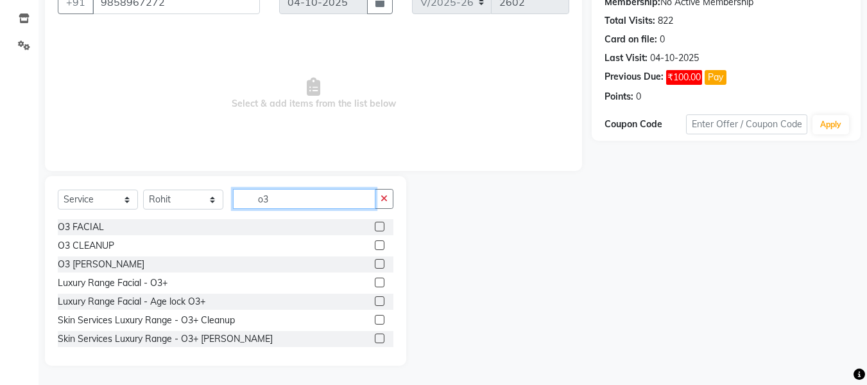
type input "o3"
click at [375, 261] on label at bounding box center [380, 264] width 10 height 10
click at [375, 261] on input "checkbox" at bounding box center [379, 264] width 8 height 8
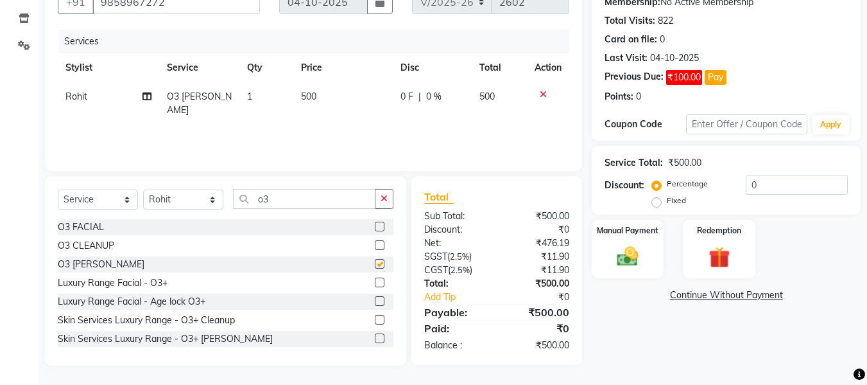
checkbox input "false"
click at [309, 99] on span "500" at bounding box center [308, 97] width 15 height 12
select select "88146"
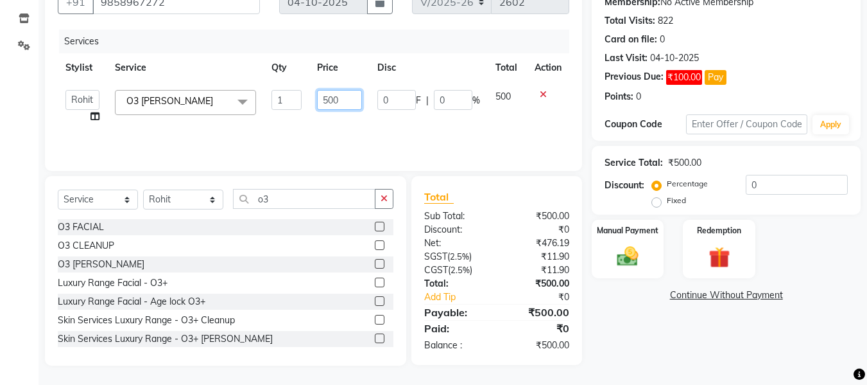
click at [325, 100] on input "500" at bounding box center [339, 100] width 44 height 20
click at [329, 106] on input "500" at bounding box center [339, 100] width 44 height 20
type input "700"
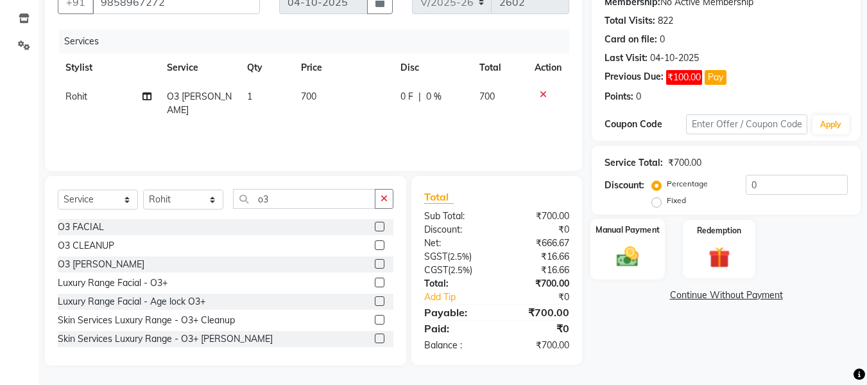
click at [618, 241] on div "Manual Payment" at bounding box center [628, 248] width 75 height 61
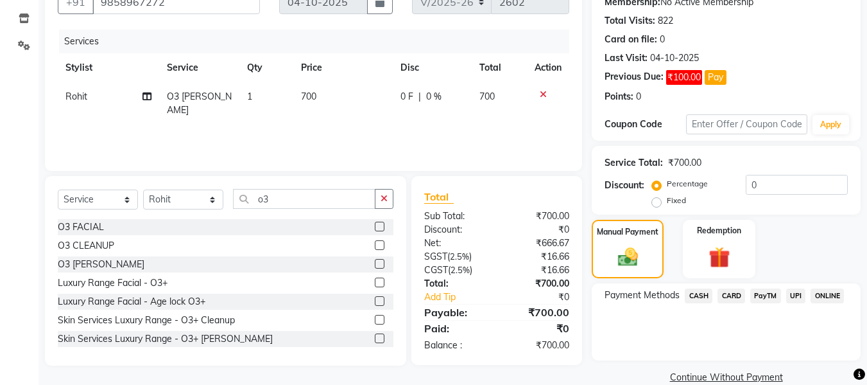
click at [793, 295] on span "UPI" at bounding box center [796, 295] width 20 height 15
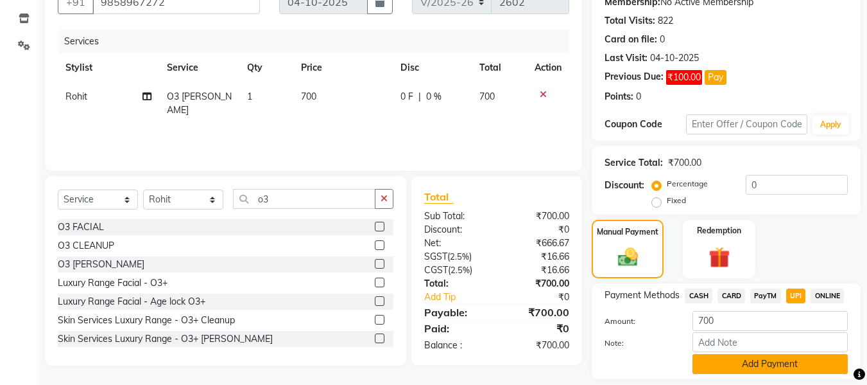
click at [769, 363] on button "Add Payment" at bounding box center [770, 364] width 155 height 20
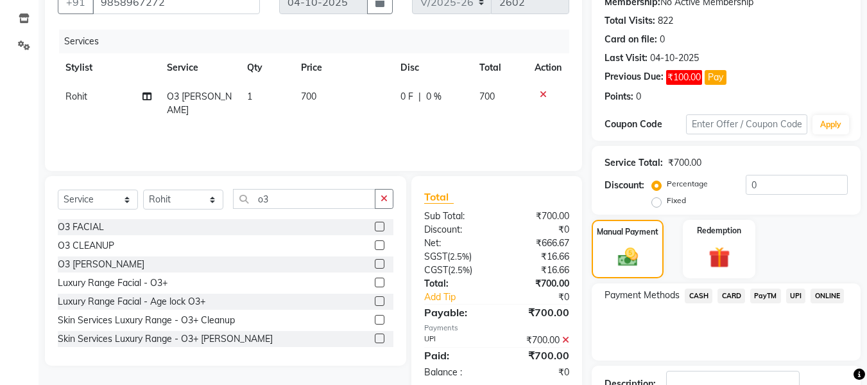
scroll to position [223, 0]
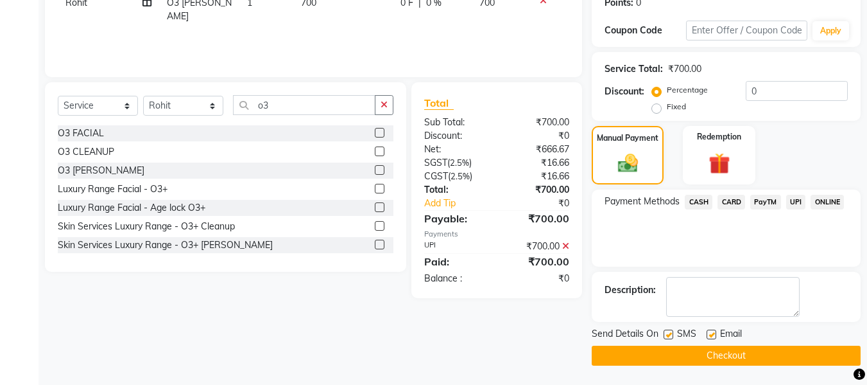
click at [763, 350] on button "Checkout" at bounding box center [726, 355] width 269 height 20
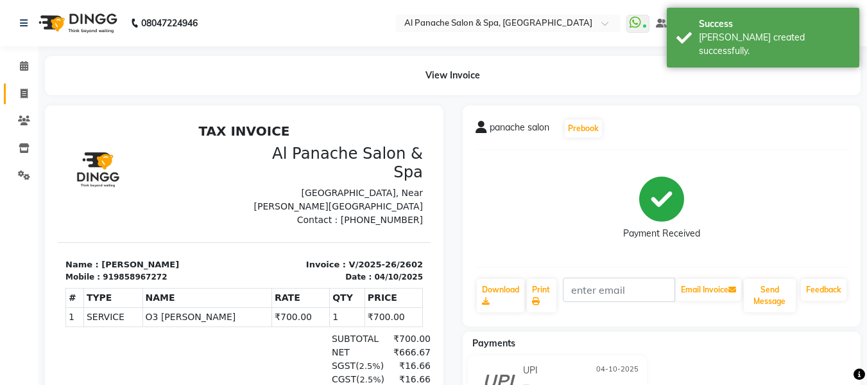
click at [22, 83] on link "Invoice" at bounding box center [19, 93] width 31 height 21
select select "service"
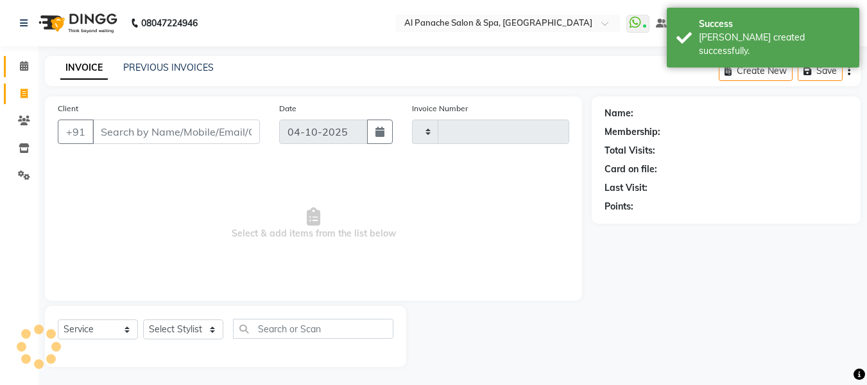
type input "2603"
select select "751"
click at [18, 49] on div "Calendar Invoice Clients Inventory Settings Completed InProgress Upcoming Dropp…" at bounding box center [86, 200] width 173 height 330
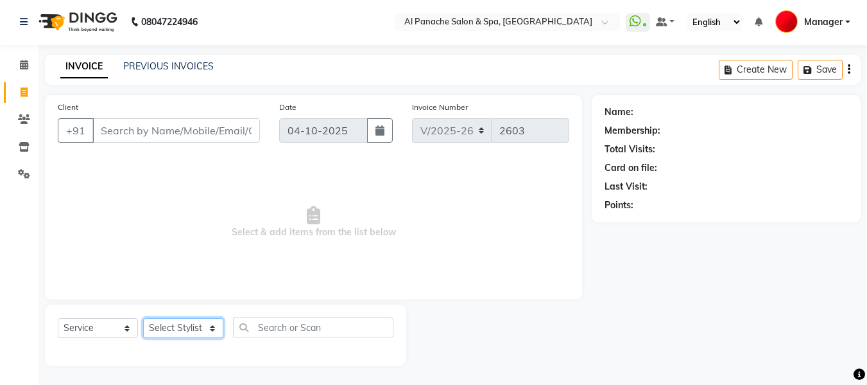
click at [190, 326] on select "Select Stylist [PERSON_NAME] [PERSON_NAME] Baby [PERSON_NAME] Makeup Manager [P…" at bounding box center [183, 328] width 80 height 20
select select "66322"
click at [143, 318] on select "Select Stylist [PERSON_NAME] [PERSON_NAME] Baby [PERSON_NAME] Makeup Manager [P…" at bounding box center [183, 328] width 80 height 20
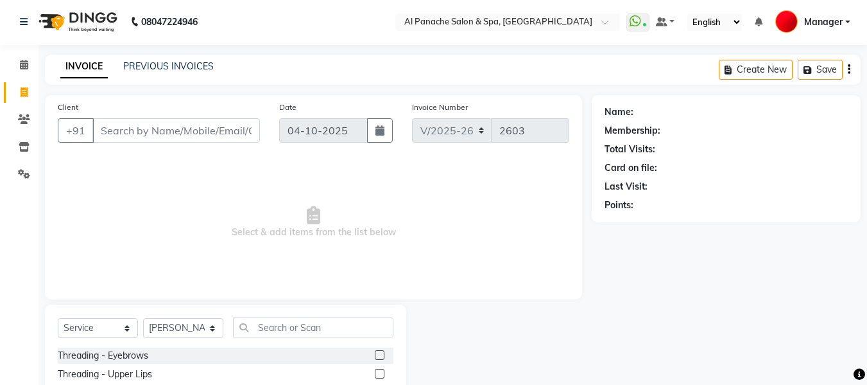
click at [375, 356] on label at bounding box center [380, 355] width 10 height 10
click at [375, 356] on input "checkbox" at bounding box center [379, 355] width 8 height 8
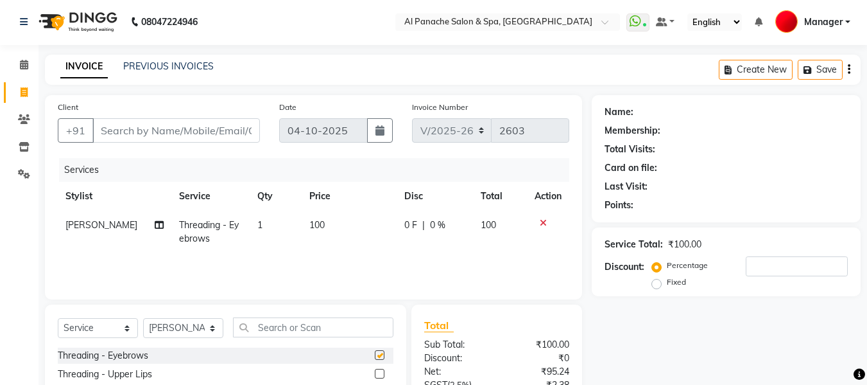
checkbox input "false"
click at [375, 376] on label at bounding box center [380, 373] width 10 height 10
click at [375, 376] on input "checkbox" at bounding box center [379, 374] width 8 height 8
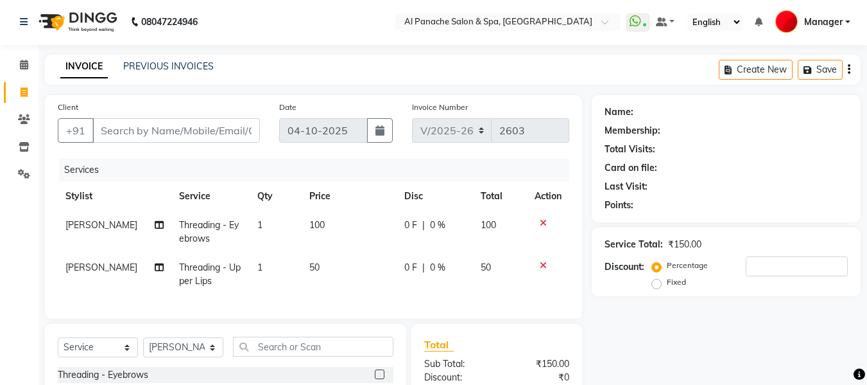
checkbox input "false"
click at [233, 130] on input "Client" at bounding box center [176, 130] width 168 height 24
click at [193, 128] on input "Client" at bounding box center [176, 130] width 168 height 24
type input "p"
type input "0"
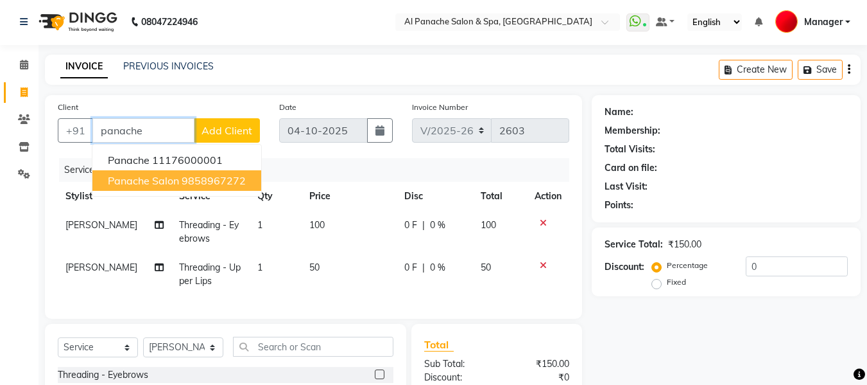
click at [199, 183] on ngb-highlight "9858967272" at bounding box center [214, 180] width 64 height 13
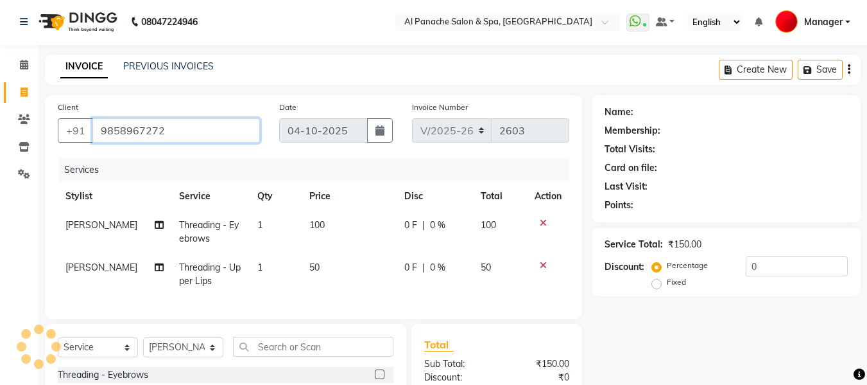
type input "9858967272"
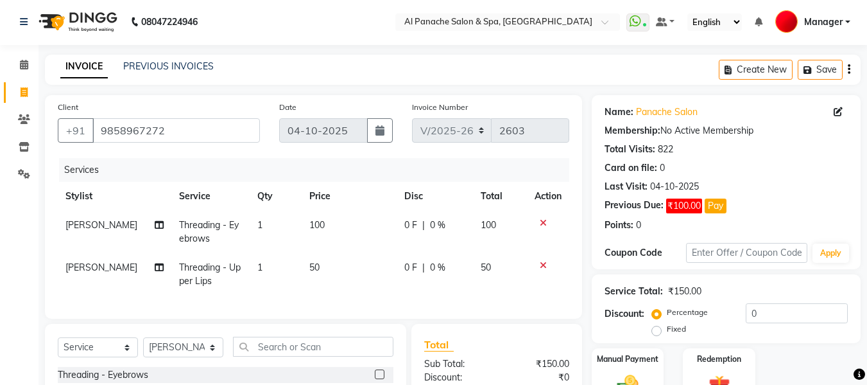
scroll to position [159, 0]
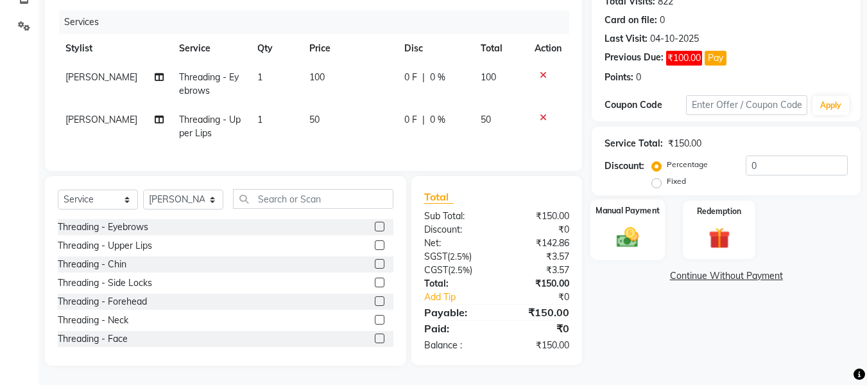
click at [623, 232] on img at bounding box center [628, 237] width 36 height 26
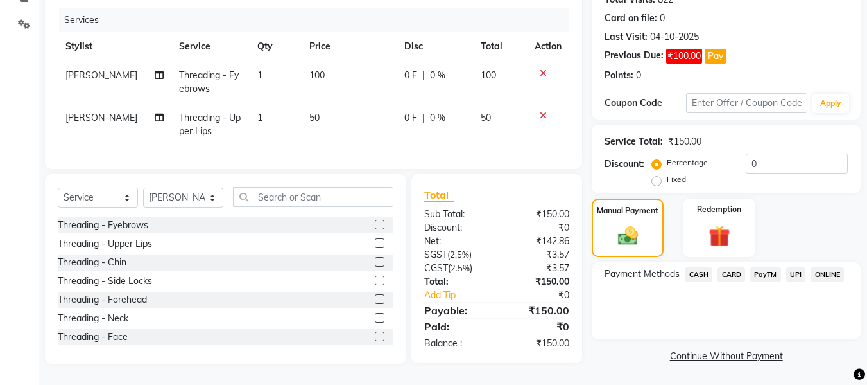
click at [705, 267] on span "CASH" at bounding box center [699, 274] width 28 height 15
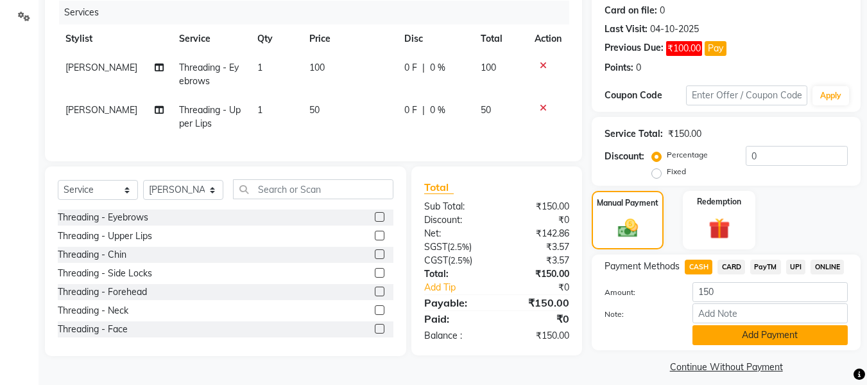
click at [745, 338] on button "Add Payment" at bounding box center [770, 335] width 155 height 20
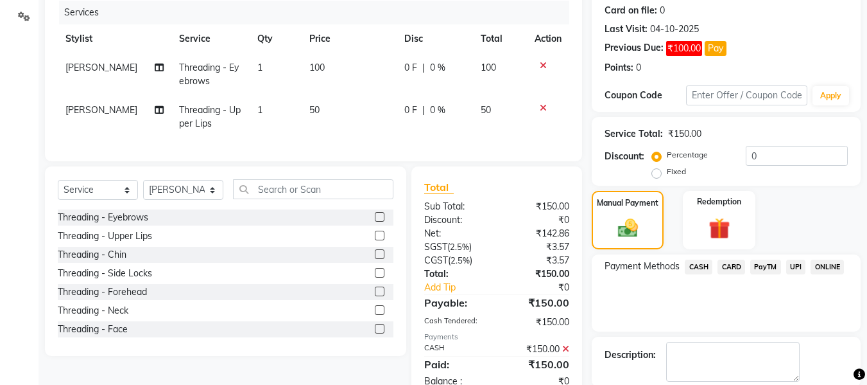
scroll to position [223, 0]
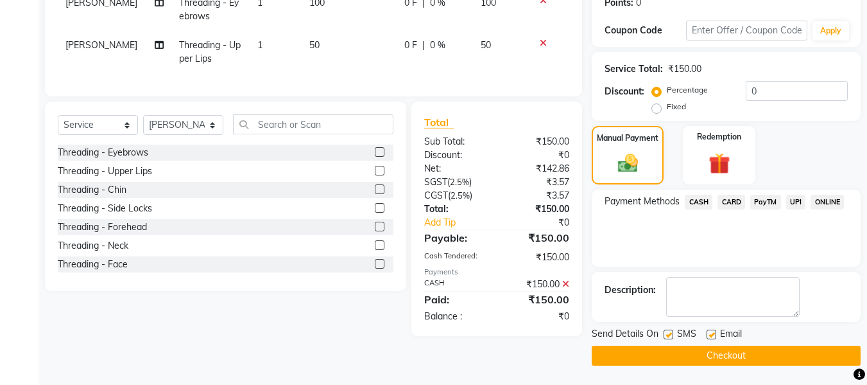
click at [787, 359] on button "Checkout" at bounding box center [726, 355] width 269 height 20
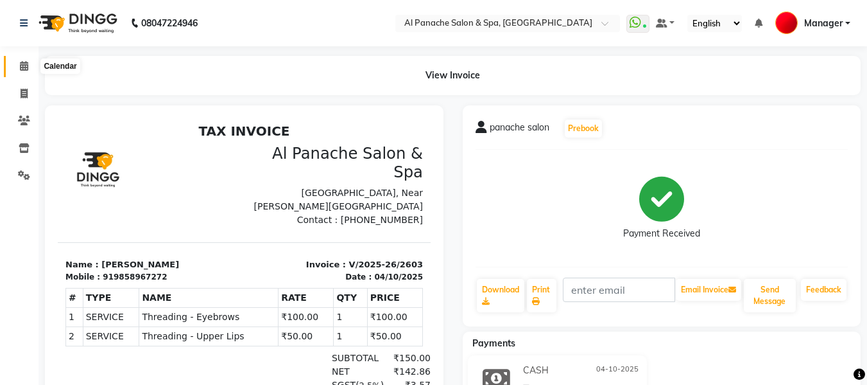
click at [29, 63] on span at bounding box center [24, 66] width 22 height 15
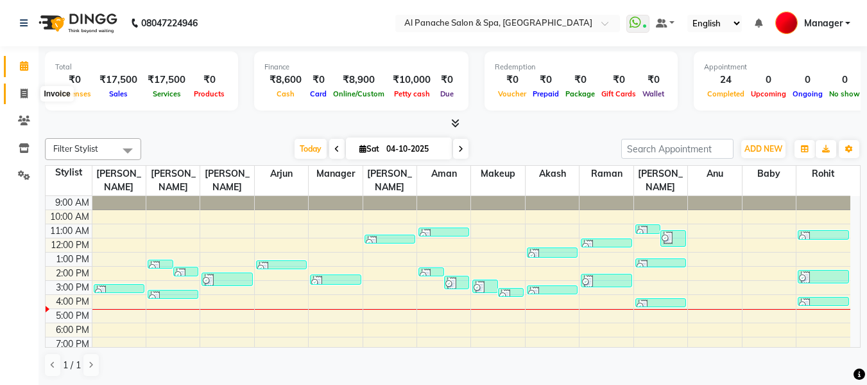
click at [21, 91] on icon at bounding box center [24, 94] width 7 height 10
select select "service"
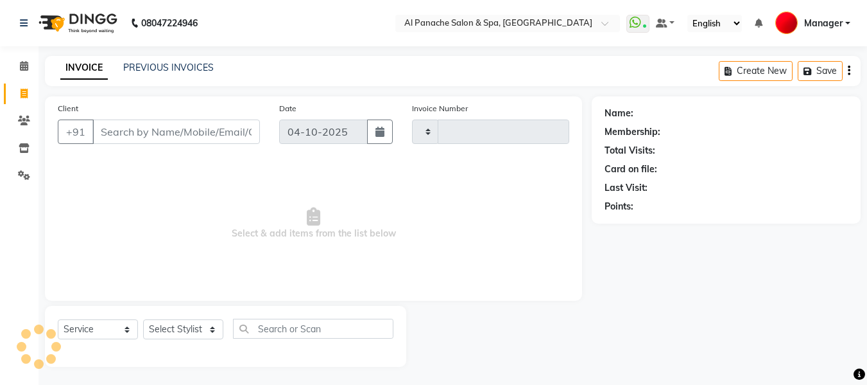
type input "2604"
select select "751"
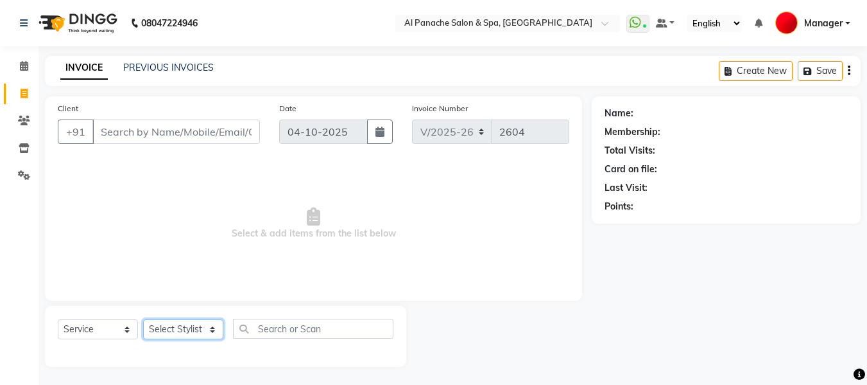
click at [175, 325] on select "Select Stylist" at bounding box center [183, 329] width 80 height 20
select select "62929"
click at [143, 319] on select "Select Stylist [PERSON_NAME] [PERSON_NAME] Baby [PERSON_NAME] Makeup Manager [P…" at bounding box center [183, 329] width 80 height 20
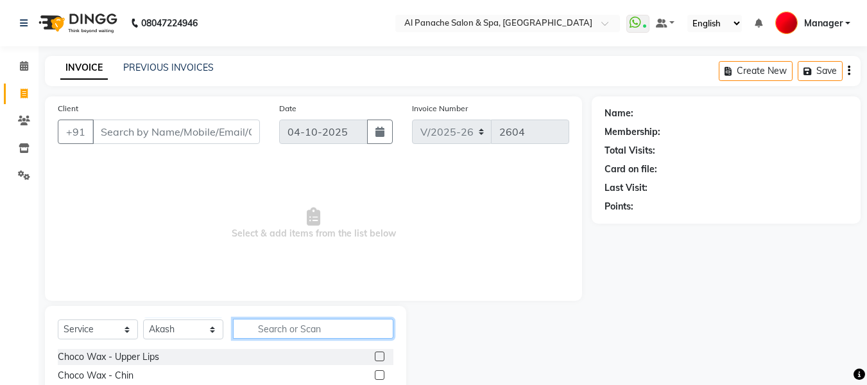
click at [285, 329] on input "text" at bounding box center [313, 328] width 160 height 20
type input "cut"
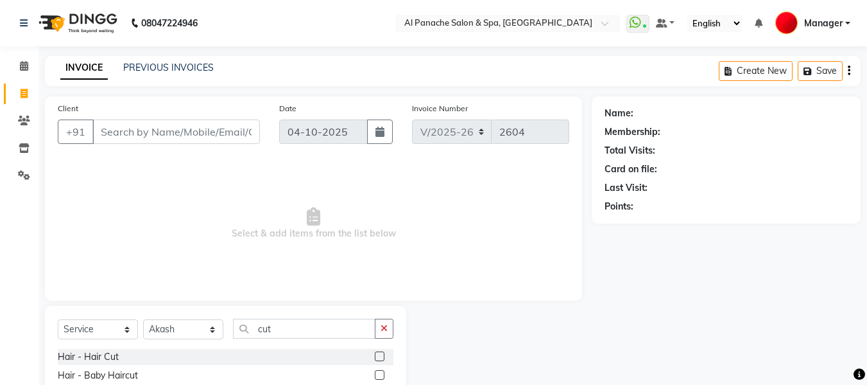
click at [381, 356] on label at bounding box center [380, 356] width 10 height 10
click at [381, 356] on input "checkbox" at bounding box center [379, 356] width 8 height 8
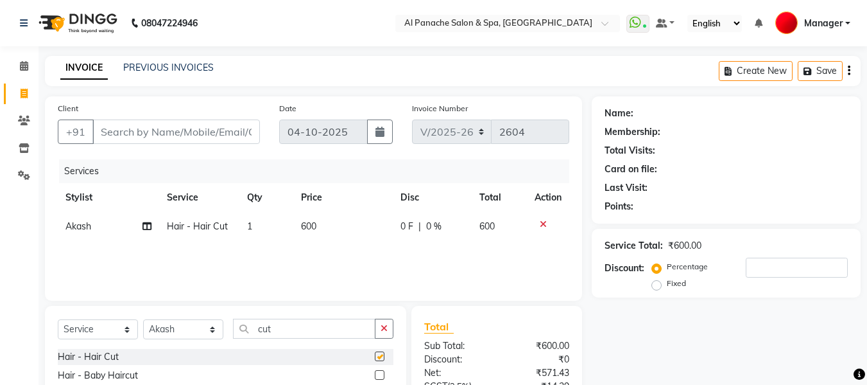
checkbox input "false"
click at [205, 331] on select "Select Stylist [PERSON_NAME] [PERSON_NAME] Baby [PERSON_NAME] Makeup Manager [P…" at bounding box center [183, 329] width 80 height 20
select select "31034"
click at [143, 319] on select "Select Stylist [PERSON_NAME] [PERSON_NAME] Baby [PERSON_NAME] Makeup Manager [P…" at bounding box center [183, 329] width 80 height 20
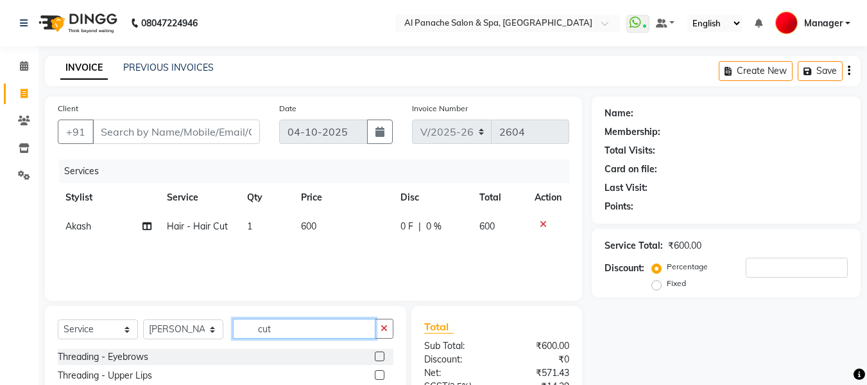
click at [316, 327] on input "cut" at bounding box center [304, 328] width 143 height 20
type input "c"
type input "pac"
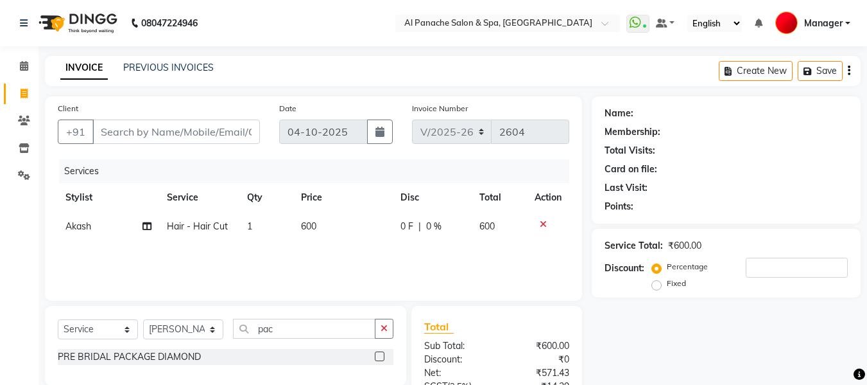
click at [380, 357] on label at bounding box center [380, 356] width 10 height 10
click at [380, 357] on input "checkbox" at bounding box center [379, 356] width 8 height 8
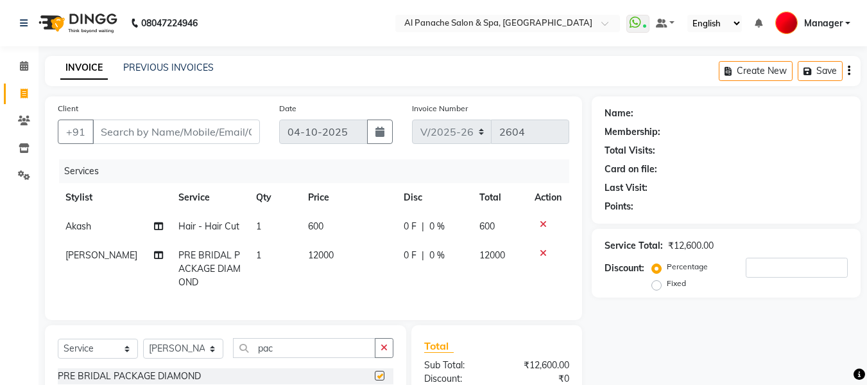
checkbox input "false"
click at [312, 259] on span "12000" at bounding box center [321, 255] width 26 height 12
select select "31034"
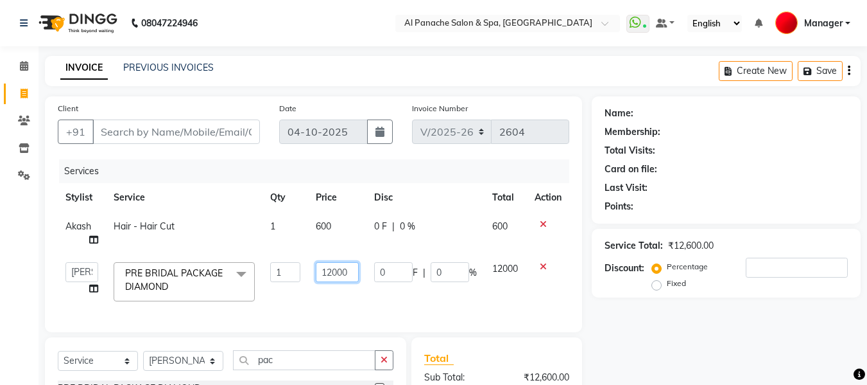
click at [325, 275] on input "12000" at bounding box center [337, 272] width 43 height 20
type input "2000"
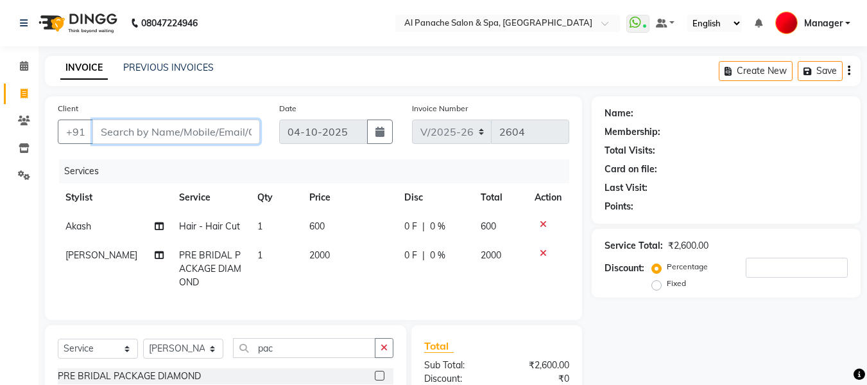
click at [206, 132] on input "Client" at bounding box center [176, 131] width 168 height 24
type input "9"
type input "0"
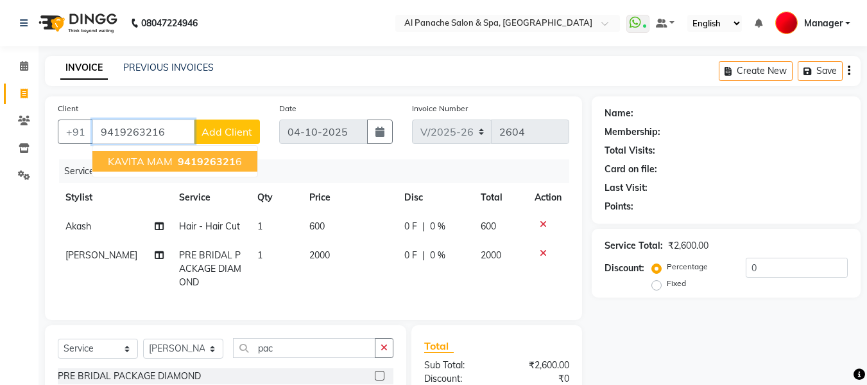
type input "9419263216"
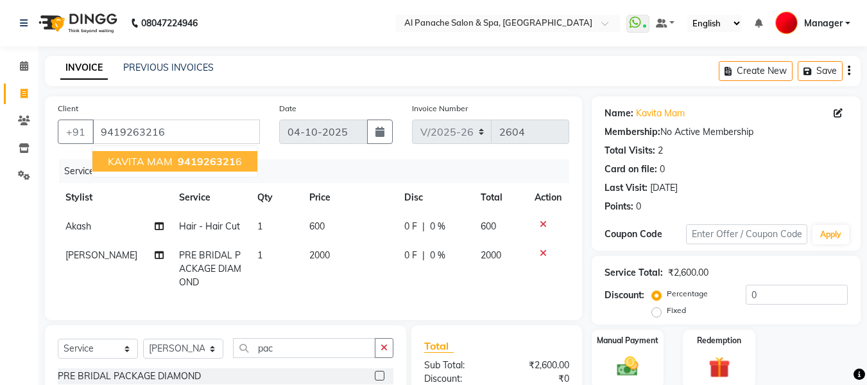
click at [229, 160] on span "941926321" at bounding box center [207, 161] width 58 height 13
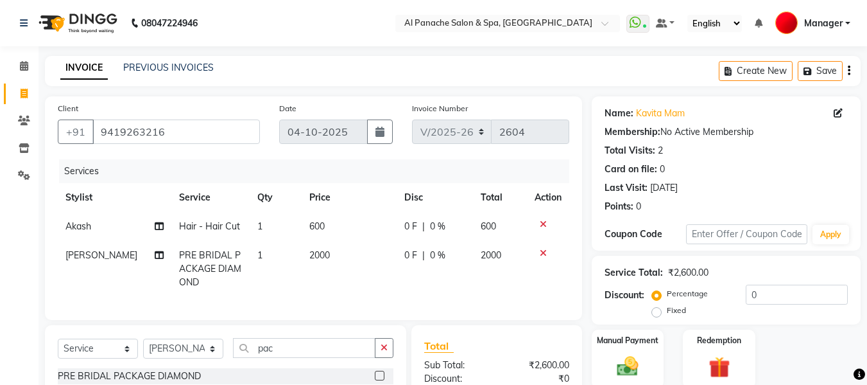
scroll to position [158, 0]
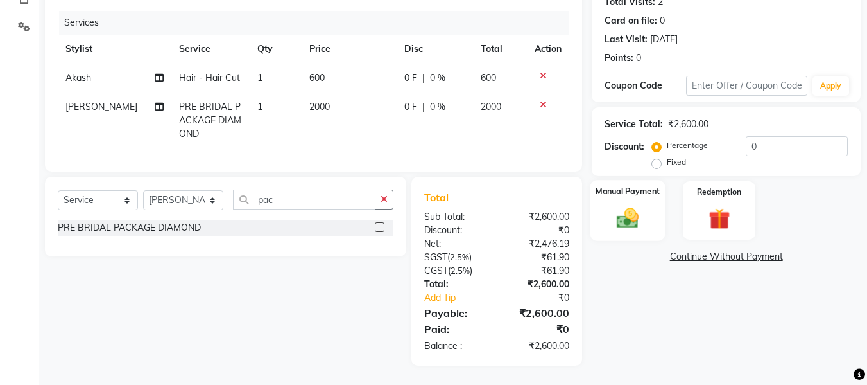
click at [628, 213] on img at bounding box center [628, 218] width 36 height 26
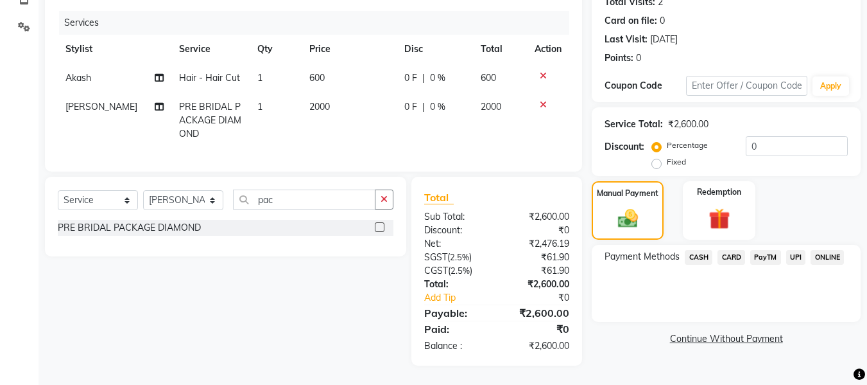
click at [795, 250] on span "UPI" at bounding box center [796, 257] width 20 height 15
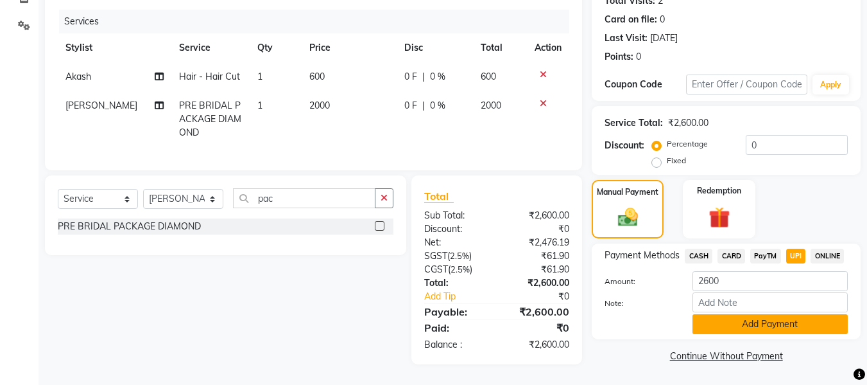
click at [779, 314] on button "Add Payment" at bounding box center [770, 324] width 155 height 20
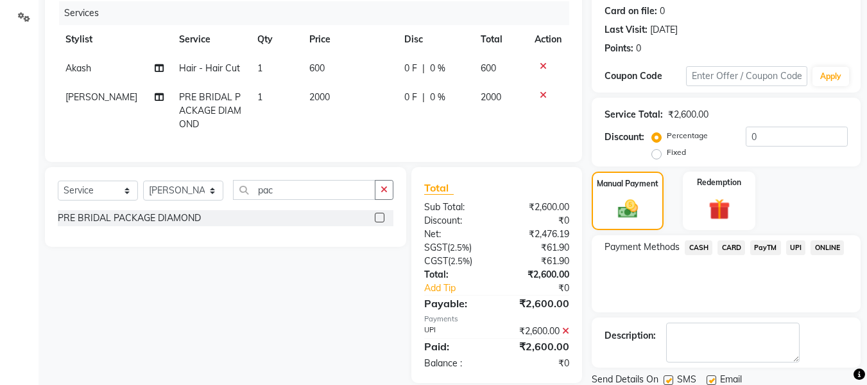
scroll to position [204, 0]
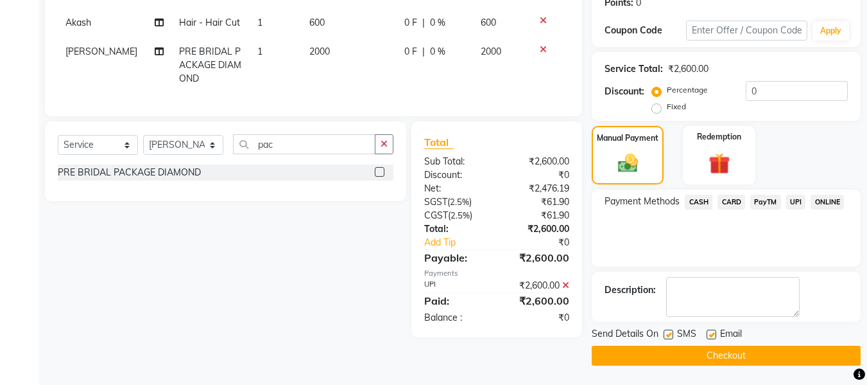
click at [806, 363] on button "Checkout" at bounding box center [726, 355] width 269 height 20
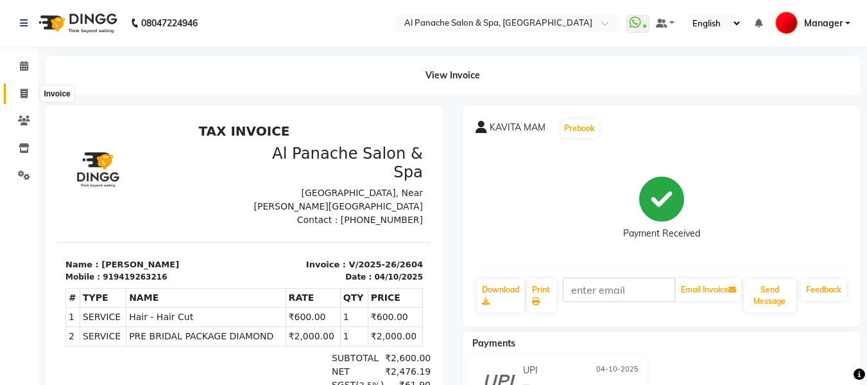
click at [19, 96] on span at bounding box center [24, 94] width 22 height 15
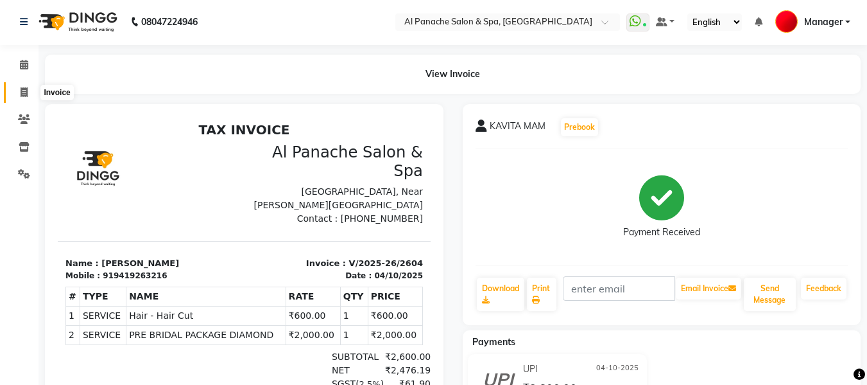
select select "service"
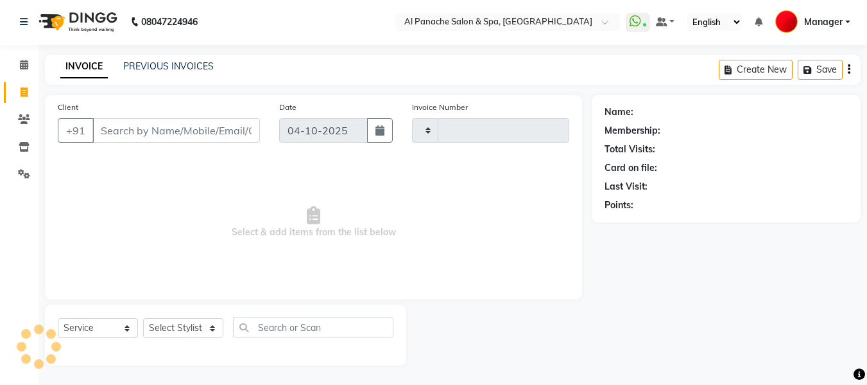
type input "2605"
select select "751"
click at [182, 327] on select "Select Stylist [PERSON_NAME] [PERSON_NAME] Baby [PERSON_NAME] Makeup Manager [P…" at bounding box center [183, 328] width 80 height 20
select select "66322"
click at [143, 318] on select "Select Stylist [PERSON_NAME] [PERSON_NAME] Baby [PERSON_NAME] Makeup Manager [P…" at bounding box center [183, 328] width 80 height 20
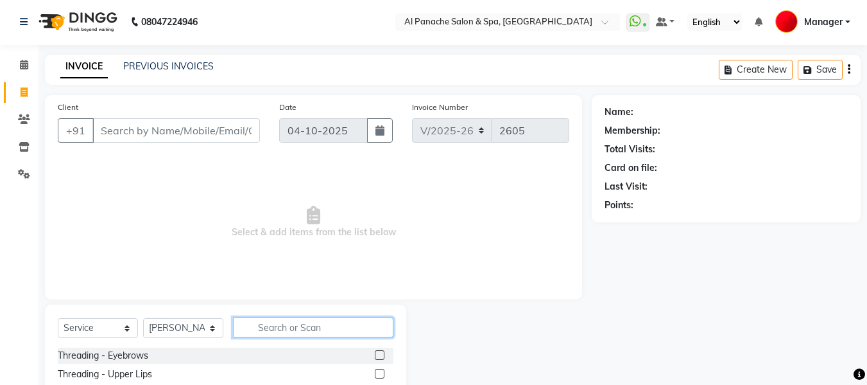
click at [276, 329] on input "text" at bounding box center [313, 327] width 160 height 20
type input "face"
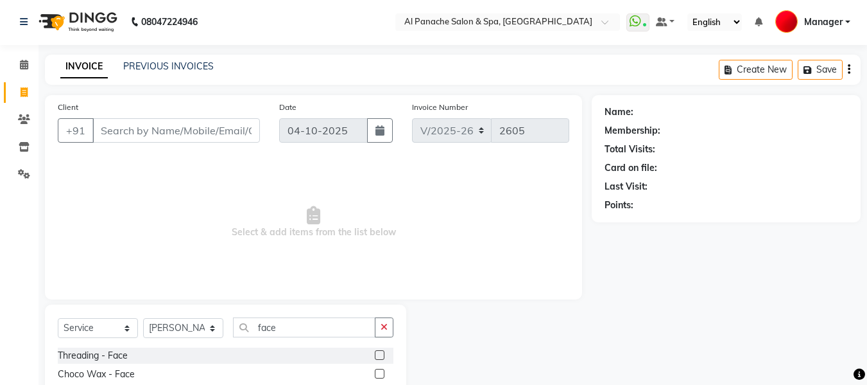
click at [375, 371] on label at bounding box center [380, 373] width 10 height 10
click at [375, 371] on input "checkbox" at bounding box center [379, 374] width 8 height 8
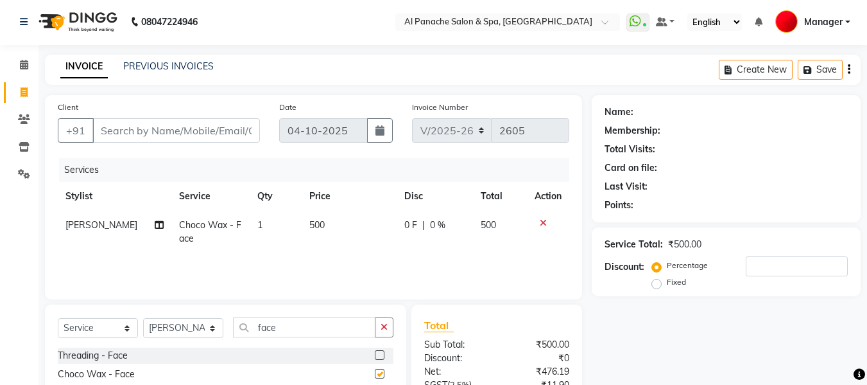
checkbox input "false"
click at [309, 225] on span "500" at bounding box center [316, 225] width 15 height 12
select select "66322"
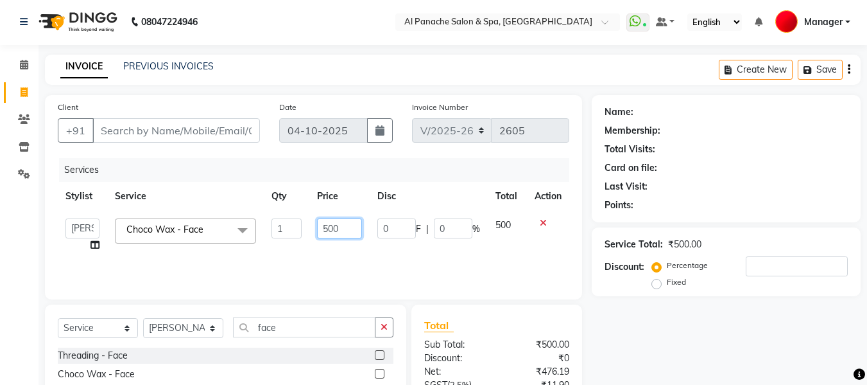
click at [330, 231] on input "500" at bounding box center [339, 228] width 44 height 20
type input "600"
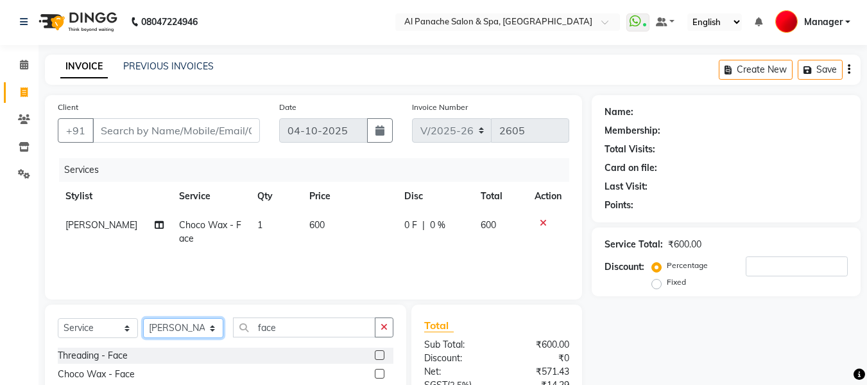
click at [199, 329] on select "Select Stylist [PERSON_NAME] [PERSON_NAME] Baby [PERSON_NAME] Makeup Manager [P…" at bounding box center [183, 328] width 80 height 20
select select "12067"
click at [143, 318] on select "Select Stylist [PERSON_NAME] [PERSON_NAME] Baby [PERSON_NAME] Makeup Manager [P…" at bounding box center [183, 328] width 80 height 20
click at [375, 371] on label at bounding box center [380, 373] width 10 height 10
click at [375, 371] on input "checkbox" at bounding box center [379, 374] width 8 height 8
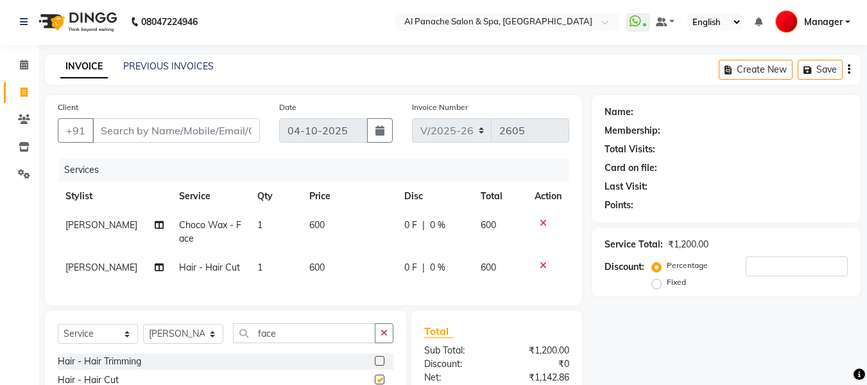
checkbox input "false"
click at [216, 132] on input "Client" at bounding box center [176, 130] width 168 height 24
type input "p"
type input "0"
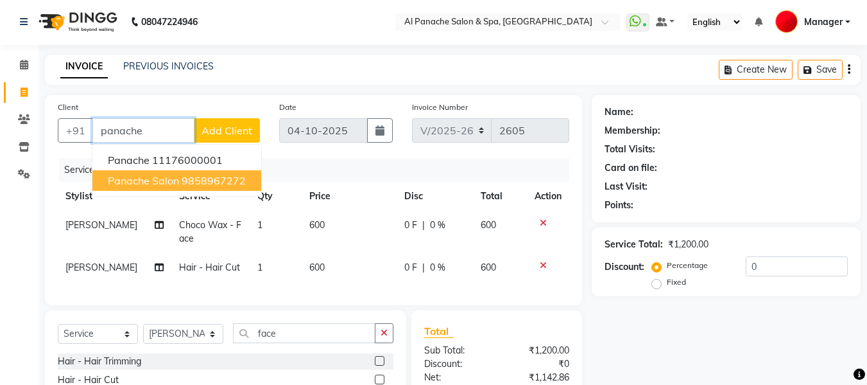
click at [184, 184] on ngb-highlight "9858967272" at bounding box center [214, 180] width 64 height 13
type input "9858967272"
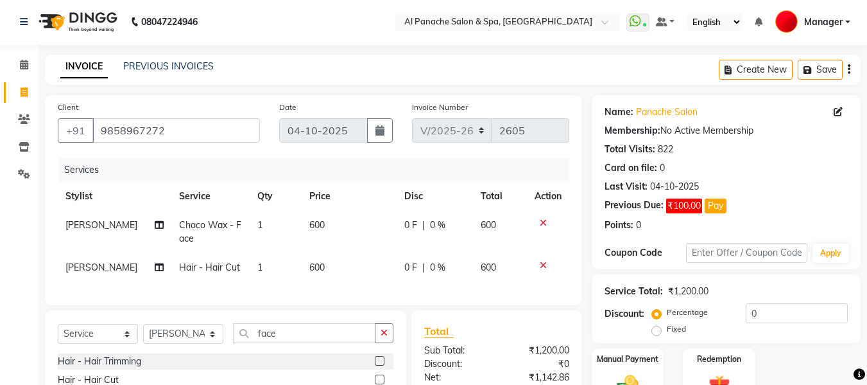
scroll to position [145, 0]
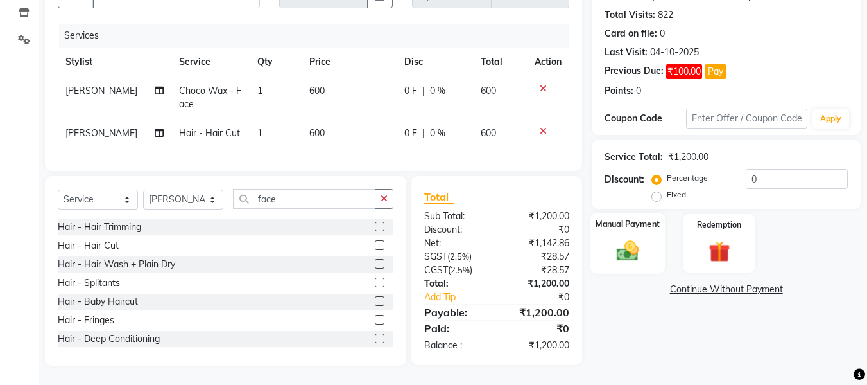
click at [614, 239] on img at bounding box center [628, 251] width 36 height 26
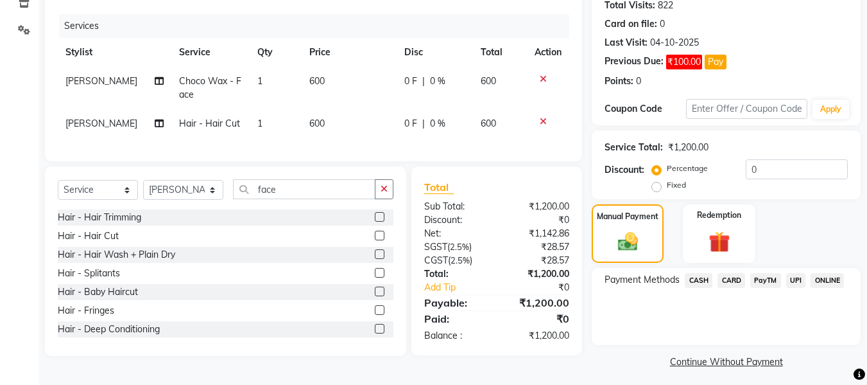
click at [795, 275] on span "UPI" at bounding box center [796, 280] width 20 height 15
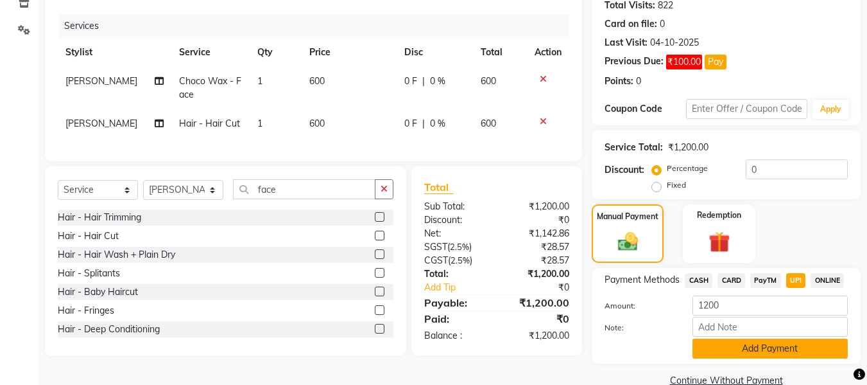
click at [777, 345] on button "Add Payment" at bounding box center [770, 348] width 155 height 20
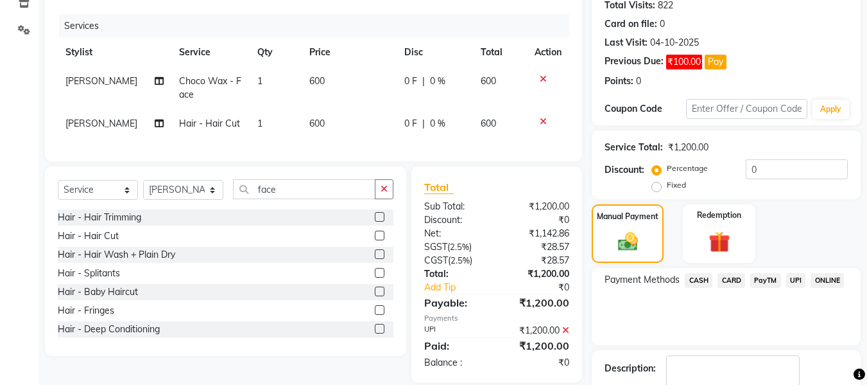
scroll to position [223, 0]
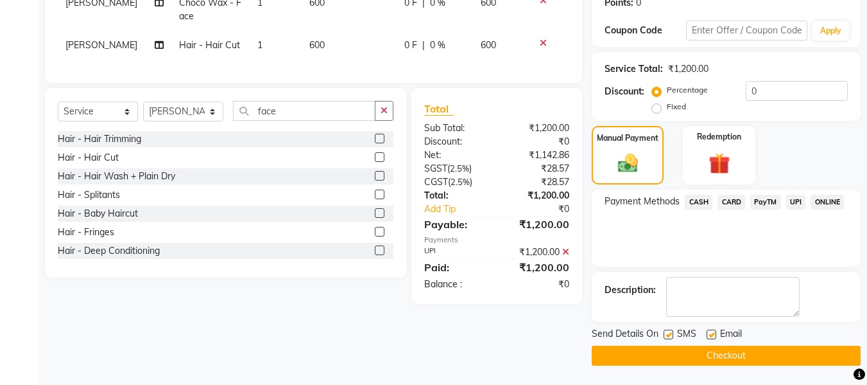
click at [745, 352] on button "Checkout" at bounding box center [726, 355] width 269 height 20
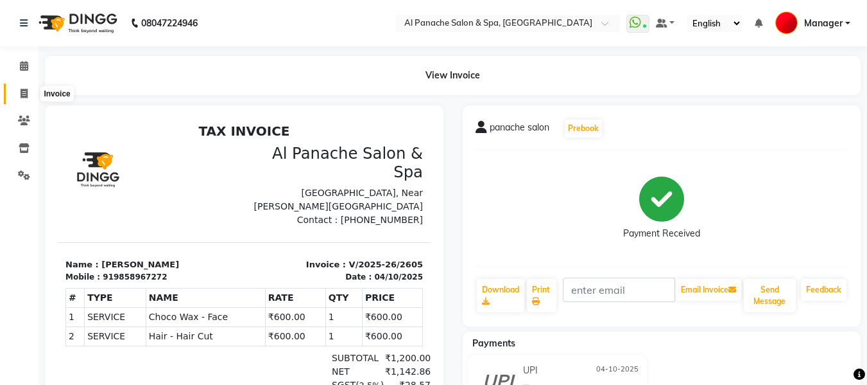
click at [26, 93] on icon at bounding box center [24, 94] width 7 height 10
select select "service"
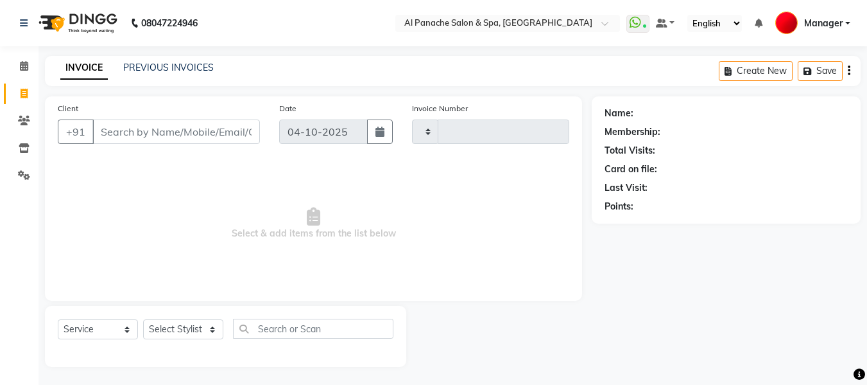
scroll to position [1, 0]
type input "2606"
select select "751"
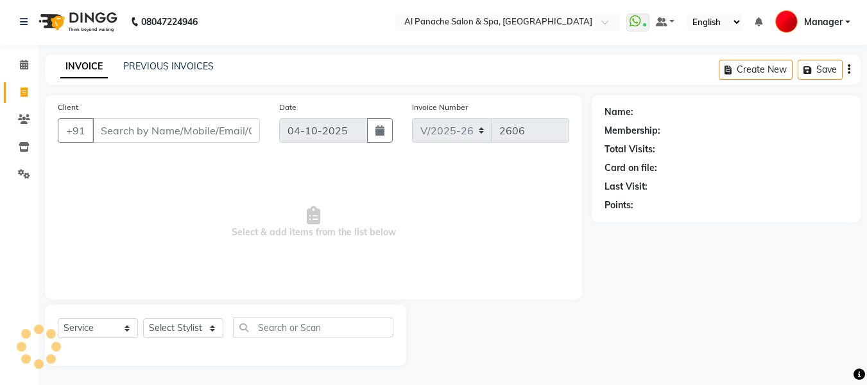
click at [204, 131] on input "Client" at bounding box center [176, 130] width 168 height 24
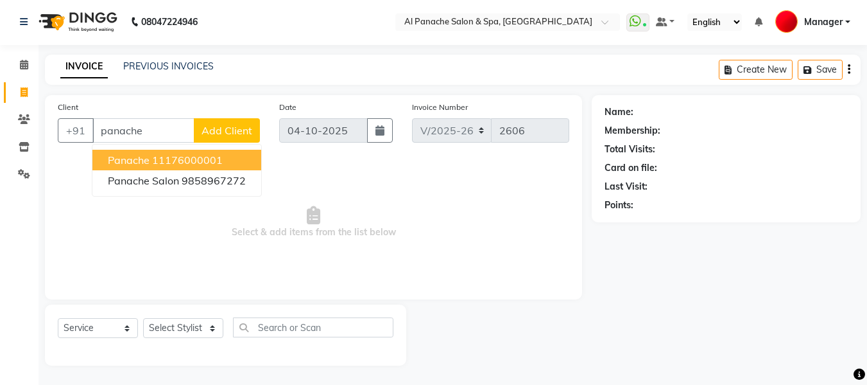
click at [202, 169] on button "Panache 11176000001" at bounding box center [176, 160] width 169 height 21
type input "11176000001"
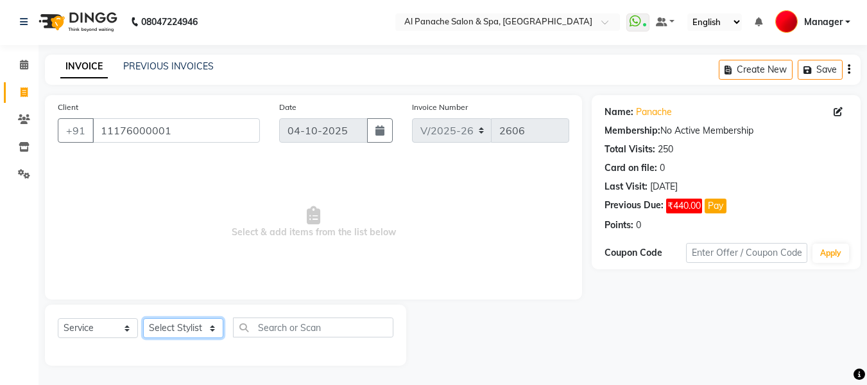
click at [195, 327] on select "Select Stylist [PERSON_NAME] [PERSON_NAME] Baby [PERSON_NAME] Makeup Manager [P…" at bounding box center [183, 328] width 80 height 20
select select "63849"
click at [143, 318] on select "Select Stylist [PERSON_NAME] [PERSON_NAME] Baby [PERSON_NAME] Makeup Manager [P…" at bounding box center [183, 328] width 80 height 20
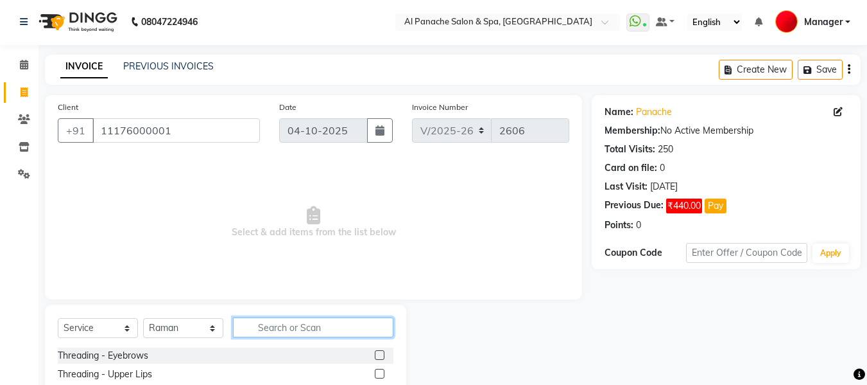
click at [300, 331] on input "text" at bounding box center [313, 327] width 160 height 20
type input "g"
type input "root"
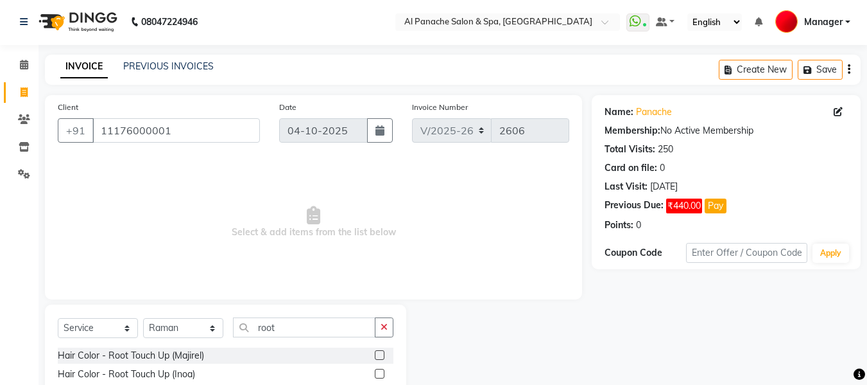
click at [379, 374] on label at bounding box center [380, 373] width 10 height 10
click at [379, 374] on input "checkbox" at bounding box center [379, 374] width 8 height 8
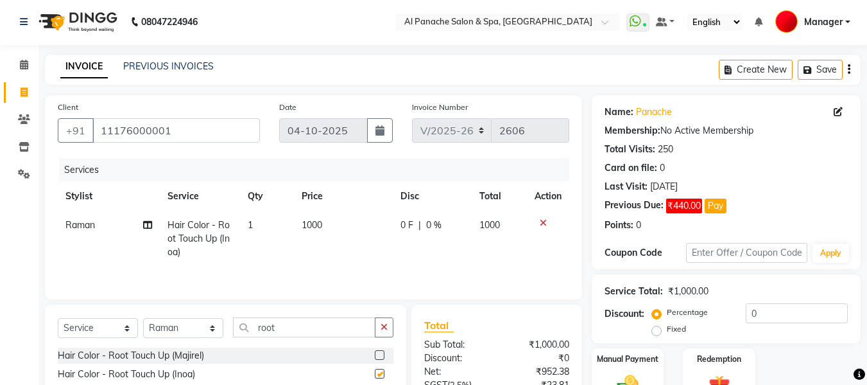
checkbox input "false"
click at [309, 223] on span "1000" at bounding box center [312, 225] width 21 height 12
select select "63849"
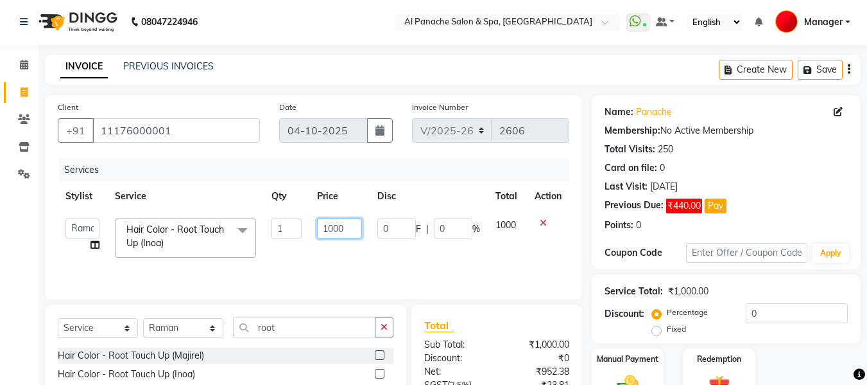
click at [330, 230] on input "1000" at bounding box center [339, 228] width 44 height 20
click at [334, 227] on input "1000" at bounding box center [339, 228] width 44 height 20
type input "1500"
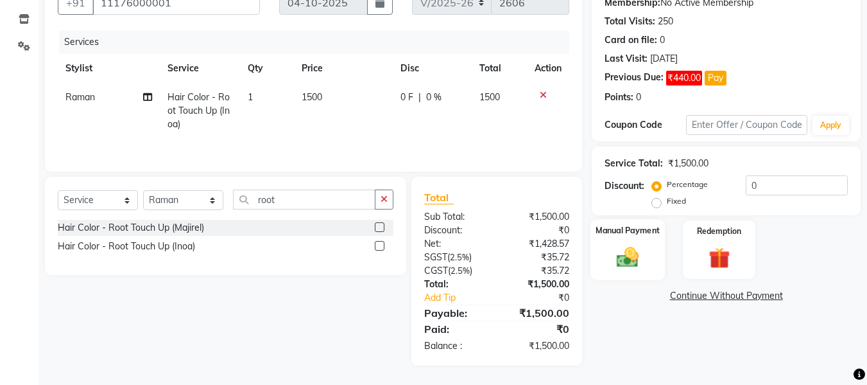
click at [633, 266] on img at bounding box center [628, 257] width 36 height 26
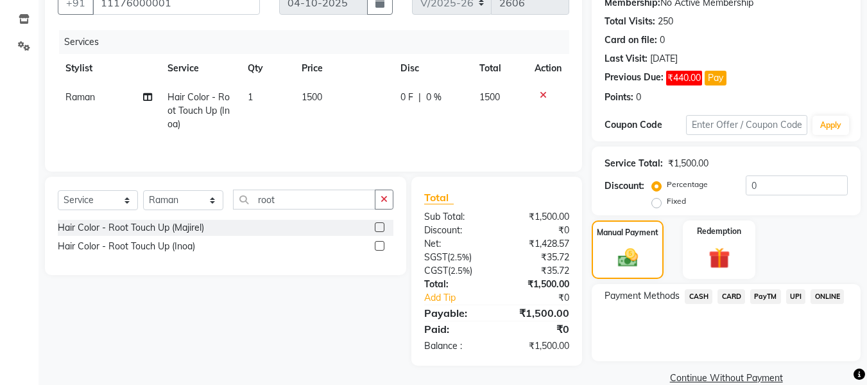
click at [787, 297] on span "UPI" at bounding box center [796, 296] width 20 height 15
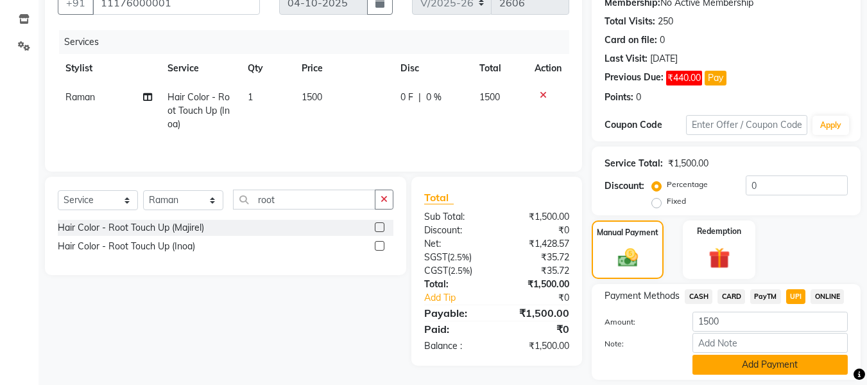
click at [754, 355] on button "Add Payment" at bounding box center [770, 364] width 155 height 20
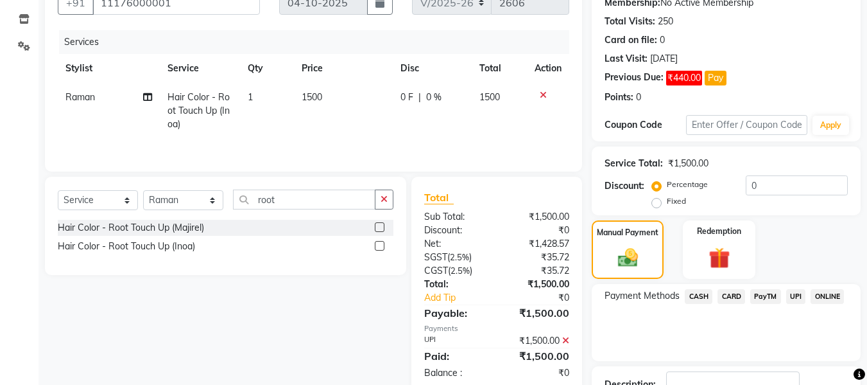
scroll to position [223, 0]
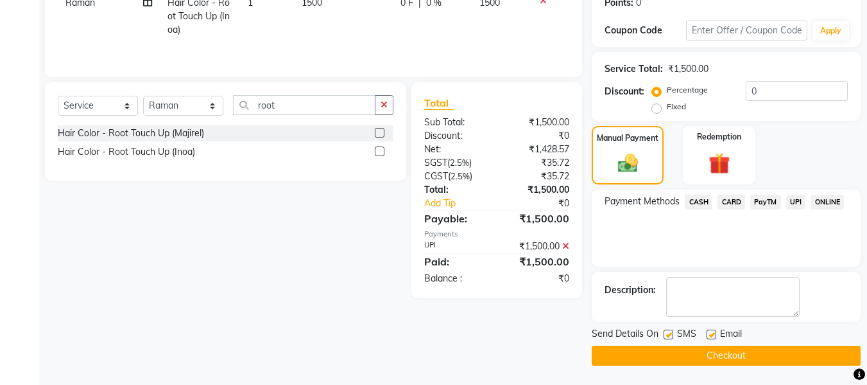
click at [772, 356] on button "Checkout" at bounding box center [726, 355] width 269 height 20
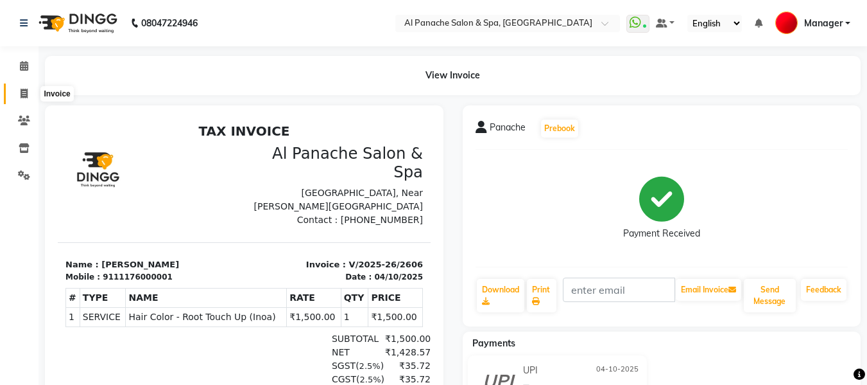
click at [21, 97] on icon at bounding box center [24, 94] width 7 height 10
select select "751"
select select "service"
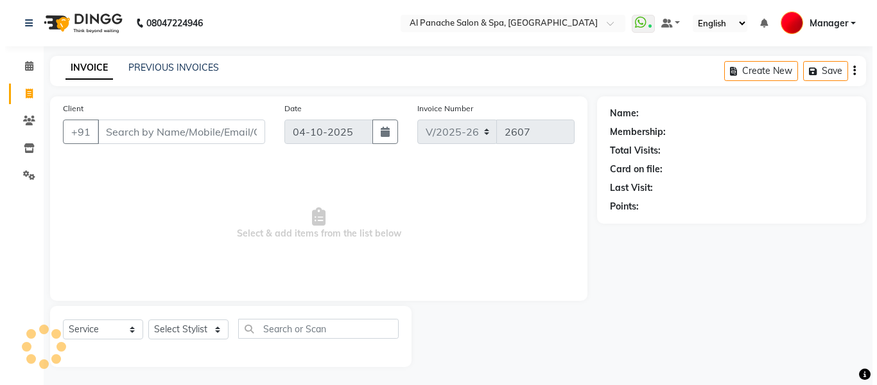
scroll to position [1, 0]
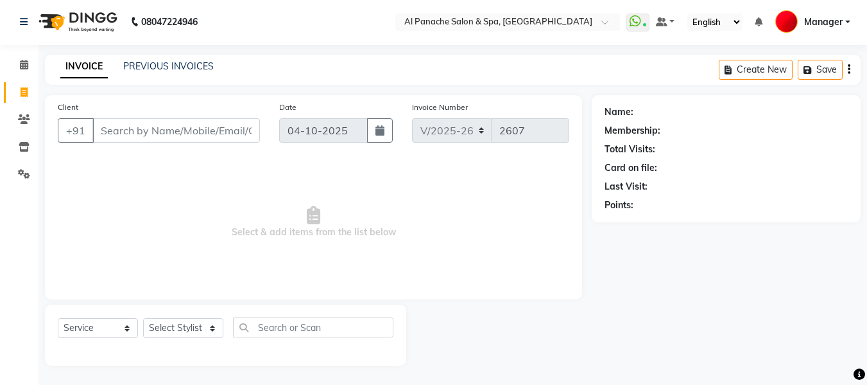
click at [178, 129] on input "Client" at bounding box center [176, 130] width 168 height 24
click at [250, 126] on span "Add Client" at bounding box center [227, 130] width 51 height 13
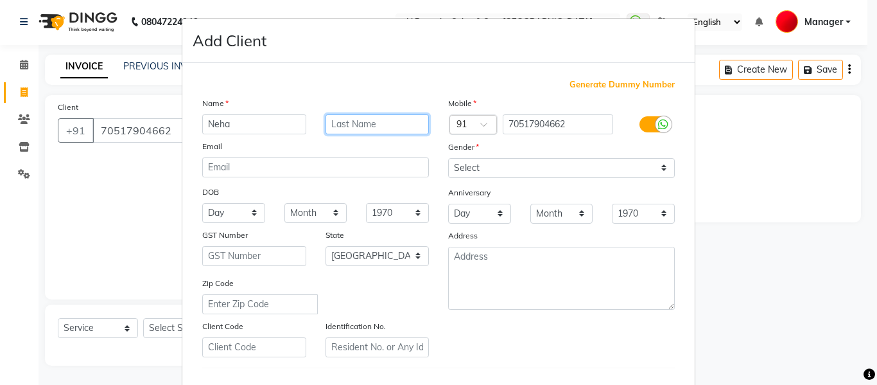
click at [349, 121] on input "text" at bounding box center [377, 124] width 104 height 20
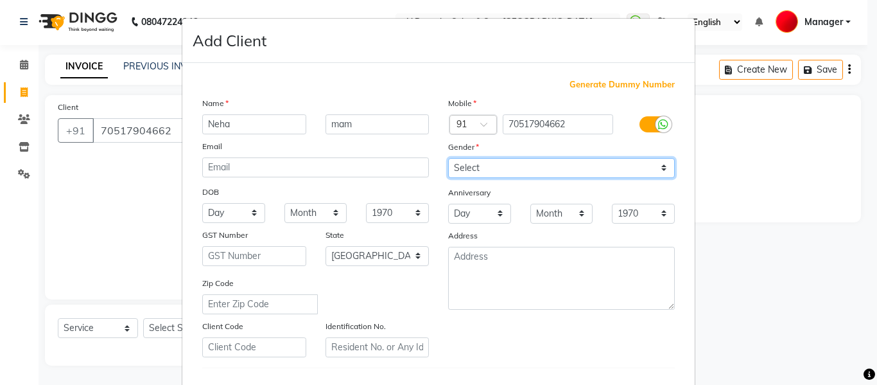
click at [485, 162] on select "Select [DEMOGRAPHIC_DATA] [DEMOGRAPHIC_DATA] Other Prefer Not To Say" at bounding box center [561, 168] width 227 height 20
click at [448, 158] on select "Select [DEMOGRAPHIC_DATA] [DEMOGRAPHIC_DATA] Other Prefer Not To Say" at bounding box center [561, 168] width 227 height 20
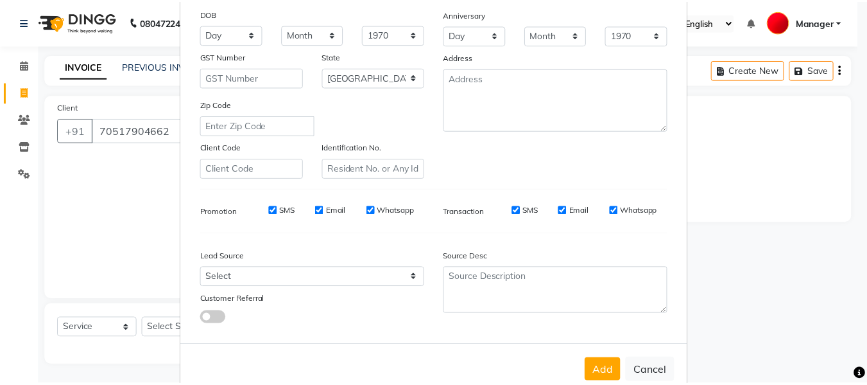
scroll to position [208, 0]
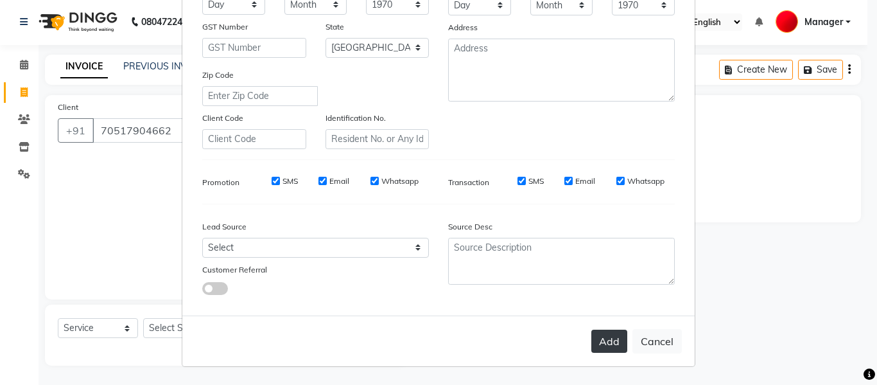
click at [604, 343] on button "Add" at bounding box center [609, 340] width 36 height 23
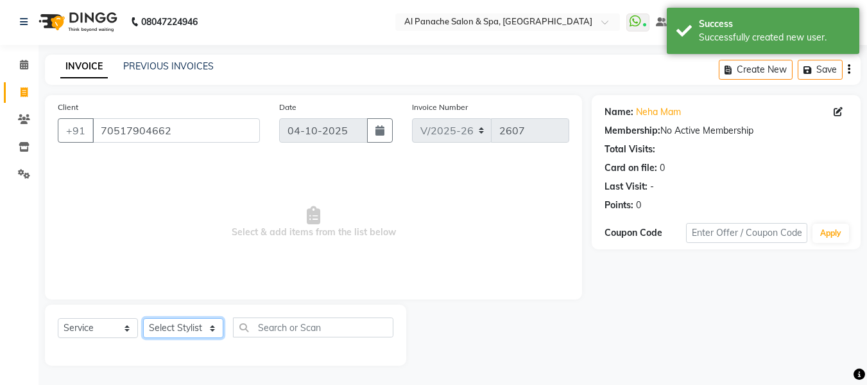
click at [186, 334] on select "Select Stylist [PERSON_NAME] [PERSON_NAME] Baby [PERSON_NAME] Makeup Manager [P…" at bounding box center [183, 328] width 80 height 20
click at [143, 318] on select "Select Stylist [PERSON_NAME] [PERSON_NAME] Baby [PERSON_NAME] Makeup Manager [P…" at bounding box center [183, 328] width 80 height 20
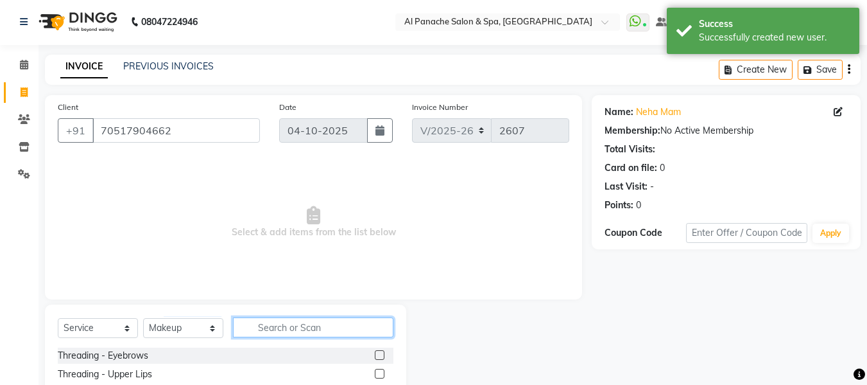
click at [316, 323] on input "text" at bounding box center [313, 327] width 160 height 20
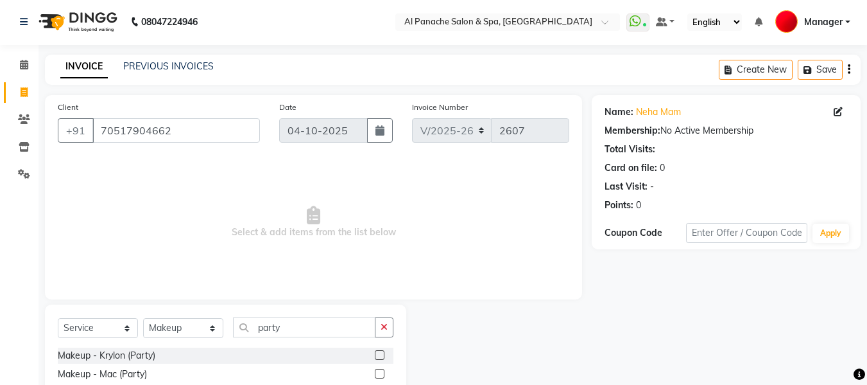
click at [379, 354] on label at bounding box center [380, 355] width 10 height 10
click at [379, 354] on input "checkbox" at bounding box center [379, 355] width 8 height 8
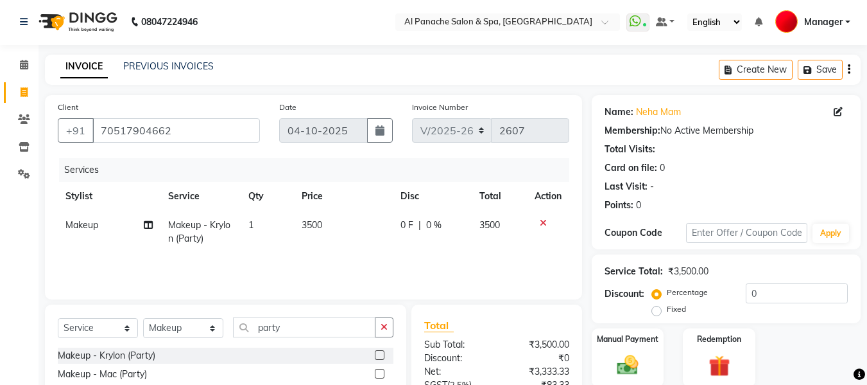
click at [307, 227] on span "3500" at bounding box center [312, 225] width 21 height 12
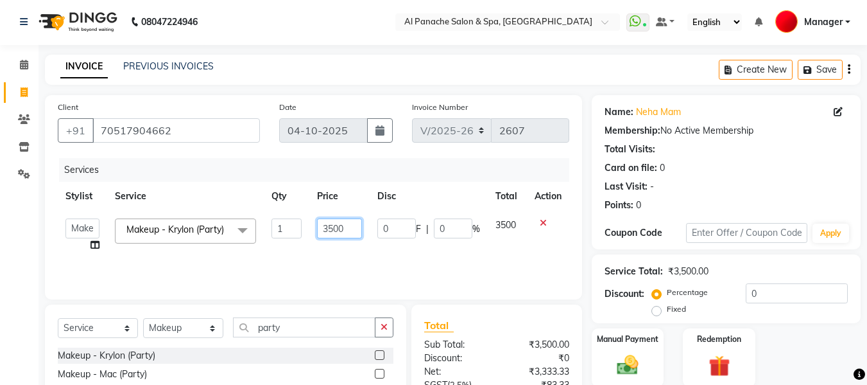
click at [330, 231] on input "3500" at bounding box center [339, 228] width 44 height 20
click at [330, 231] on input "500" at bounding box center [339, 228] width 44 height 20
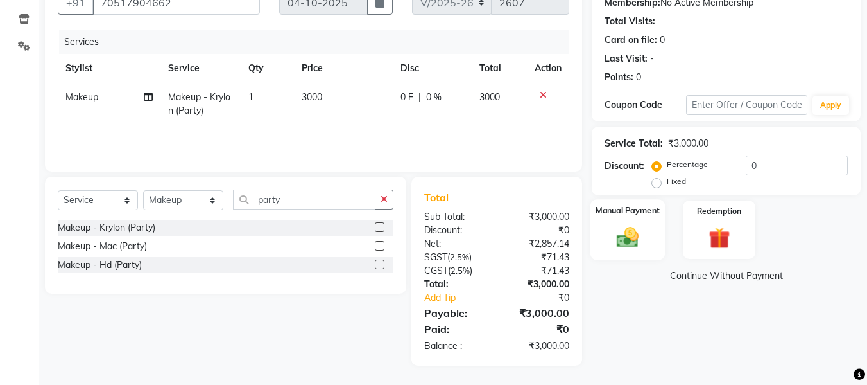
click at [619, 241] on img at bounding box center [628, 237] width 36 height 26
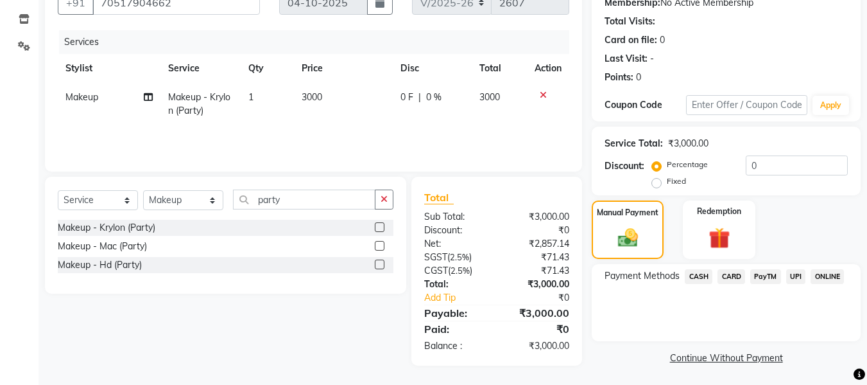
click at [693, 274] on span "CASH" at bounding box center [699, 276] width 28 height 15
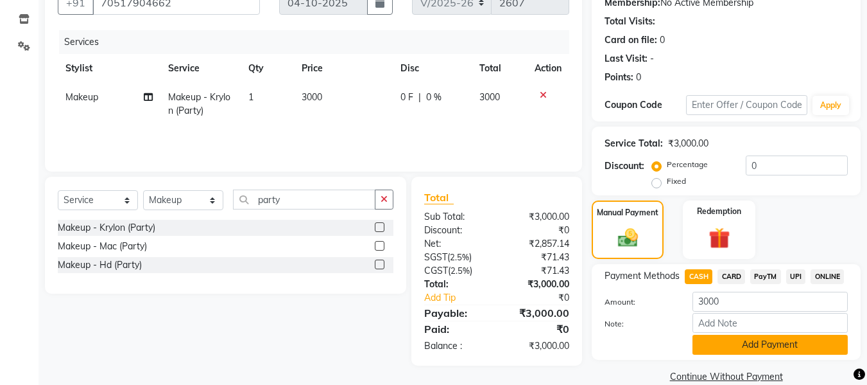
click at [762, 340] on button "Add Payment" at bounding box center [770, 344] width 155 height 20
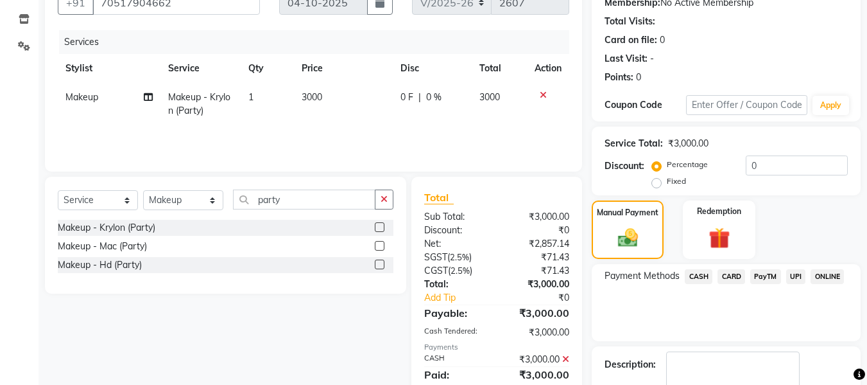
scroll to position [204, 0]
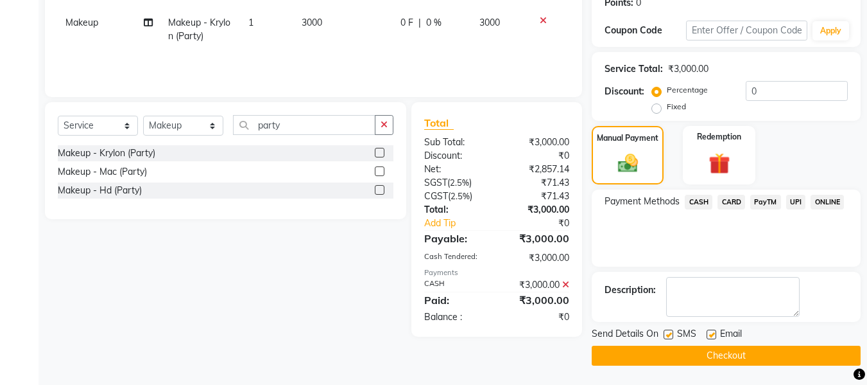
click at [801, 355] on button "Checkout" at bounding box center [726, 355] width 269 height 20
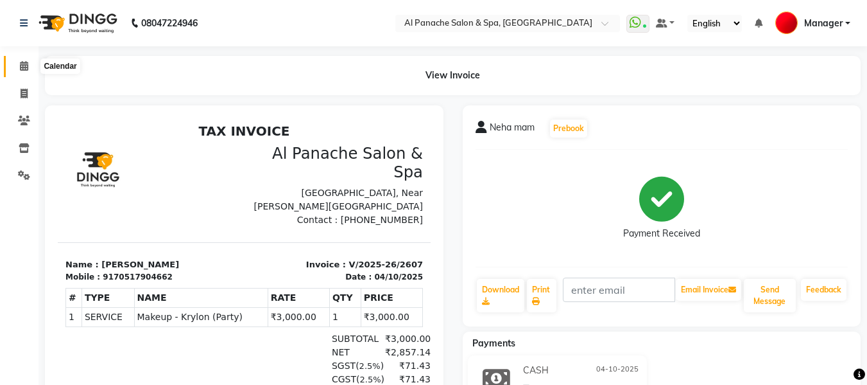
click at [15, 64] on span at bounding box center [24, 66] width 22 height 15
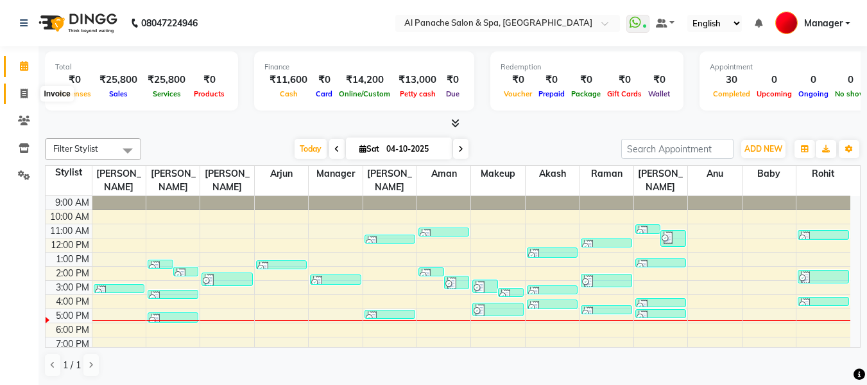
click at [21, 94] on icon at bounding box center [24, 94] width 7 height 10
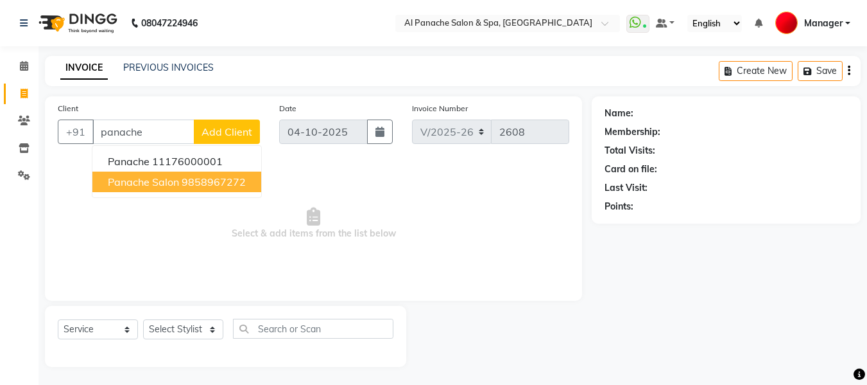
click at [184, 178] on ngb-highlight "9858967272" at bounding box center [214, 181] width 64 height 13
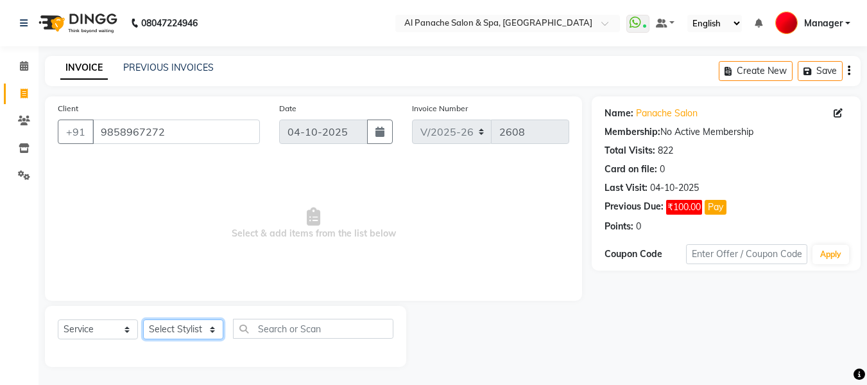
click at [193, 329] on select "Select Stylist [PERSON_NAME] [PERSON_NAME] Baby [PERSON_NAME] Makeup Manager [P…" at bounding box center [183, 329] width 80 height 20
click at [143, 319] on select "Select Stylist [PERSON_NAME] [PERSON_NAME] Baby [PERSON_NAME] Makeup Manager [P…" at bounding box center [183, 329] width 80 height 20
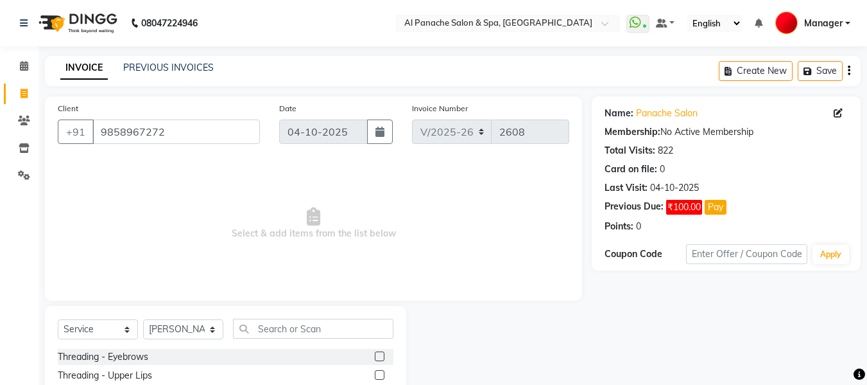
click at [375, 353] on label at bounding box center [380, 356] width 10 height 10
click at [375, 353] on input "checkbox" at bounding box center [379, 356] width 8 height 8
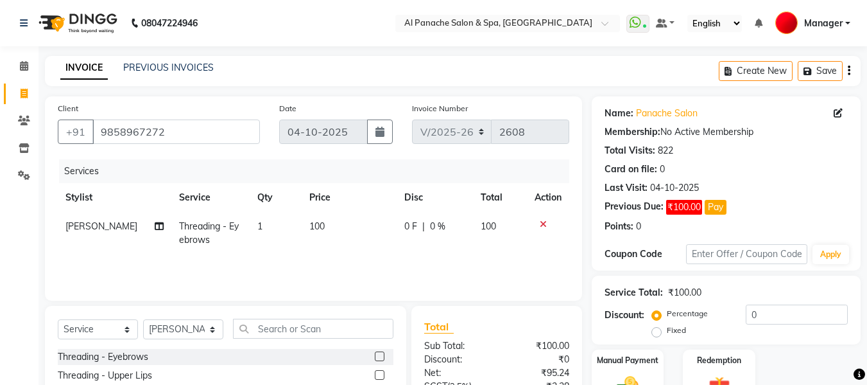
scroll to position [130, 0]
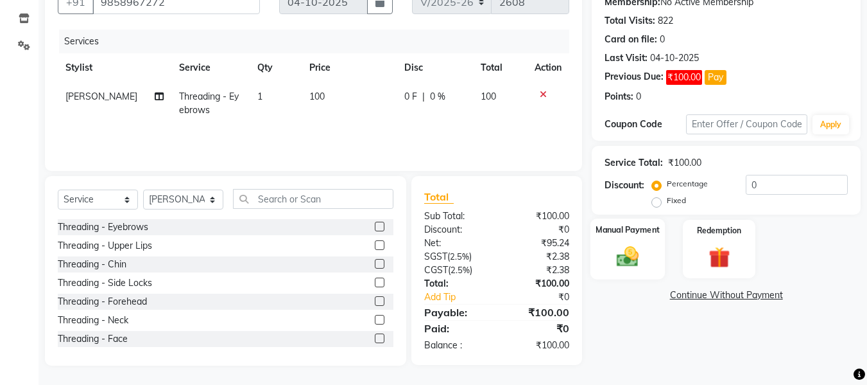
click at [628, 262] on img at bounding box center [628, 256] width 36 height 26
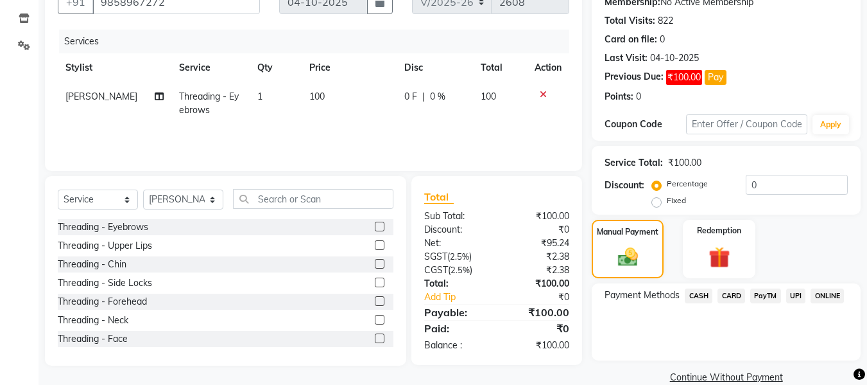
click at [700, 293] on span "CASH" at bounding box center [699, 295] width 28 height 15
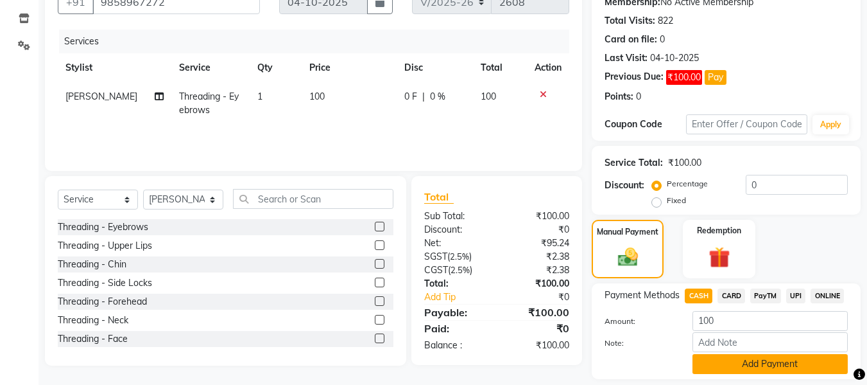
click at [753, 358] on button "Add Payment" at bounding box center [770, 364] width 155 height 20
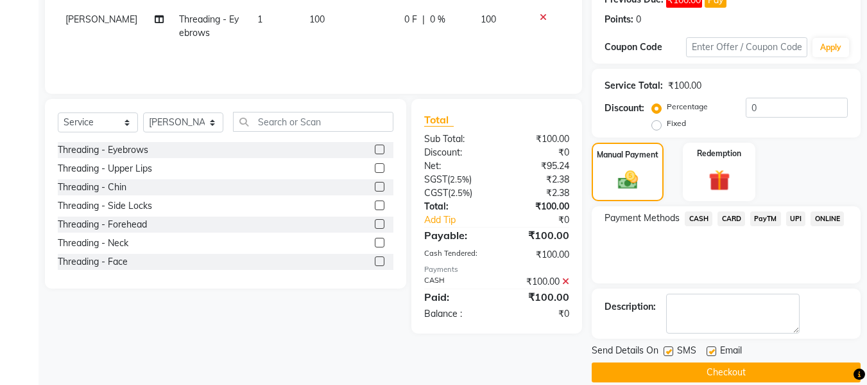
scroll to position [223, 0]
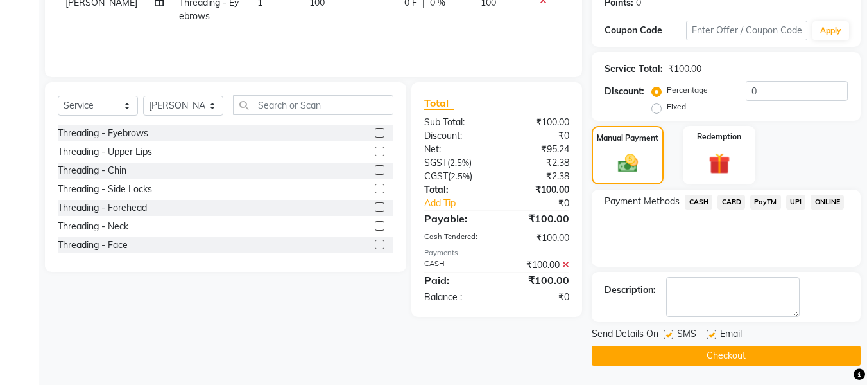
click at [760, 360] on button "Checkout" at bounding box center [726, 355] width 269 height 20
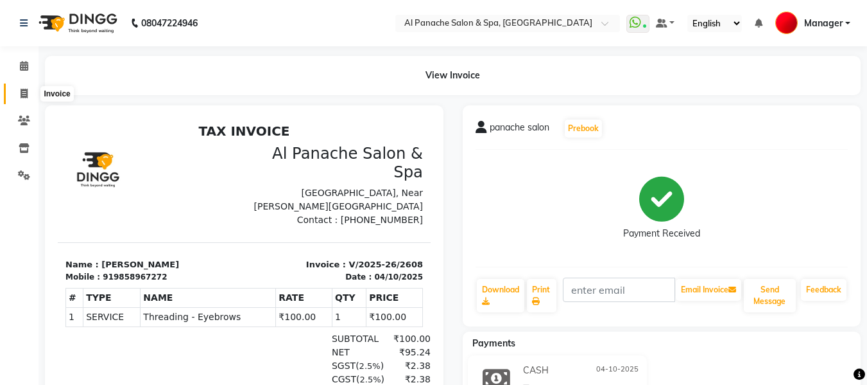
click at [22, 90] on icon at bounding box center [24, 94] width 7 height 10
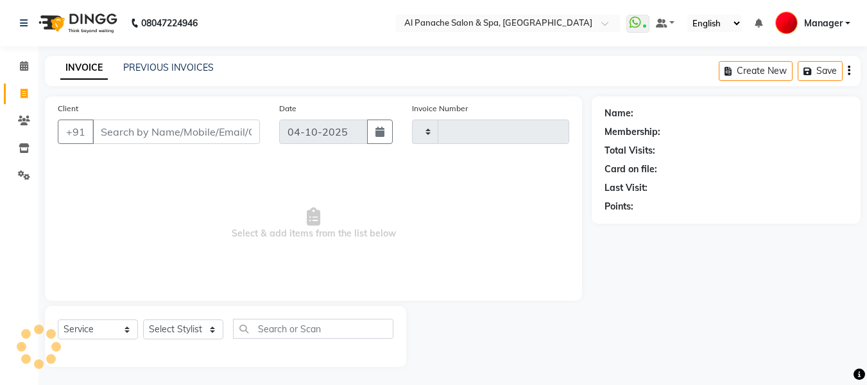
scroll to position [1, 0]
click at [195, 127] on input "Client" at bounding box center [176, 130] width 168 height 24
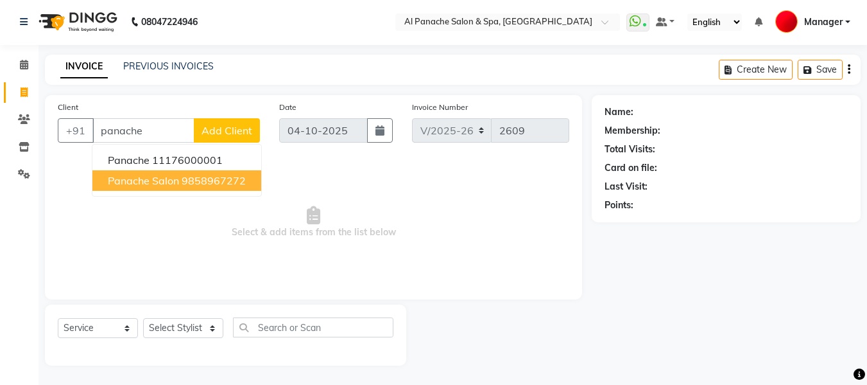
click at [169, 182] on span "panache salon" at bounding box center [143, 180] width 71 height 13
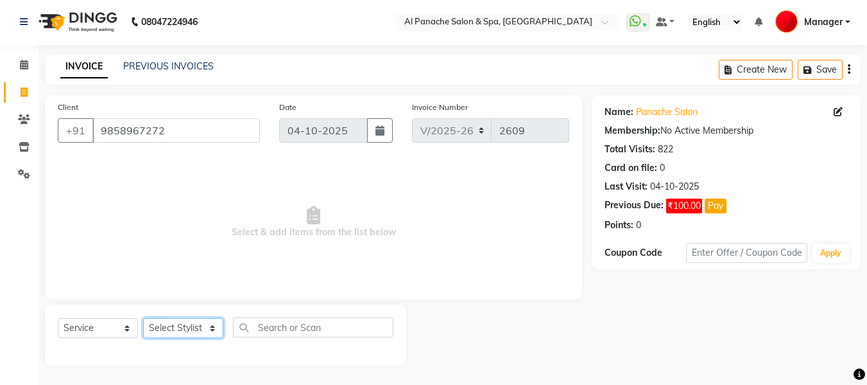
click at [168, 331] on select "Select Stylist [PERSON_NAME] [PERSON_NAME] Baby [PERSON_NAME] Makeup Manager [P…" at bounding box center [183, 328] width 80 height 20
click at [143, 318] on select "Select Stylist [PERSON_NAME] [PERSON_NAME] Baby [PERSON_NAME] Makeup Manager [P…" at bounding box center [183, 328] width 80 height 20
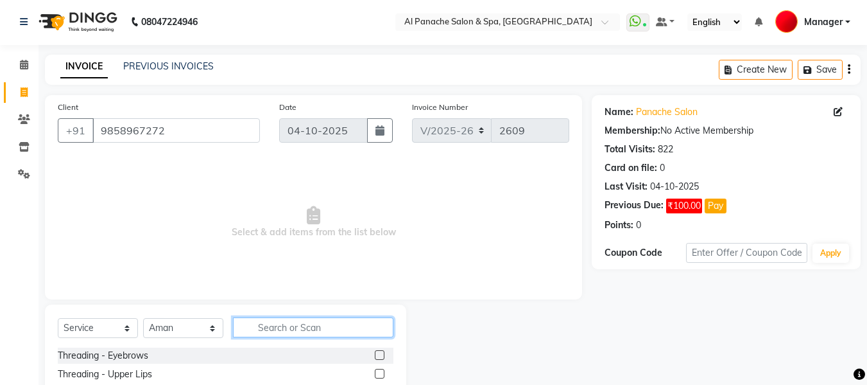
click at [319, 324] on input "text" at bounding box center [313, 327] width 160 height 20
click at [379, 368] on label at bounding box center [380, 373] width 10 height 10
click at [379, 370] on input "checkbox" at bounding box center [379, 374] width 8 height 8
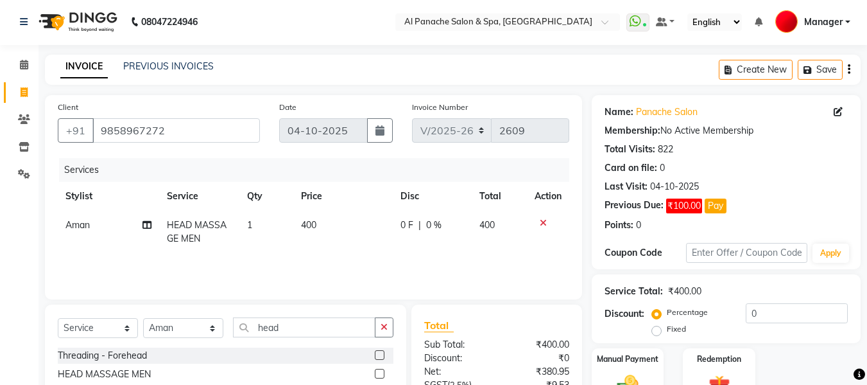
click at [307, 226] on span "400" at bounding box center [308, 225] width 15 height 12
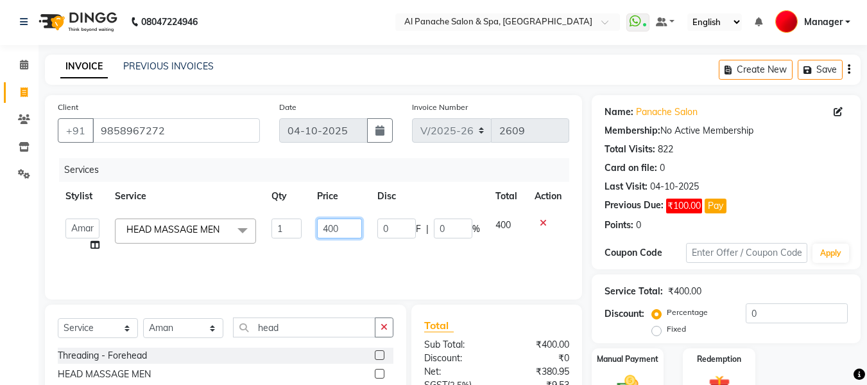
click at [327, 233] on input "400" at bounding box center [339, 228] width 44 height 20
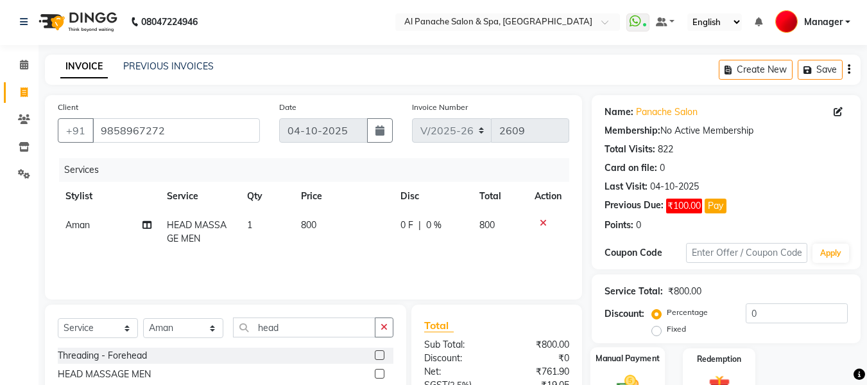
click at [630, 370] on div "Manual Payment" at bounding box center [628, 377] width 75 height 61
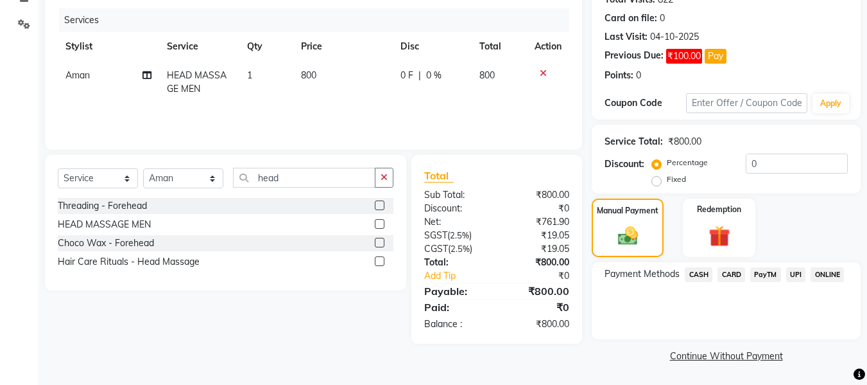
click at [797, 272] on span "UPI" at bounding box center [796, 274] width 20 height 15
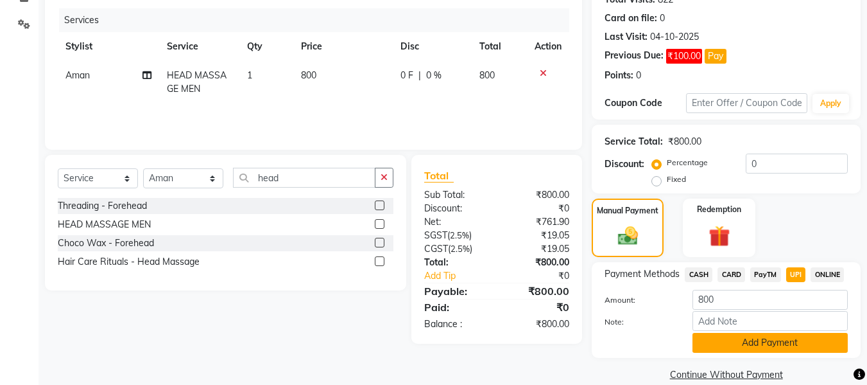
click at [788, 352] on button "Add Payment" at bounding box center [770, 343] width 155 height 20
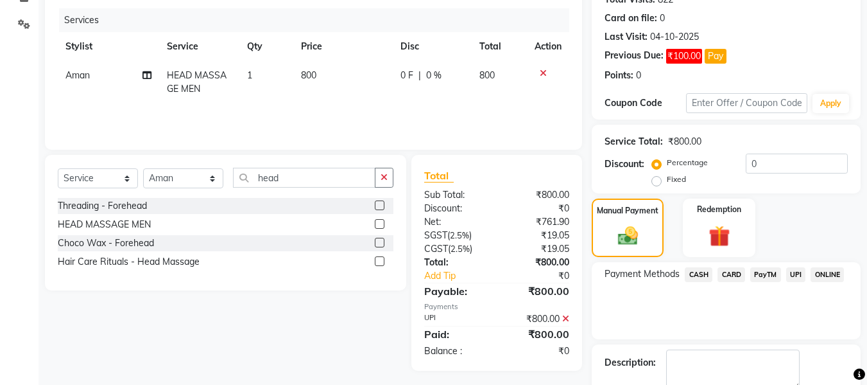
scroll to position [223, 0]
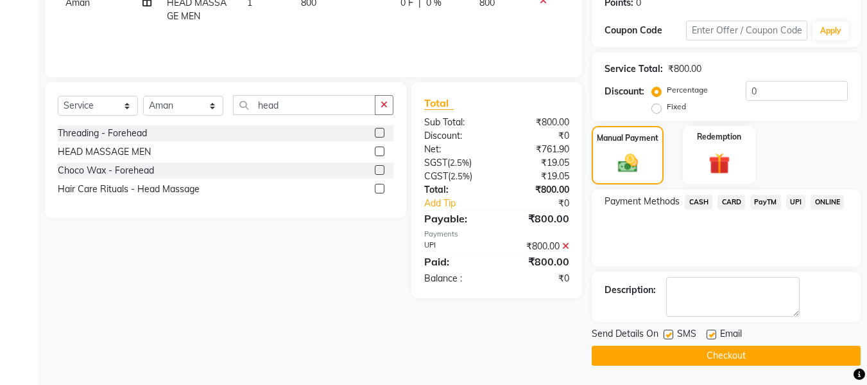
click at [806, 357] on button "Checkout" at bounding box center [726, 355] width 269 height 20
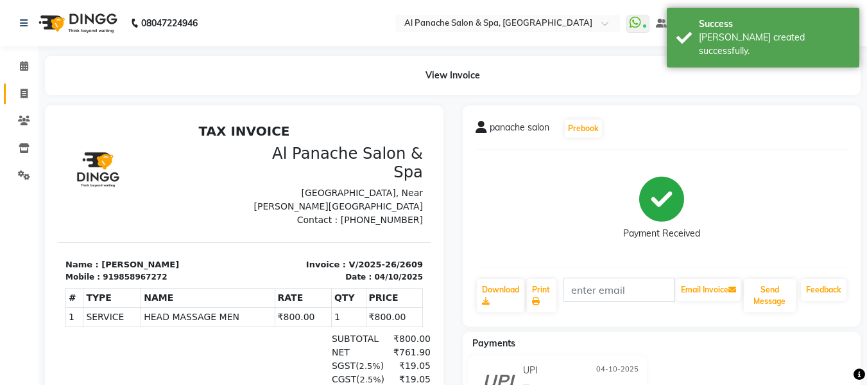
click at [15, 101] on link "Invoice" at bounding box center [19, 93] width 31 height 21
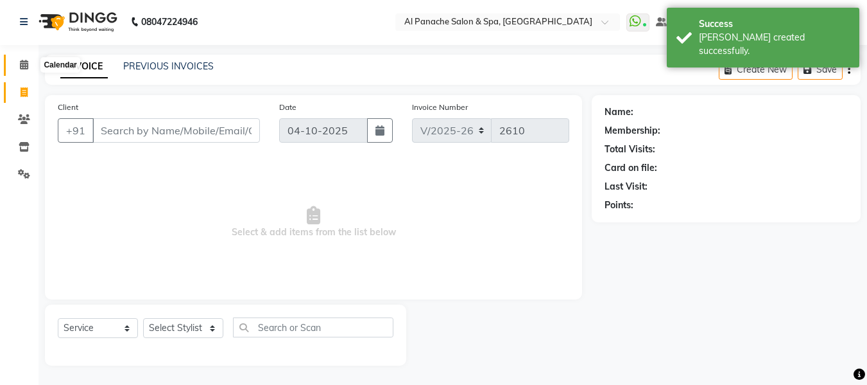
click at [26, 68] on icon at bounding box center [24, 65] width 8 height 10
